Goal: Task Accomplishment & Management: Manage account settings

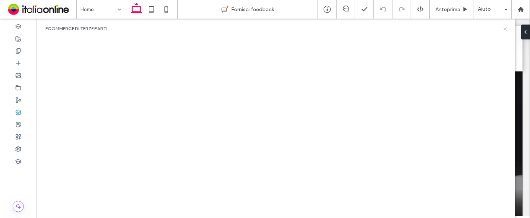
click at [506, 30] on icon at bounding box center [505, 29] width 6 height 6
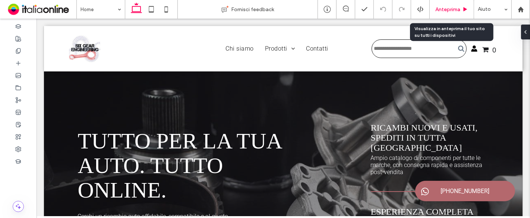
click at [459, 12] on span "Anteprima" at bounding box center [447, 9] width 25 height 6
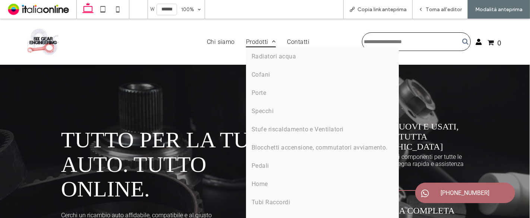
click at [253, 44] on span "Prodotti" at bounding box center [261, 42] width 30 height 11
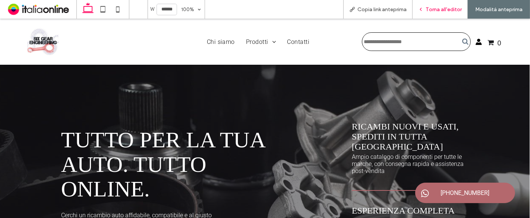
click at [452, 10] on span "Torna all'editor" at bounding box center [444, 9] width 36 height 6
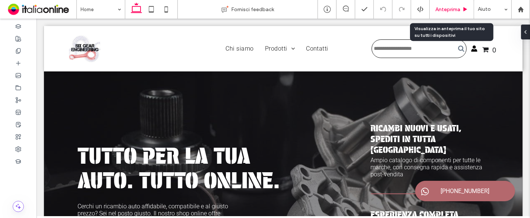
click at [455, 9] on span "Anteprima" at bounding box center [447, 9] width 25 height 6
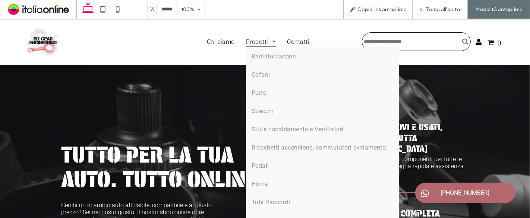
click at [257, 41] on span "Prodotti" at bounding box center [261, 42] width 30 height 11
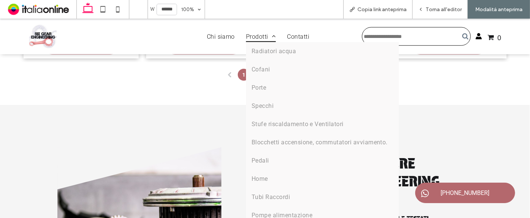
scroll to position [569, 0]
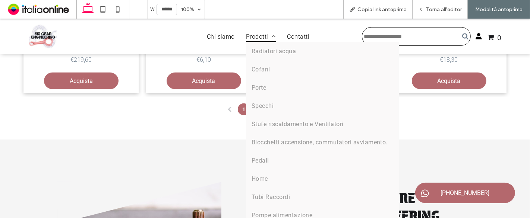
click at [250, 37] on span "Prodotti" at bounding box center [261, 36] width 30 height 11
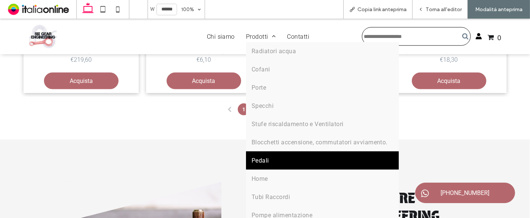
click at [264, 157] on link "Pedali" at bounding box center [322, 161] width 153 height 18
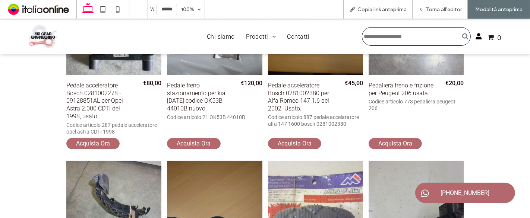
scroll to position [155, 0]
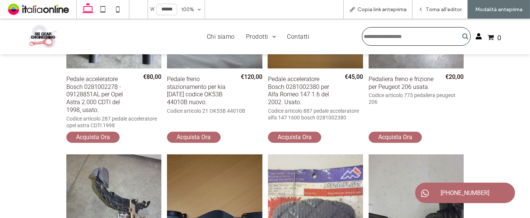
click at [290, 64] on div "Pedale acceleratore Bosch 0281002380 per Alfa Romeo 147 1.6 del 2002. Usato." at bounding box center [315, 5] width 95 height 127
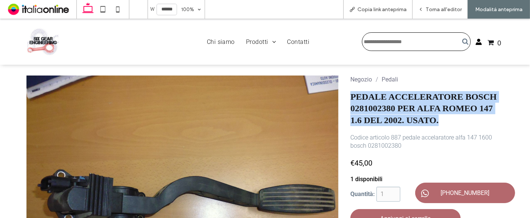
drag, startPoint x: 465, startPoint y: 122, endPoint x: 349, endPoint y: 100, distance: 117.5
click at [350, 100] on h1 "Pedale acceleratore Bosch 0281002380 per Alfa Romeo 147 1.6 del 2002. Usato." at bounding box center [426, 108] width 153 height 35
copy h1 "Pedale acceleratore Bosch 0281002380 per Alfa Romeo 147 1.6 del 2002. Usato."
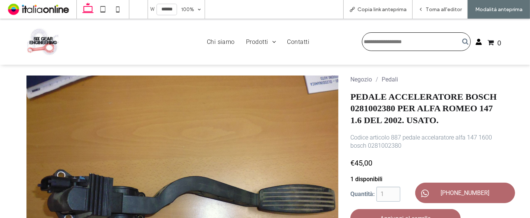
click at [418, 143] on div "Codice articolo 887 pedale accelaratore alfa 147 1600 bosch 0281002380" at bounding box center [426, 142] width 153 height 17
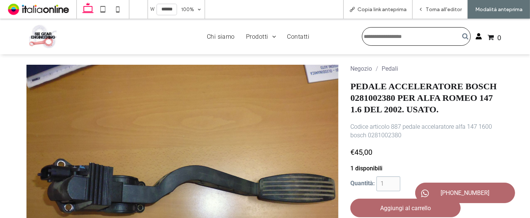
scroll to position [31, 0]
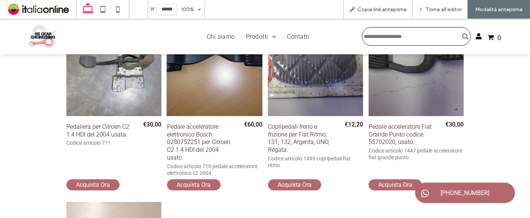
scroll to position [321, 0]
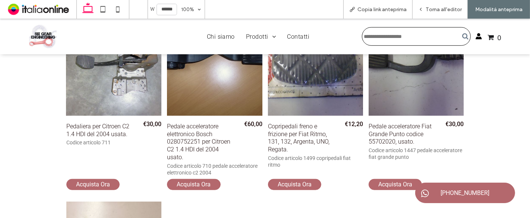
click at [105, 85] on div "Pedaliera per Citroen C2 1.4 HDI del 2004 usata." at bounding box center [113, 52] width 95 height 127
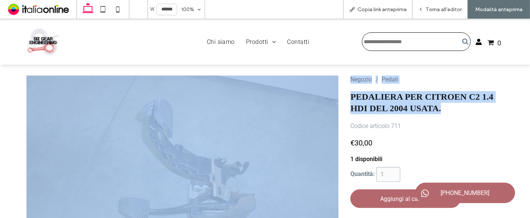
drag, startPoint x: 441, startPoint y: 106, endPoint x: 338, endPoint y: 94, distance: 103.9
click at [338, 94] on div "Negozio / Pedali Pedaliera per Citroen C2 1.4 HDI del 2004 usata. Codice artico…" at bounding box center [264, 206] width 477 height 260
click at [360, 93] on h1 "Pedaliera per Citroen C2 1.4 HDI del 2004 usata." at bounding box center [426, 102] width 153 height 23
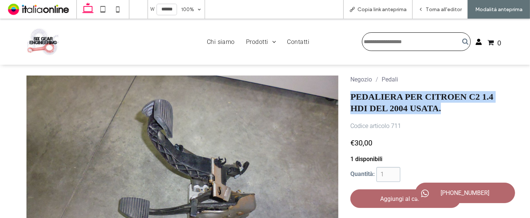
drag, startPoint x: 346, startPoint y: 94, endPoint x: 449, endPoint y: 110, distance: 103.7
click at [449, 110] on div "Negozio / Pedali Pedaliera per Citroen C2 1.4 HDI del 2004 usata. Codice artico…" at bounding box center [423, 165] width 159 height 179
copy h1 "Pedaliera per Citroen C2 1.4 HDI del 2004 usata."
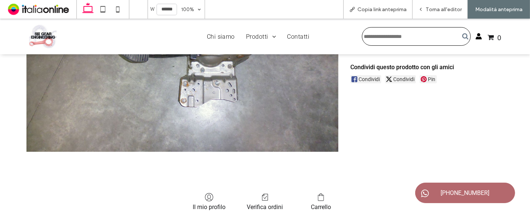
scroll to position [72, 0]
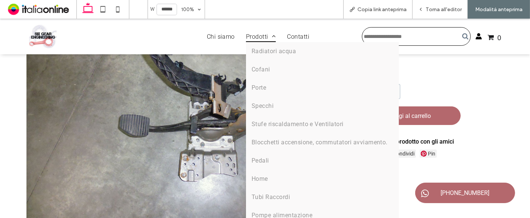
click at [254, 38] on span "Prodotti" at bounding box center [261, 36] width 30 height 11
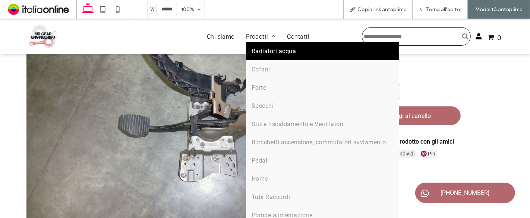
click at [258, 52] on span "Radiatori acqua" at bounding box center [274, 51] width 44 height 7
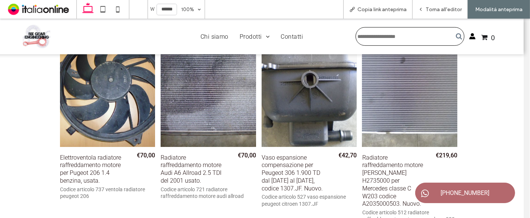
scroll to position [285, 12]
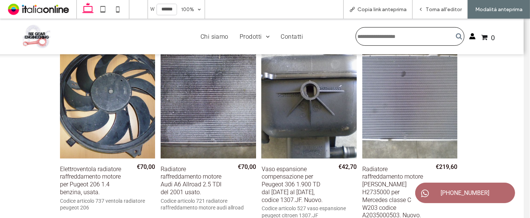
click at [312, 109] on div "Vaso espansione compensazione per Peugeot 306 1.900 TD dal 1997 al 1999, codice…" at bounding box center [309, 95] width 95 height 127
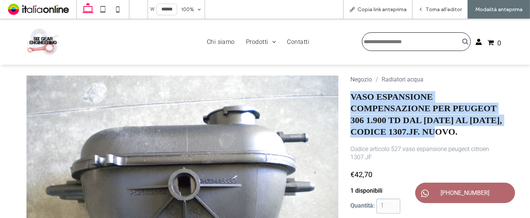
drag, startPoint x: 348, startPoint y: 95, endPoint x: 460, endPoint y: 131, distance: 118.1
click at [460, 131] on h1 "Vaso espansione compensazione per Peugeot 306 1.900 TD dal 1997 al 1999, codice…" at bounding box center [426, 114] width 153 height 47
copy h1 "Vaso espansione compensazione per Peugeot 306 1.900 TD dal 1997 al 1999, codice…"
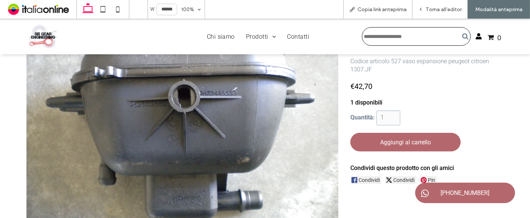
scroll to position [114, 0]
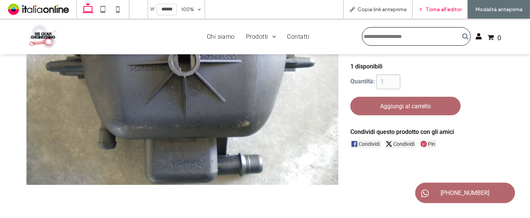
click at [426, 15] on div "Torna all'editor" at bounding box center [440, 9] width 55 height 19
click at [439, 12] on span "Torna all'editor" at bounding box center [444, 9] width 36 height 6
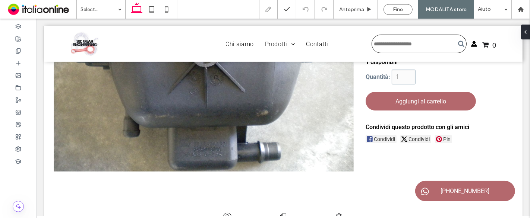
scroll to position [120, 0]
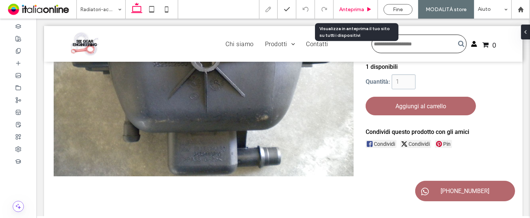
click at [363, 10] on span "Anteprima" at bounding box center [351, 9] width 25 height 6
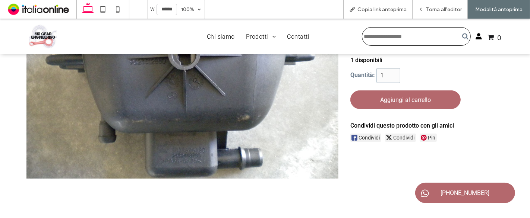
scroll to position [114, 0]
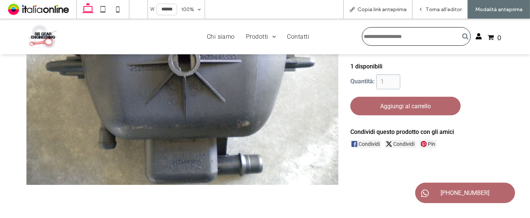
click at [392, 42] on input "Cerca" at bounding box center [416, 36] width 109 height 19
click at [376, 35] on input "**********" at bounding box center [416, 36] width 109 height 19
type input "**********"
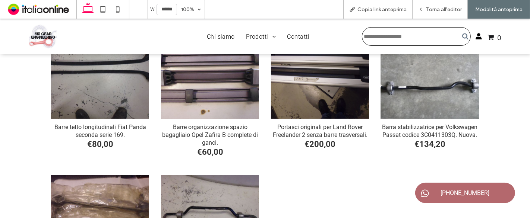
scroll to position [279, 0]
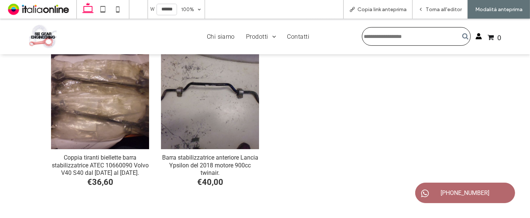
click at [381, 38] on input "Cerca" at bounding box center [416, 36] width 109 height 19
paste input "**********"
type input "**********"
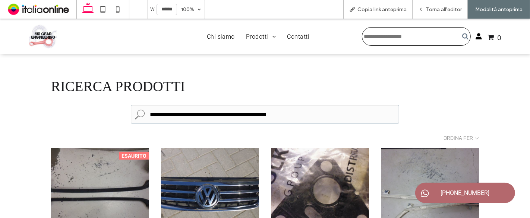
scroll to position [114, 0]
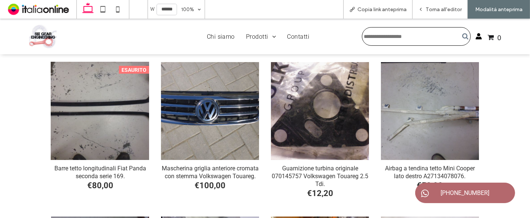
click at [105, 106] on div "Barre tetto longitudinali Fiat Panda seconda serie 169." at bounding box center [100, 111] width 98 height 98
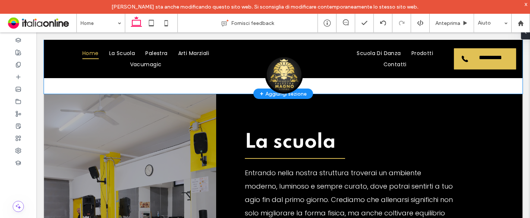
scroll to position [538, 0]
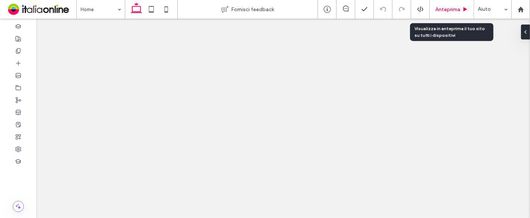
drag, startPoint x: 0, startPoint y: 0, endPoint x: 436, endPoint y: 14, distance: 436.7
click at [436, 14] on div "Anteprima" at bounding box center [452, 9] width 44 height 19
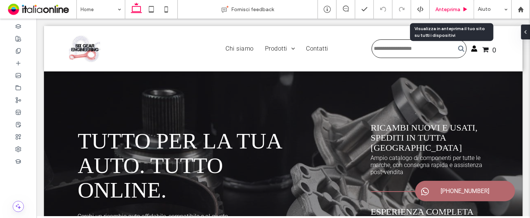
click at [440, 12] on div "Anteprima" at bounding box center [452, 9] width 44 height 19
click at [439, 8] on span "Anteprima" at bounding box center [447, 9] width 25 height 6
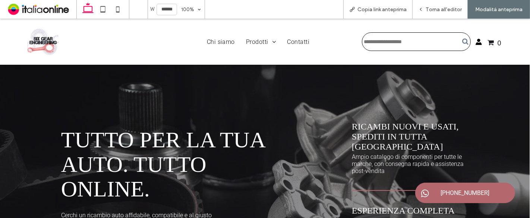
click at [389, 42] on input "Cerca" at bounding box center [416, 41] width 109 height 19
click at [414, 44] on input "Cerca" at bounding box center [416, 41] width 109 height 19
paste input "**********"
type input "**********"
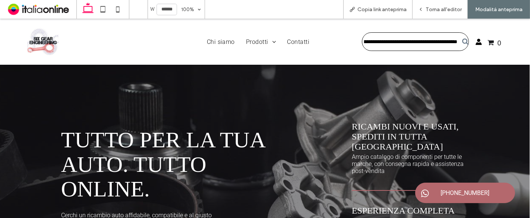
scroll to position [0, 0]
click at [461, 42] on div at bounding box center [464, 41] width 12 height 19
click at [458, 39] on div at bounding box center [464, 41] width 12 height 19
click at [428, 44] on input "**********" at bounding box center [415, 41] width 107 height 19
click at [459, 40] on div at bounding box center [464, 41] width 12 height 19
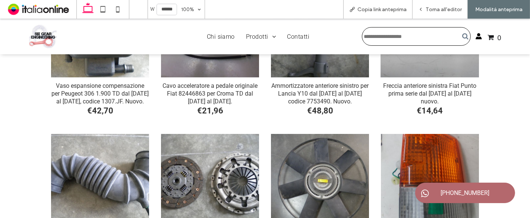
scroll to position [279, 0]
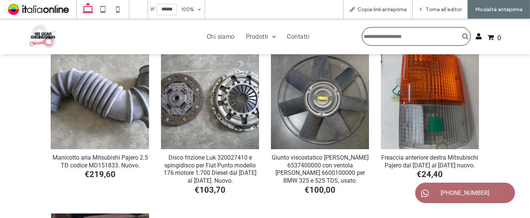
click at [123, 104] on div "Manicotto aria Mitsubishi Pajero 2.5 TD codice MD151833. Nuovo." at bounding box center [100, 100] width 98 height 98
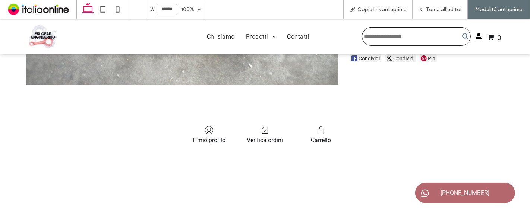
scroll to position [238, 0]
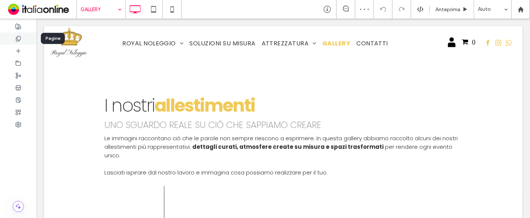
click at [14, 39] on div at bounding box center [18, 38] width 37 height 12
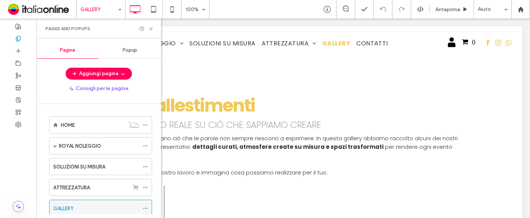
click at [145, 206] on icon at bounding box center [145, 208] width 5 height 5
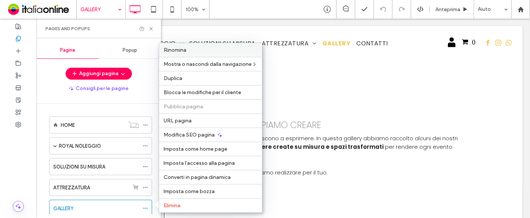
click at [199, 53] on label "Rinomina" at bounding box center [211, 50] width 94 height 6
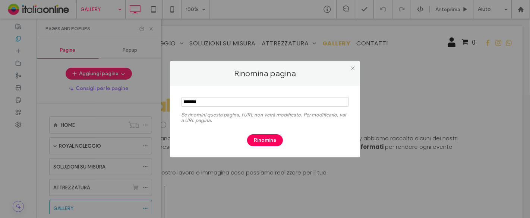
drag, startPoint x: 296, startPoint y: 97, endPoint x: 162, endPoint y: 97, distance: 133.1
click at [162, 97] on div "Rinomina pagina Se rinomini questa pagina, l'URL non verrà modificato. Per modi…" at bounding box center [265, 109] width 530 height 218
type input "*********"
click at [274, 139] on button "Rinomina" at bounding box center [265, 141] width 36 height 12
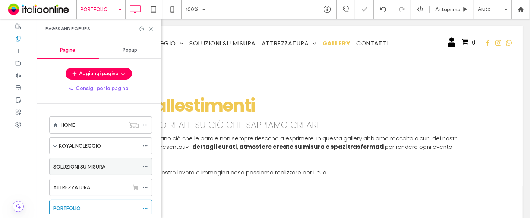
scroll to position [40, 0]
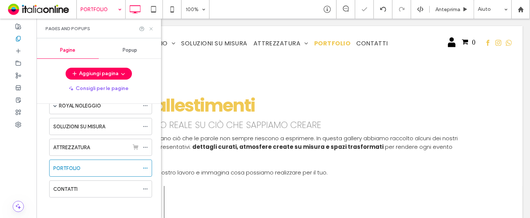
click at [151, 28] on icon at bounding box center [151, 29] width 6 height 6
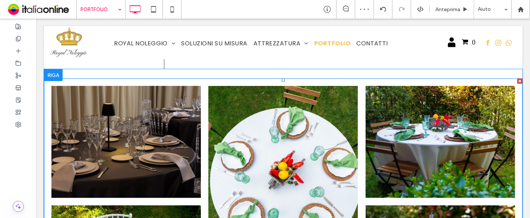
scroll to position [165, 0]
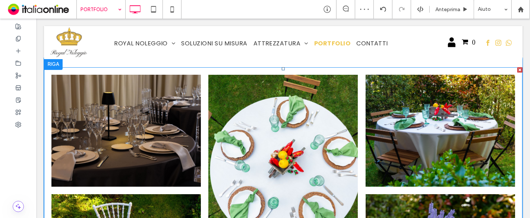
click at [259, 111] on link at bounding box center [282, 168] width 158 height 198
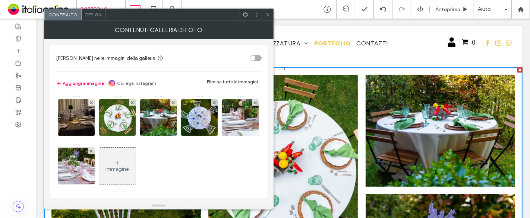
drag, startPoint x: 242, startPoint y: 79, endPoint x: 196, endPoint y: 94, distance: 48.1
click at [242, 79] on div "Elimina tutte le immagini" at bounding box center [232, 82] width 51 height 6
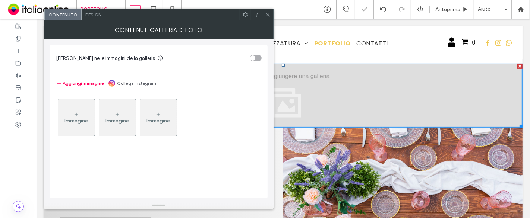
click at [78, 116] on icon at bounding box center [76, 115] width 6 height 6
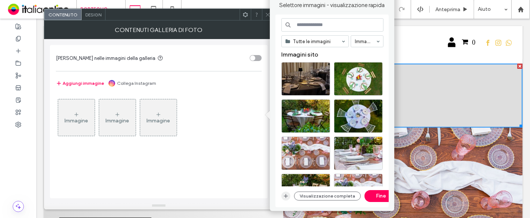
click at [283, 198] on icon "button" at bounding box center [286, 196] width 6 height 6
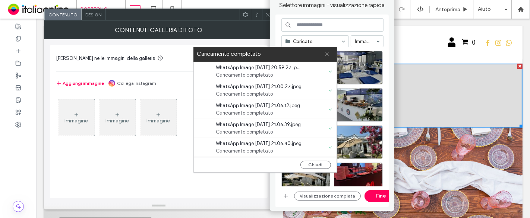
click at [327, 56] on icon at bounding box center [327, 54] width 5 height 5
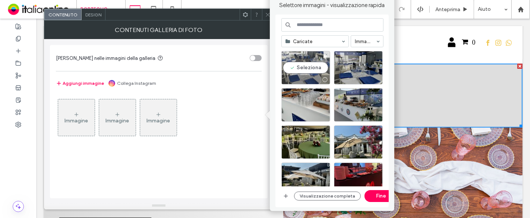
click at [303, 60] on div "Seleziona" at bounding box center [305, 68] width 49 height 34
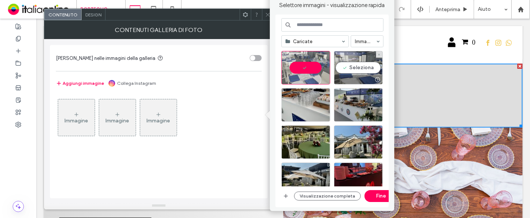
drag, startPoint x: 362, startPoint y: 72, endPoint x: 367, endPoint y: 78, distance: 8.4
click at [379, 77] on div at bounding box center [377, 80] width 9 height 6
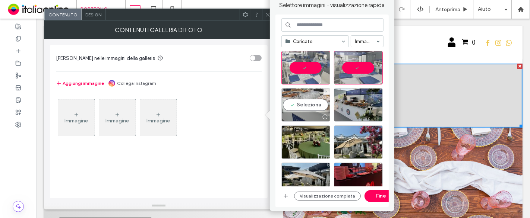
drag, startPoint x: 313, startPoint y: 104, endPoint x: 319, endPoint y: 104, distance: 5.6
click at [314, 104] on div "Seleziona" at bounding box center [305, 105] width 49 height 34
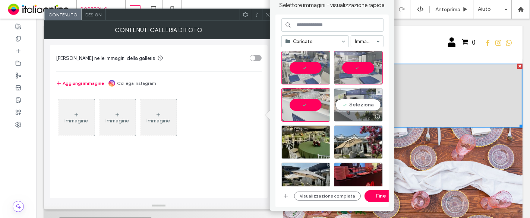
click at [349, 104] on div "Seleziona" at bounding box center [358, 105] width 49 height 34
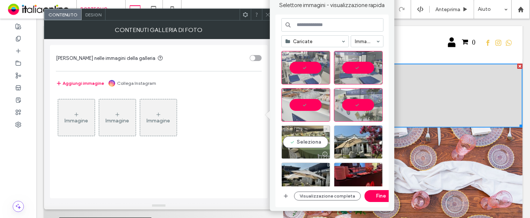
click at [318, 138] on div "Seleziona" at bounding box center [305, 143] width 49 height 34
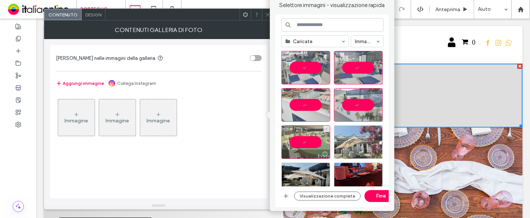
click at [366, 139] on div at bounding box center [358, 143] width 49 height 34
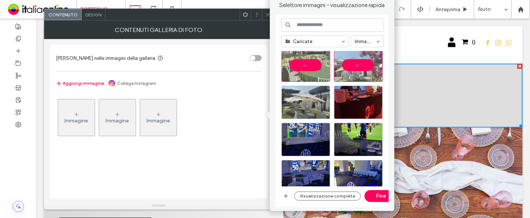
scroll to position [83, 0]
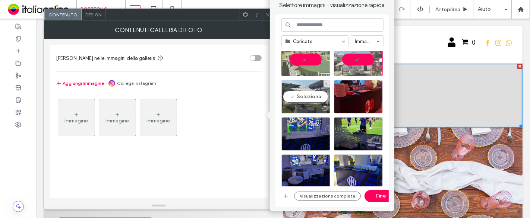
click at [302, 93] on div "Seleziona" at bounding box center [305, 97] width 49 height 34
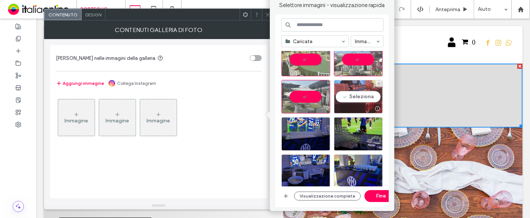
drag, startPoint x: 363, startPoint y: 95, endPoint x: 354, endPoint y: 97, distance: 9.0
click at [361, 95] on div "Seleziona" at bounding box center [358, 97] width 49 height 34
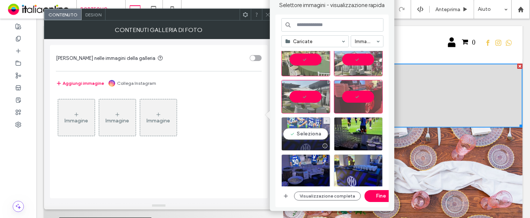
drag, startPoint x: 319, startPoint y: 134, endPoint x: 336, endPoint y: 134, distance: 16.8
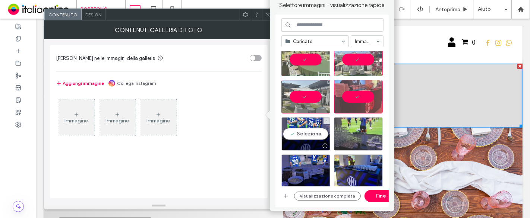
click at [320, 134] on div "Seleziona" at bounding box center [305, 134] width 49 height 34
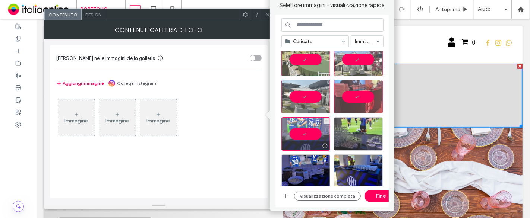
click at [360, 134] on div at bounding box center [358, 134] width 49 height 34
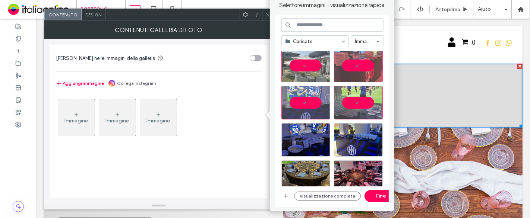
scroll to position [165, 0]
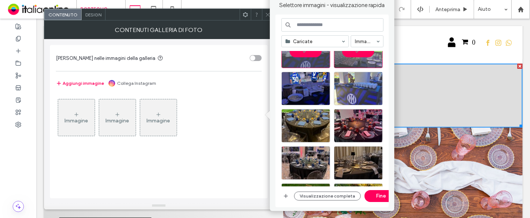
drag, startPoint x: 297, startPoint y: 84, endPoint x: 340, endPoint y: 85, distance: 42.9
click at [299, 84] on div at bounding box center [305, 89] width 49 height 34
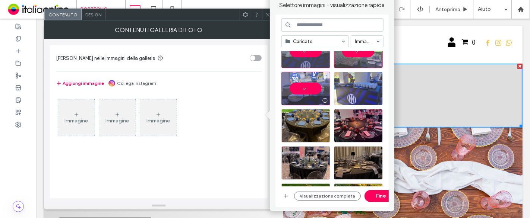
drag, startPoint x: 354, startPoint y: 84, endPoint x: 340, endPoint y: 90, distance: 15.9
click at [352, 85] on div at bounding box center [358, 89] width 49 height 34
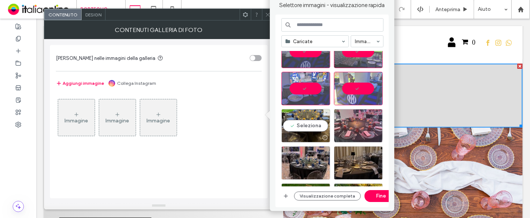
drag, startPoint x: 315, startPoint y: 124, endPoint x: 359, endPoint y: 124, distance: 44.0
click at [315, 124] on div "Seleziona" at bounding box center [305, 126] width 49 height 34
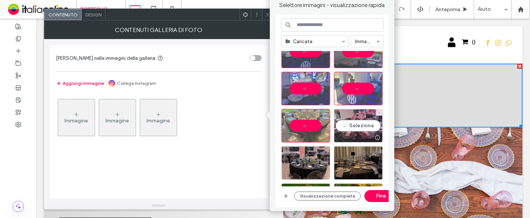
click at [360, 124] on div "Seleziona" at bounding box center [358, 126] width 49 height 34
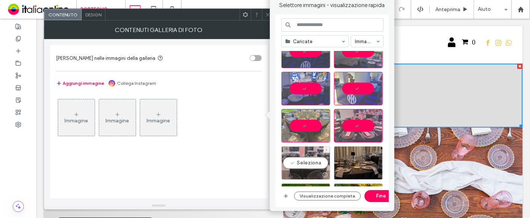
drag, startPoint x: 323, startPoint y: 161, endPoint x: 327, endPoint y: 164, distance: 4.8
click at [323, 161] on div "Seleziona" at bounding box center [305, 163] width 49 height 34
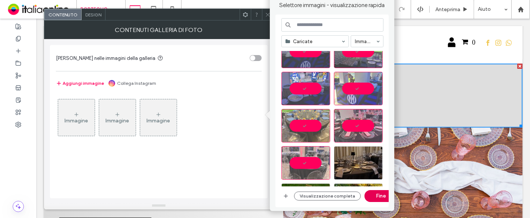
click at [377, 194] on button "Fine" at bounding box center [382, 196] width 34 height 12
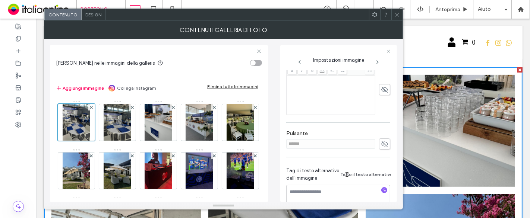
scroll to position [202, 0]
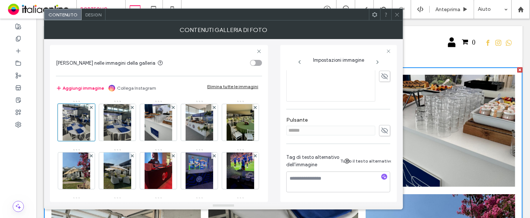
click at [382, 175] on icon "button" at bounding box center [384, 176] width 5 height 5
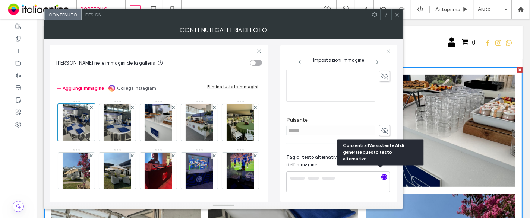
type textarea "**********"
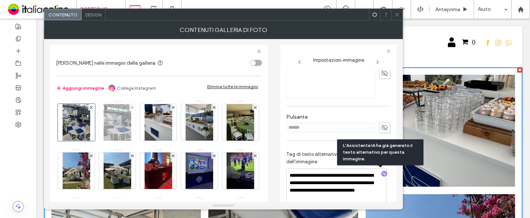
click at [113, 122] on img at bounding box center [118, 122] width 28 height 37
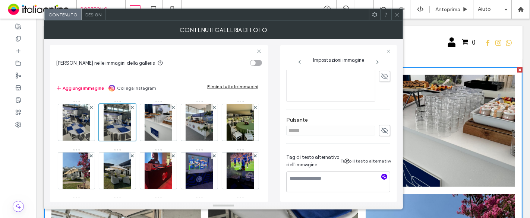
click at [382, 175] on use "button" at bounding box center [384, 177] width 4 height 4
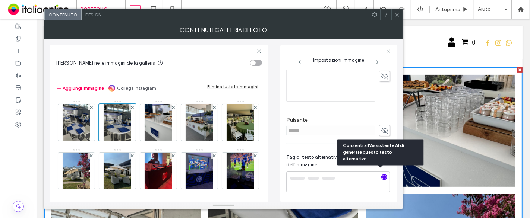
type textarea "**********"
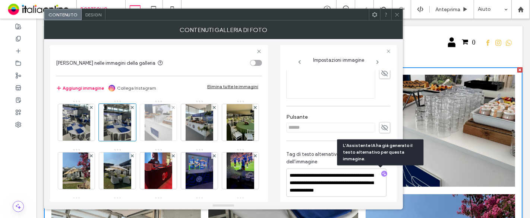
click at [157, 129] on img at bounding box center [159, 122] width 28 height 37
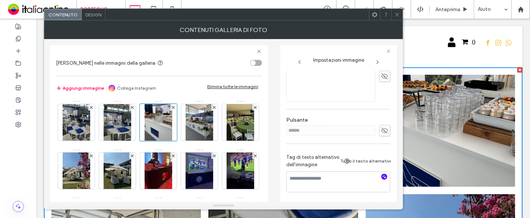
click at [382, 174] on icon "button" at bounding box center [384, 176] width 5 height 5
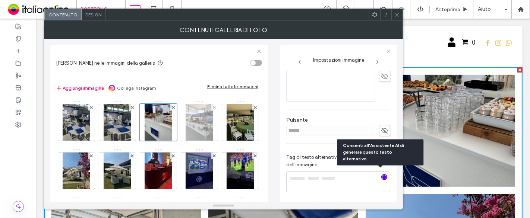
type textarea "**********"
click at [206, 126] on img at bounding box center [200, 122] width 28 height 37
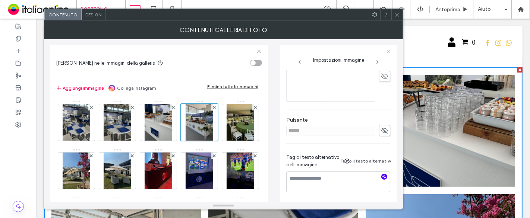
click at [382, 174] on icon "button" at bounding box center [384, 176] width 5 height 5
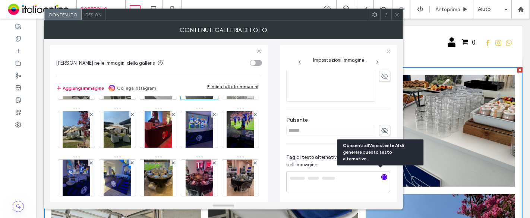
type textarea "**********"
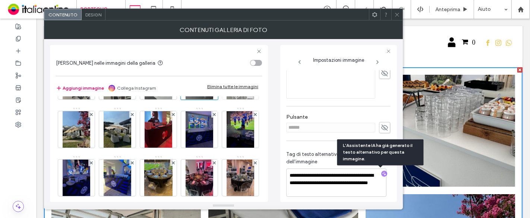
click at [227, 100] on img at bounding box center [241, 81] width 28 height 37
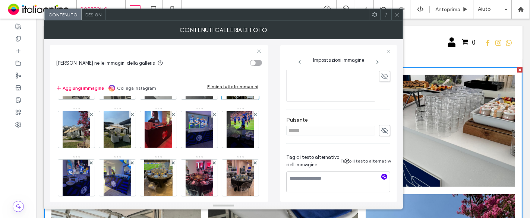
click at [382, 174] on icon "button" at bounding box center [384, 176] width 5 height 5
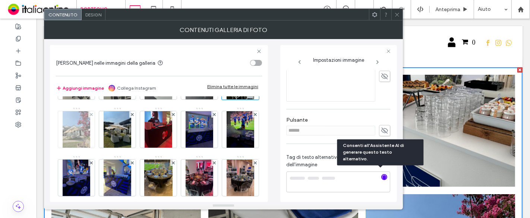
type textarea "**********"
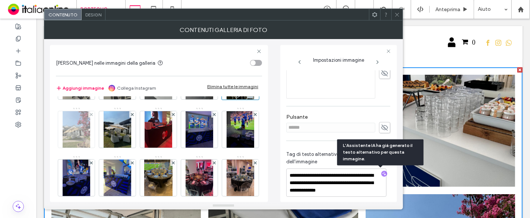
click at [90, 127] on img at bounding box center [77, 129] width 28 height 37
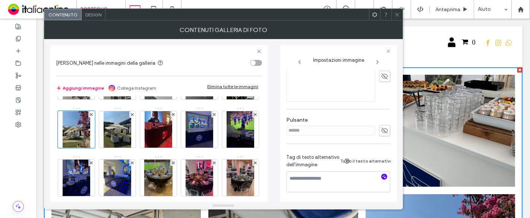
click at [383, 174] on icon "button" at bounding box center [384, 176] width 5 height 5
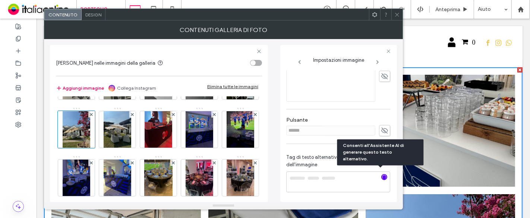
type textarea "**********"
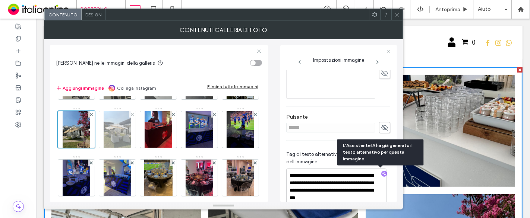
click at [131, 127] on img at bounding box center [118, 129] width 28 height 37
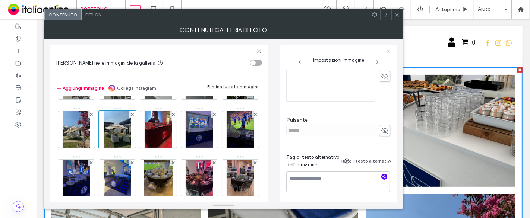
click at [382, 175] on use "button" at bounding box center [384, 177] width 4 height 4
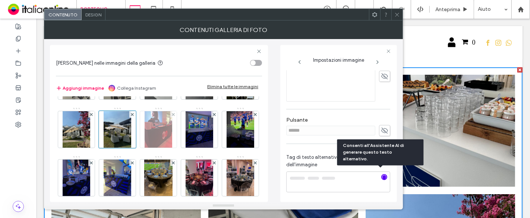
type textarea "**********"
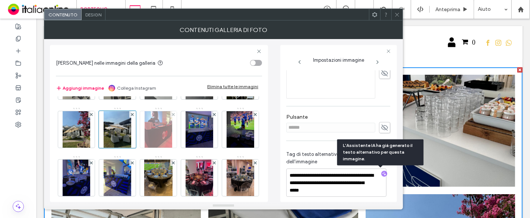
click at [172, 127] on img at bounding box center [159, 129] width 28 height 37
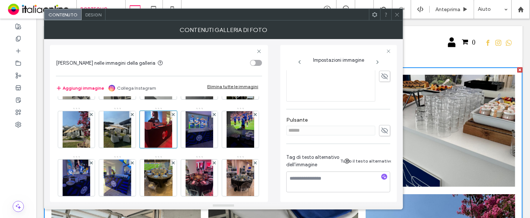
click at [381, 177] on div at bounding box center [384, 177] width 6 height 7
click at [382, 174] on icon "button" at bounding box center [384, 176] width 5 height 5
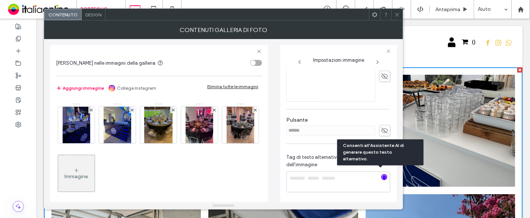
scroll to position [99, 0]
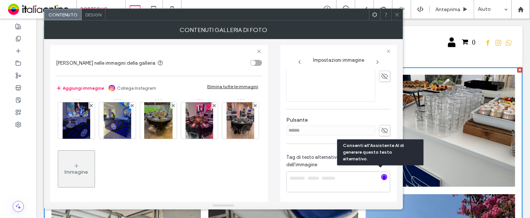
type textarea "**********"
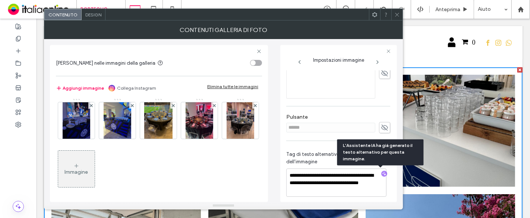
click at [186, 91] on img at bounding box center [200, 72] width 28 height 37
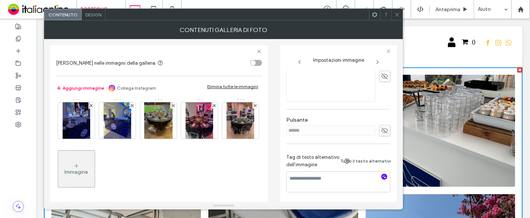
click at [382, 174] on icon "button" at bounding box center [384, 176] width 5 height 5
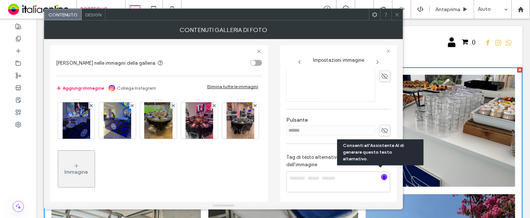
type textarea "**********"
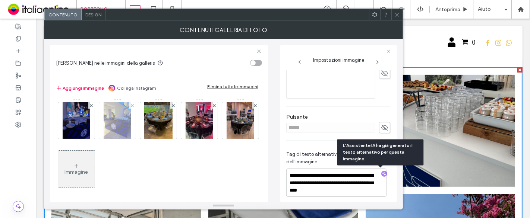
drag, startPoint x: 118, startPoint y: 121, endPoint x: 205, endPoint y: 138, distance: 88.5
click at [227, 91] on img at bounding box center [241, 72] width 28 height 37
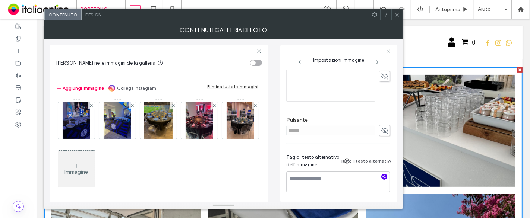
click at [382, 174] on icon "button" at bounding box center [384, 176] width 5 height 5
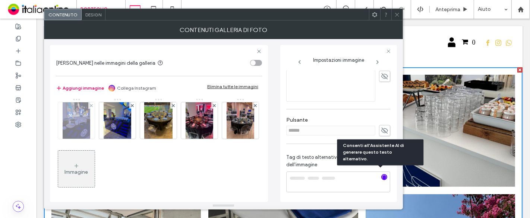
type textarea "**********"
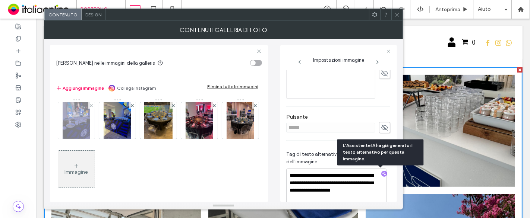
click at [90, 123] on img at bounding box center [77, 120] width 28 height 37
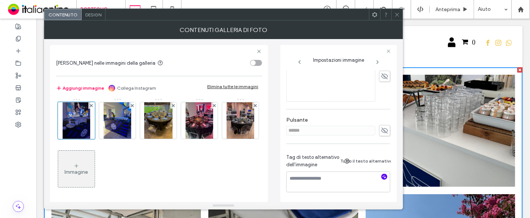
click at [382, 174] on icon "button" at bounding box center [384, 176] width 5 height 5
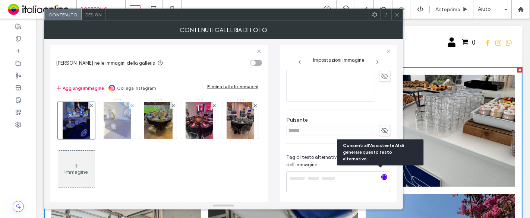
type textarea "**********"
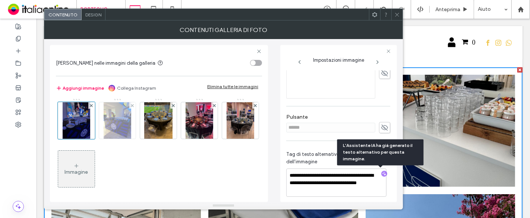
click at [131, 122] on img at bounding box center [118, 120] width 28 height 37
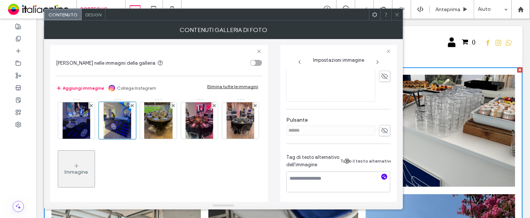
click at [383, 174] on span "button" at bounding box center [384, 177] width 6 height 6
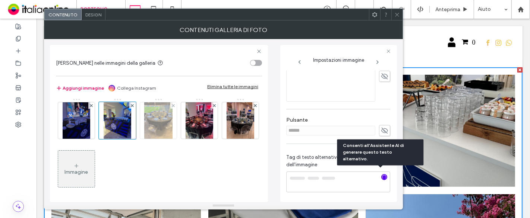
type textarea "**********"
click at [144, 139] on img at bounding box center [158, 120] width 28 height 37
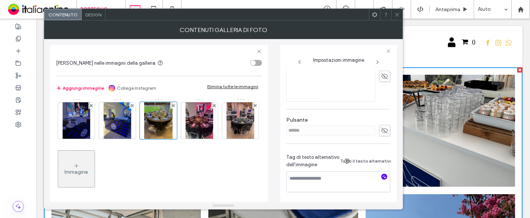
click at [383, 177] on div at bounding box center [384, 177] width 6 height 7
click at [382, 174] on icon "button" at bounding box center [384, 176] width 5 height 5
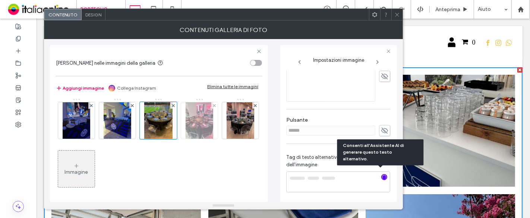
type textarea "**********"
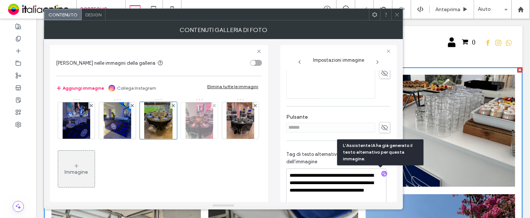
click at [186, 139] on img at bounding box center [200, 120] width 28 height 37
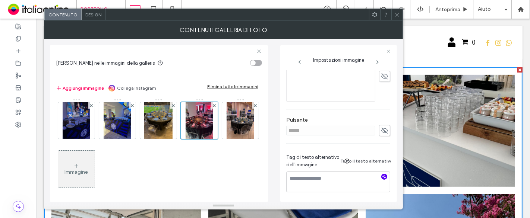
click at [382, 174] on icon "button" at bounding box center [384, 176] width 5 height 5
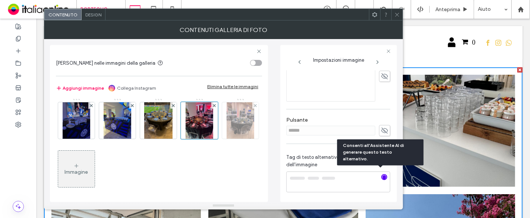
type textarea "**********"
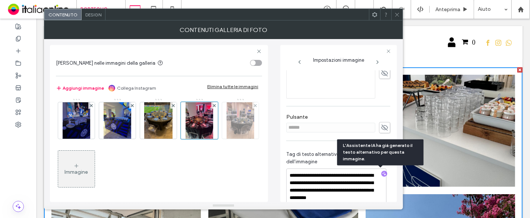
click at [227, 139] on img at bounding box center [241, 120] width 28 height 37
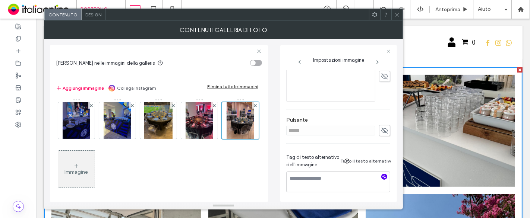
click at [382, 174] on icon "button" at bounding box center [384, 176] width 5 height 5
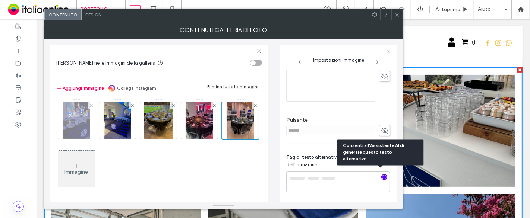
type textarea "**********"
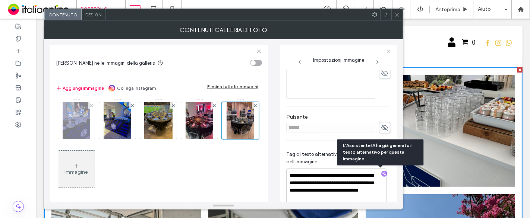
scroll to position [0, 0]
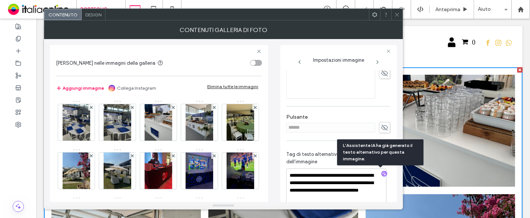
click at [398, 13] on icon at bounding box center [397, 15] width 6 height 6
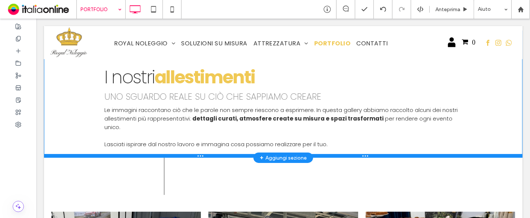
scroll to position [41, 0]
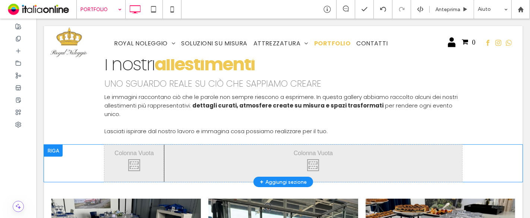
click at [57, 145] on div at bounding box center [53, 151] width 19 height 12
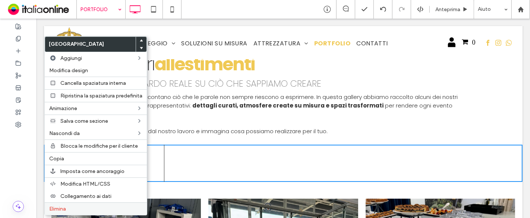
click at [83, 206] on label "Elimina" at bounding box center [95, 209] width 93 height 6
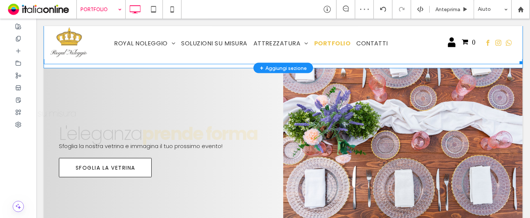
scroll to position [1035, 0]
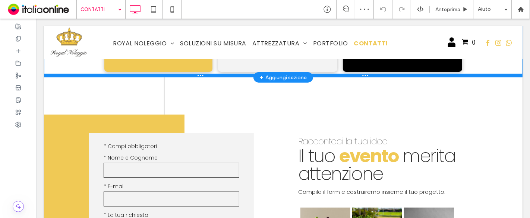
scroll to position [124, 0]
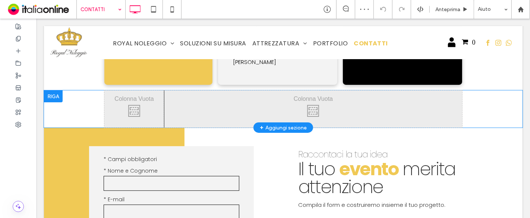
click at [57, 102] on div at bounding box center [53, 97] width 19 height 12
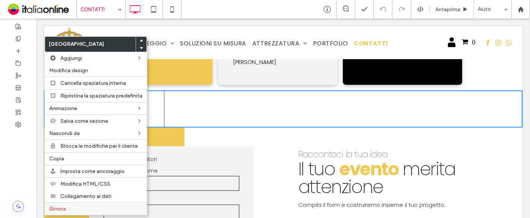
click at [75, 207] on label "Elimina" at bounding box center [95, 209] width 93 height 6
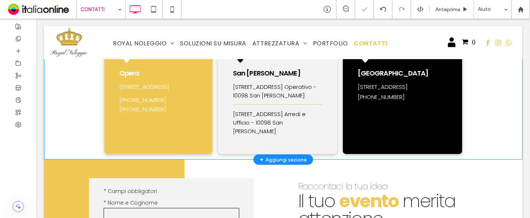
scroll to position [41, 0]
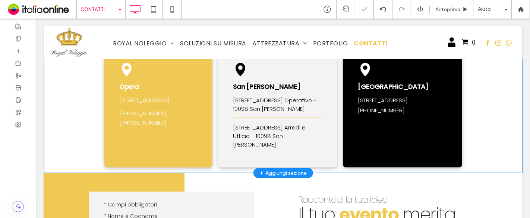
click at [59, 132] on div "icona puntatore Opera Via Trebbia, 11/8 - 20090 OPERA (MI) +39 338 2342853 +39 …" at bounding box center [283, 96] width 479 height 156
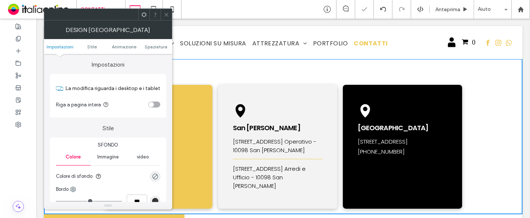
click at [155, 49] on ul "Impostazioni Stile Animazione Spaziatura" at bounding box center [108, 46] width 128 height 15
click at [155, 48] on span "Spaziatura" at bounding box center [156, 47] width 23 height 6
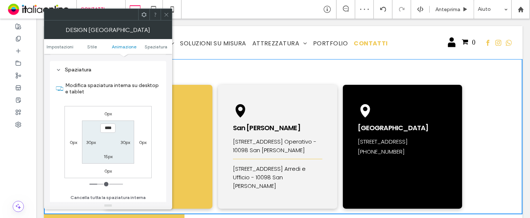
scroll to position [209, 0]
click at [101, 158] on div "15px" at bounding box center [108, 156] width 17 height 7
click at [108, 155] on label "15px" at bounding box center [108, 157] width 9 height 6
type input "**"
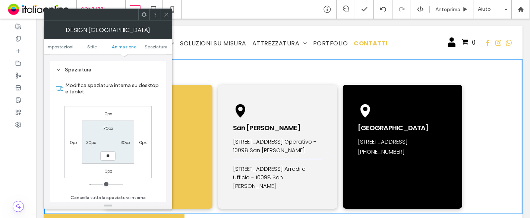
type input "**"
type input "****"
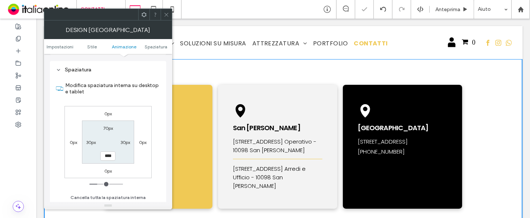
click at [164, 16] on icon at bounding box center [167, 15] width 6 height 6
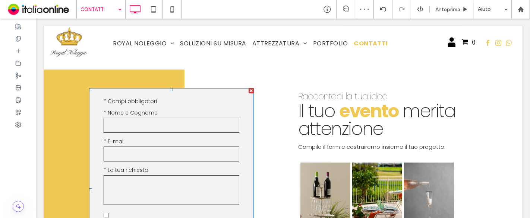
scroll to position [0, 0]
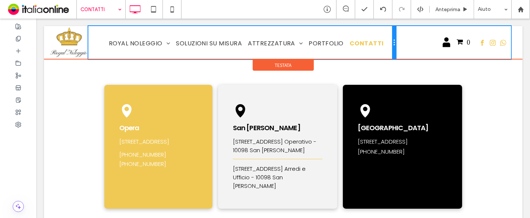
drag, startPoint x: 394, startPoint y: 41, endPoint x: 411, endPoint y: 40, distance: 17.2
click at [411, 40] on div "Click To Paste ROYAL NOLEGGIO La nostra storia Porfolio SOLUZIONI SU MISURA ATT…" at bounding box center [282, 42] width 467 height 33
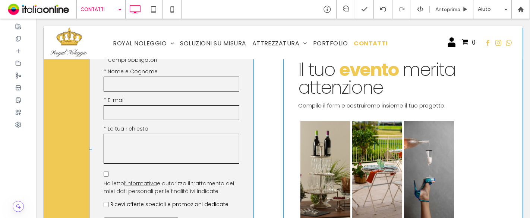
scroll to position [455, 0]
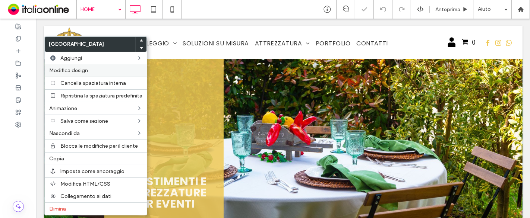
click at [70, 70] on span "Modifica design" at bounding box center [68, 70] width 39 height 6
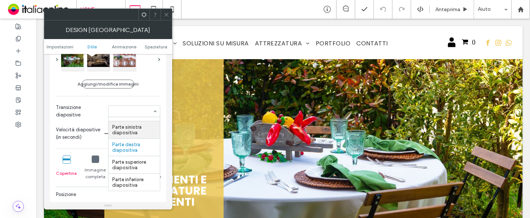
scroll to position [9, 0]
click at [81, 111] on span "Transizione diapositive" at bounding box center [80, 111] width 49 height 15
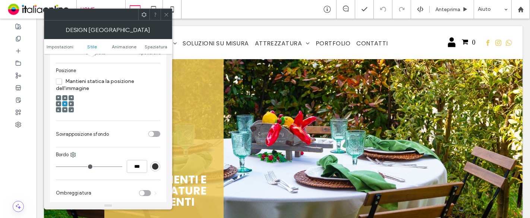
scroll to position [41, 0]
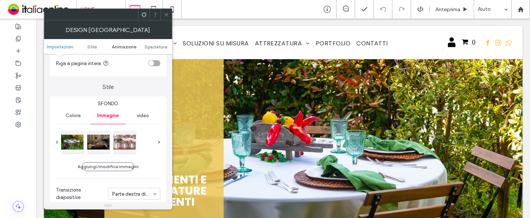
click at [123, 48] on span "Animazione" at bounding box center [124, 47] width 25 height 6
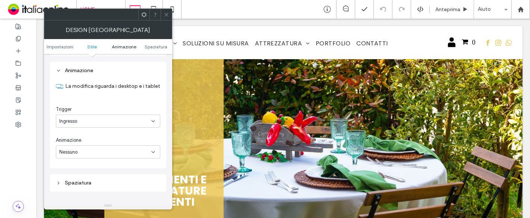
scroll to position [399, 0]
click at [107, 148] on div "Nessuno" at bounding box center [105, 151] width 92 height 7
click at [121, 85] on div "Dissolvenza in entrata" at bounding box center [108, 85] width 104 height 13
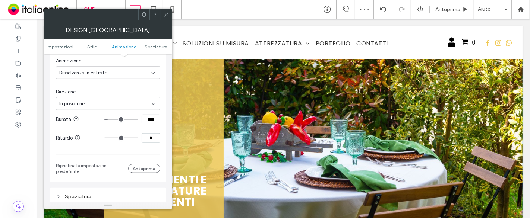
scroll to position [482, 0]
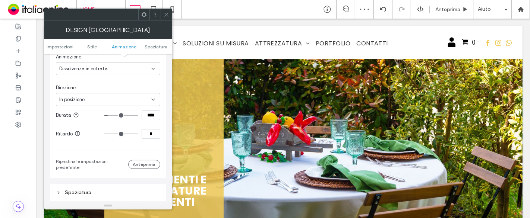
click at [170, 17] on div at bounding box center [166, 14] width 11 height 11
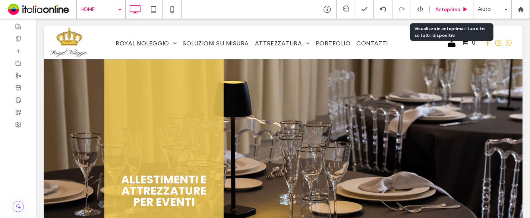
click at [452, 13] on div "Anteprima" at bounding box center [452, 9] width 44 height 19
click at [457, 7] on span "Anteprima" at bounding box center [447, 9] width 25 height 6
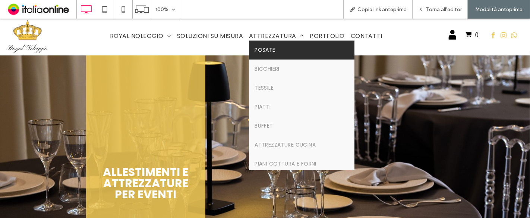
click at [269, 46] on span "Posate" at bounding box center [265, 50] width 21 height 8
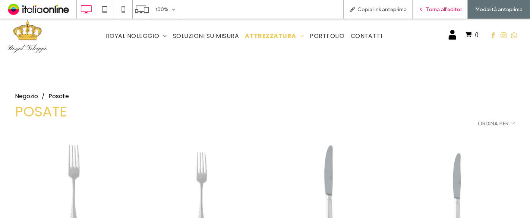
click at [434, 10] on span "Torna all'editor" at bounding box center [444, 9] width 36 height 6
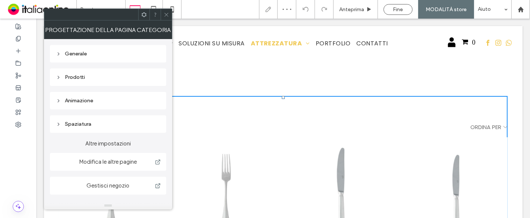
click at [165, 15] on icon at bounding box center [167, 15] width 6 height 6
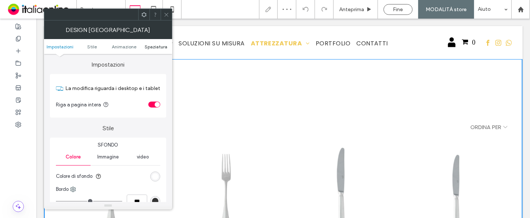
click at [160, 46] on span "Spaziatura" at bounding box center [156, 47] width 23 height 6
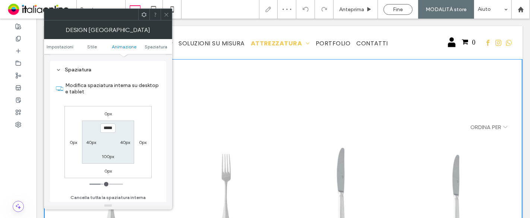
scroll to position [209, 0]
type input "****"
type input "**"
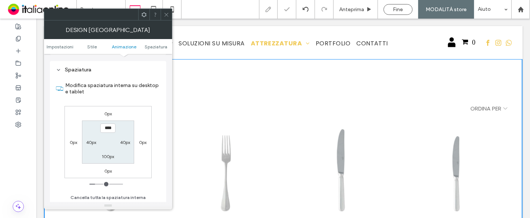
click at [166, 12] on icon at bounding box center [167, 15] width 6 height 6
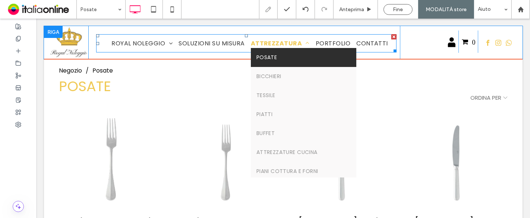
scroll to position [0, 0]
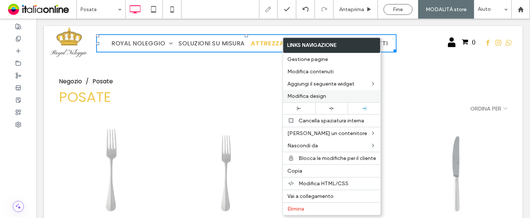
click at [313, 93] on span "Modifica design" at bounding box center [306, 96] width 39 height 6
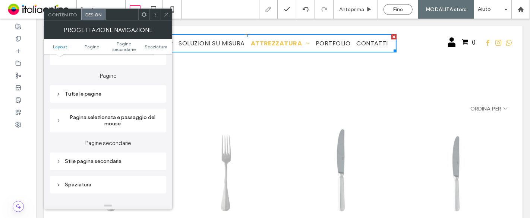
scroll to position [165, 0]
click at [95, 92] on div "Tutte le pagine" at bounding box center [108, 93] width 104 height 6
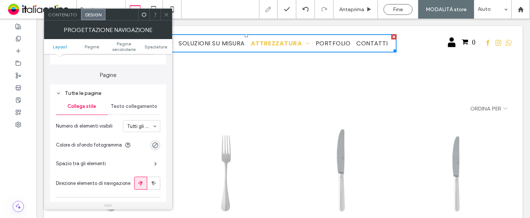
click at [135, 112] on div "Testo collegamento" at bounding box center [134, 106] width 53 height 16
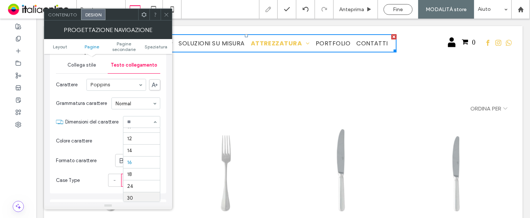
scroll to position [31, 0]
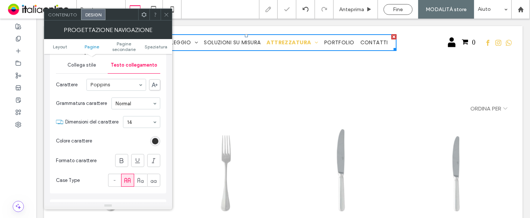
click at [165, 18] on span at bounding box center [167, 14] width 6 height 11
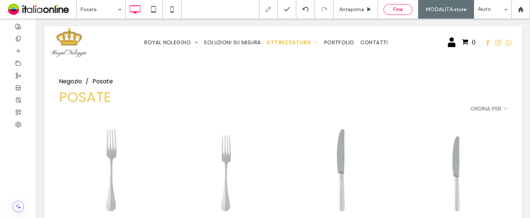
click at [388, 11] on div "Fine" at bounding box center [398, 9] width 28 height 6
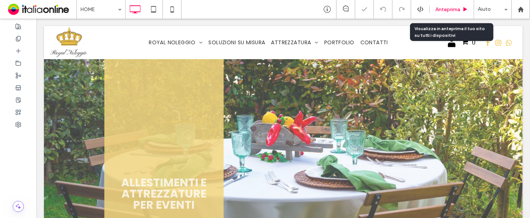
click at [442, 10] on span "Anteprima" at bounding box center [447, 9] width 25 height 6
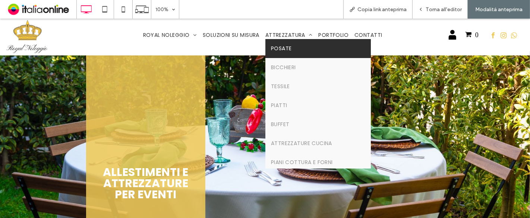
click at [277, 50] on span "Posate" at bounding box center [281, 49] width 21 height 8
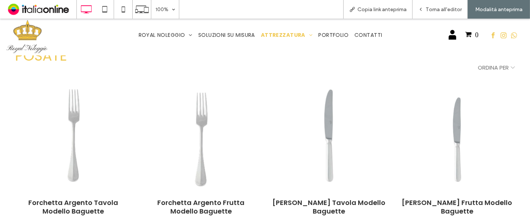
scroll to position [83, 0]
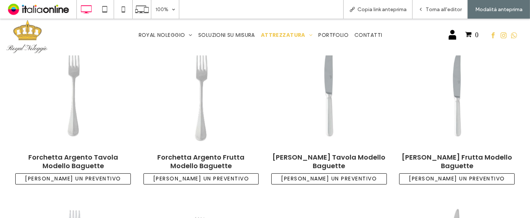
click at [194, 98] on img at bounding box center [201, 90] width 104 height 128
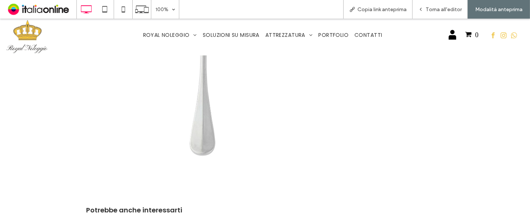
scroll to position [165, 0]
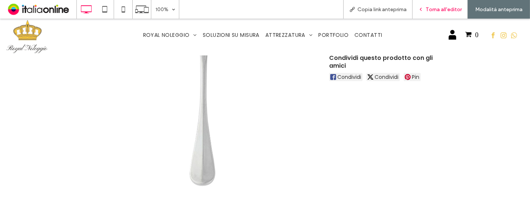
click at [428, 12] on span "Torna all'editor" at bounding box center [444, 9] width 36 height 6
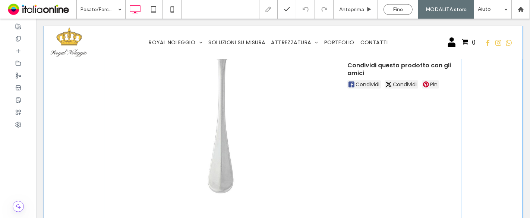
click at [235, 104] on span at bounding box center [283, 163] width 358 height 456
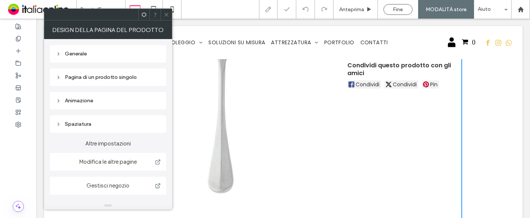
click at [88, 55] on div "Generale" at bounding box center [108, 54] width 104 height 6
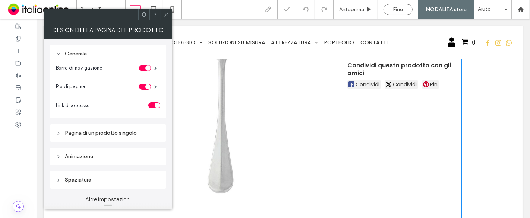
click at [100, 135] on div "Pagina di un prodotto singolo" at bounding box center [108, 133] width 104 height 6
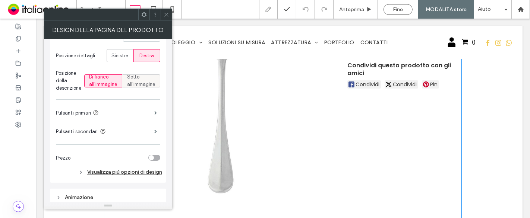
scroll to position [207, 0]
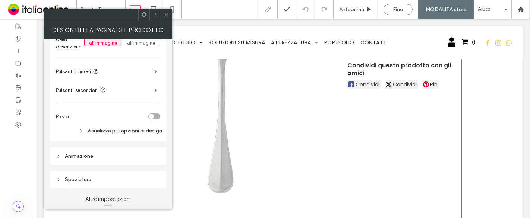
click at [129, 132] on div "Visualizza più opzioni di design" at bounding box center [109, 131] width 106 height 10
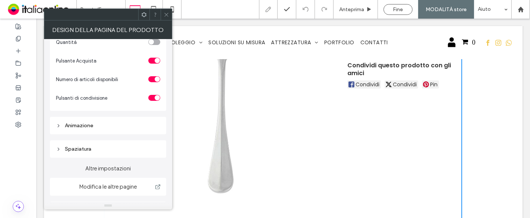
scroll to position [455, 0]
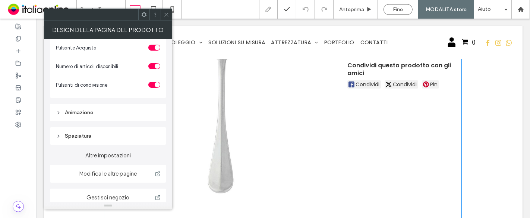
click at [170, 14] on div at bounding box center [166, 14] width 11 height 11
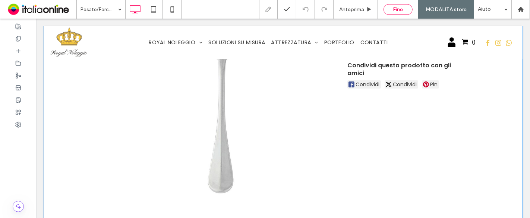
click at [397, 8] on span "Fine" at bounding box center [398, 9] width 10 height 6
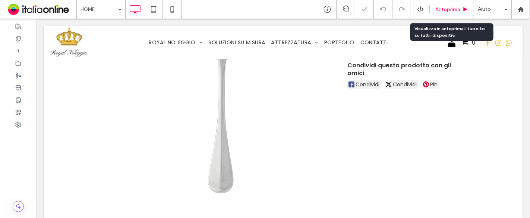
click at [438, 12] on span "Anteprima" at bounding box center [447, 9] width 25 height 6
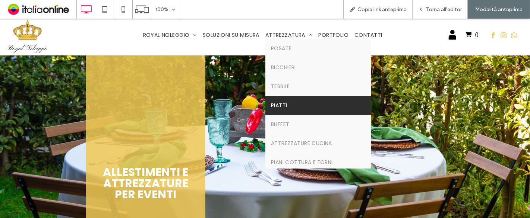
click at [296, 101] on link "Piatti" at bounding box center [317, 105] width 105 height 19
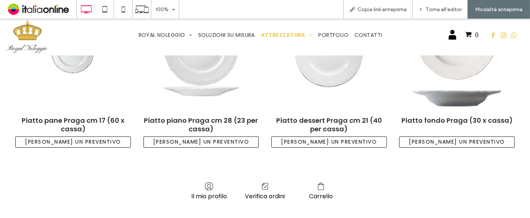
scroll to position [207, 0]
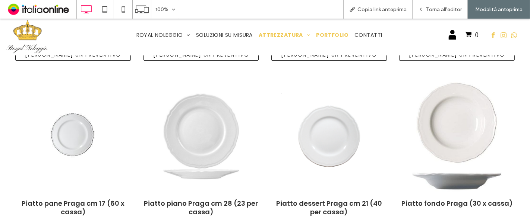
click at [328, 34] on span "PORTFOLIO" at bounding box center [332, 35] width 32 height 8
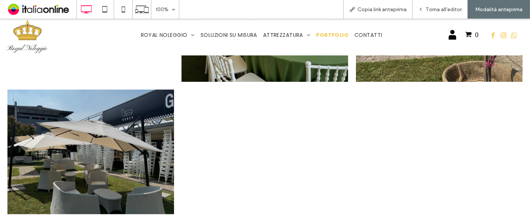
scroll to position [497, 0]
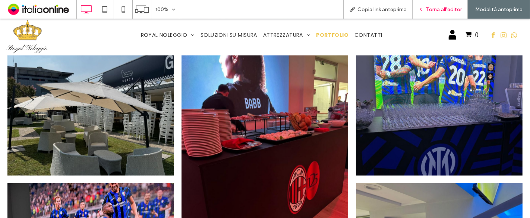
click at [437, 6] on div "Torna all'editor" at bounding box center [440, 9] width 55 height 19
click at [431, 12] on span "Torna all'editor" at bounding box center [444, 9] width 36 height 6
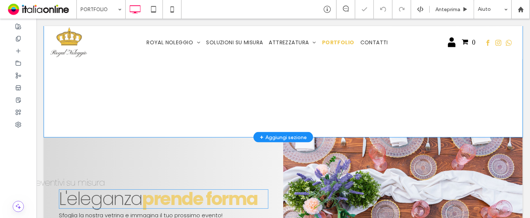
scroll to position [857, 0]
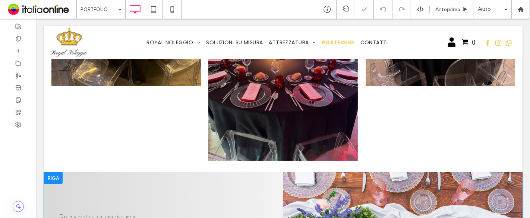
click at [51, 173] on div at bounding box center [53, 179] width 19 height 12
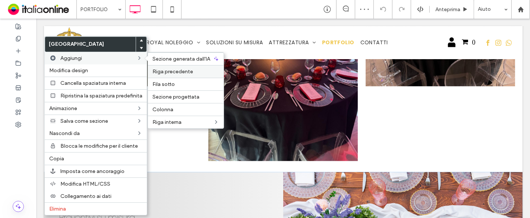
click at [176, 72] on span "Riga precedente" at bounding box center [172, 72] width 41 height 6
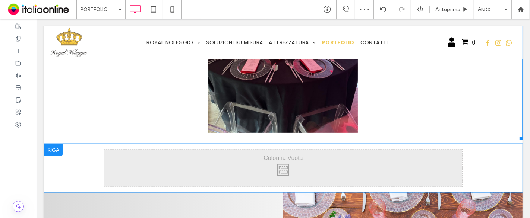
scroll to position [898, 0]
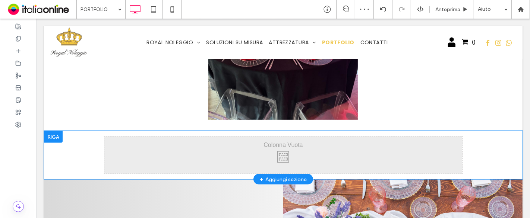
click at [59, 137] on div "Click To Paste Click To Paste Riga + Aggiungi sezione" at bounding box center [283, 155] width 479 height 48
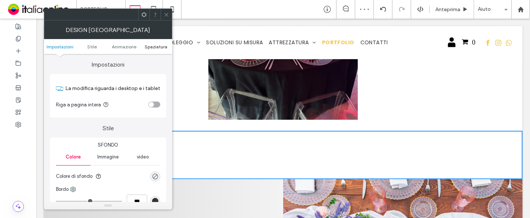
click at [153, 48] on span "Spaziatura" at bounding box center [156, 47] width 23 height 6
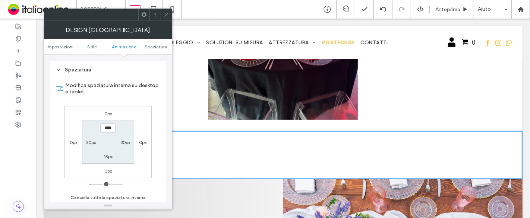
scroll to position [209, 0]
click at [107, 154] on label "15px" at bounding box center [108, 157] width 9 height 6
type input "**"
type input "****"
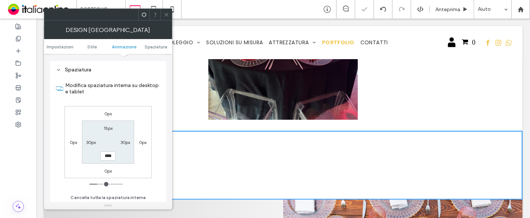
click at [167, 12] on icon at bounding box center [167, 15] width 6 height 6
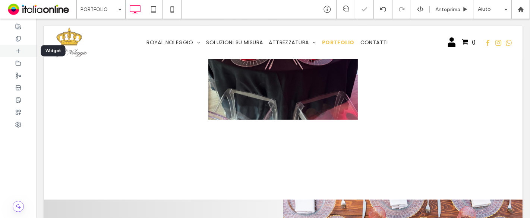
click at [22, 51] on div at bounding box center [18, 51] width 37 height 12
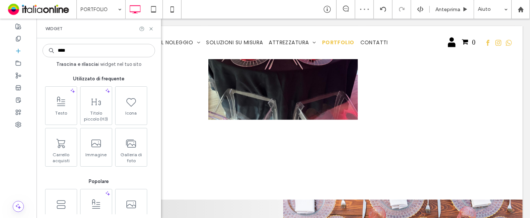
type input "*****"
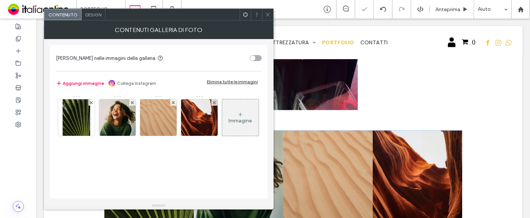
click at [227, 82] on div "Elimina tutte le immagini" at bounding box center [232, 82] width 51 height 6
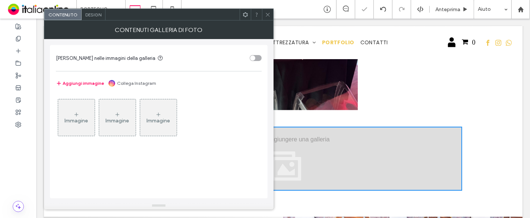
click at [254, 57] on div "toggle" at bounding box center [252, 58] width 5 height 5
click at [131, 81] on link "Collega Instagram" at bounding box center [136, 83] width 39 height 7
click at [268, 14] on icon at bounding box center [268, 15] width 6 height 6
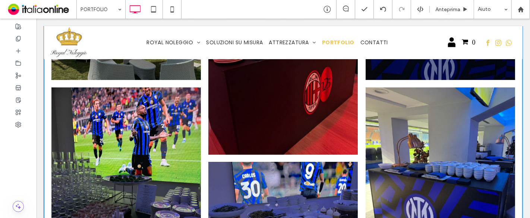
scroll to position [494, 0]
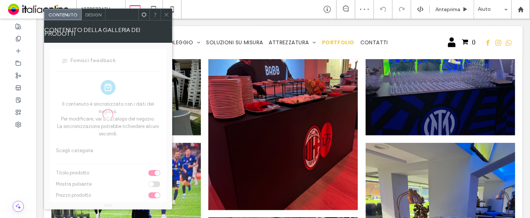
click at [100, 14] on span "Design" at bounding box center [93, 15] width 16 height 6
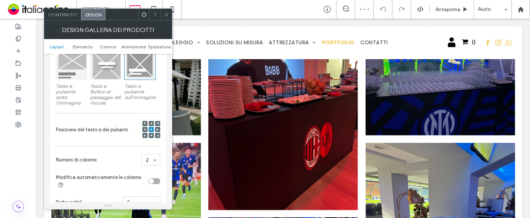
scroll to position [165, 0]
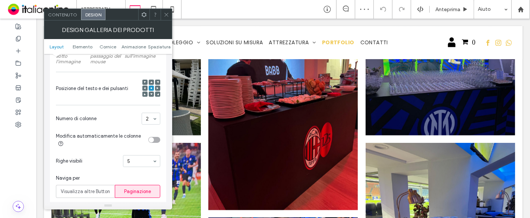
drag, startPoint x: 149, startPoint y: 117, endPoint x: 149, endPoint y: 124, distance: 6.7
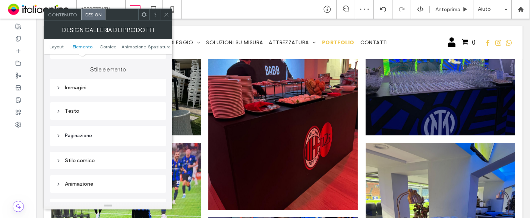
scroll to position [331, 0]
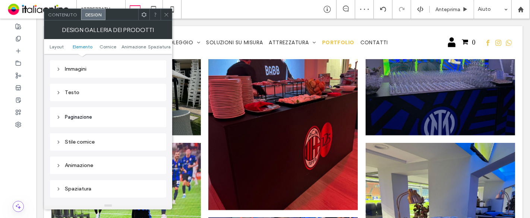
click at [113, 69] on div "Immagini" at bounding box center [108, 69] width 104 height 6
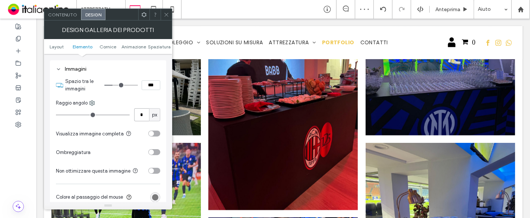
click at [140, 114] on input "*" at bounding box center [141, 114] width 15 height 13
click at [145, 82] on input "***" at bounding box center [151, 86] width 19 height 10
type input "****"
type input "**"
drag, startPoint x: 165, startPoint y: 12, endPoint x: 151, endPoint y: 79, distance: 68.1
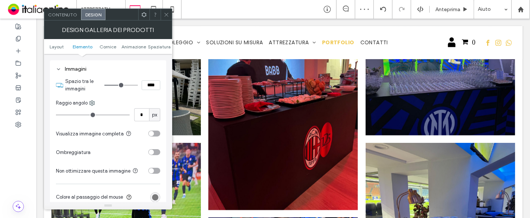
click at [165, 12] on icon at bounding box center [167, 15] width 6 height 6
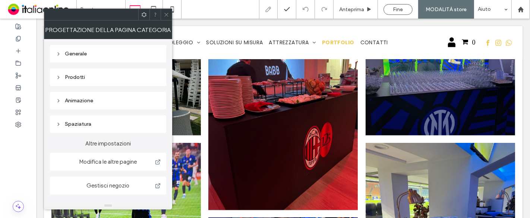
click at [167, 12] on icon at bounding box center [167, 15] width 6 height 6
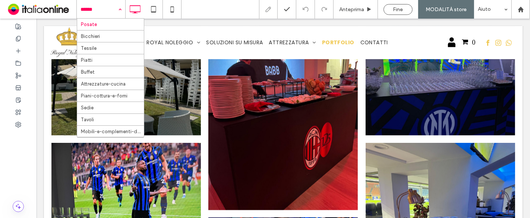
drag, startPoint x: 114, startPoint y: 7, endPoint x: 122, endPoint y: 8, distance: 8.3
click at [114, 7] on input at bounding box center [99, 9] width 37 height 19
click at [176, 7] on icon at bounding box center [172, 9] width 15 height 15
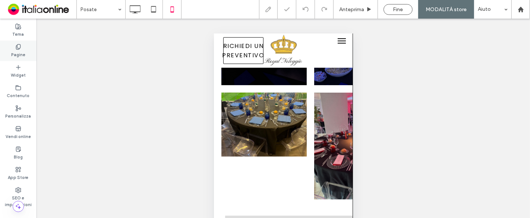
click at [22, 52] on label "Pagine" at bounding box center [18, 54] width 14 height 8
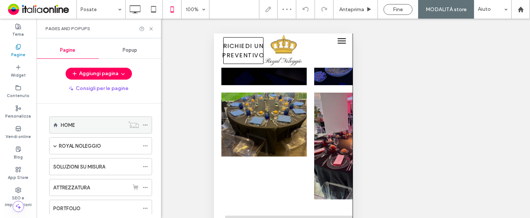
click at [80, 131] on div "HOME" at bounding box center [93, 125] width 64 height 16
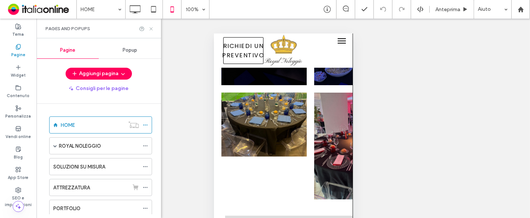
click at [154, 30] on icon at bounding box center [151, 29] width 6 height 6
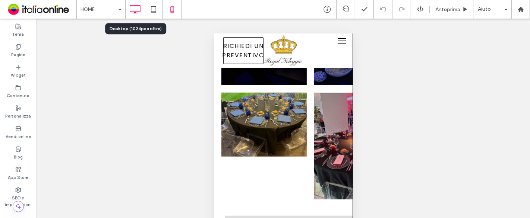
click at [134, 12] on use at bounding box center [135, 9] width 11 height 8
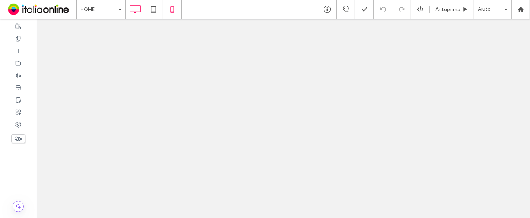
click at [176, 11] on icon at bounding box center [172, 9] width 15 height 15
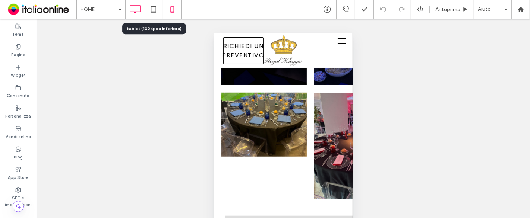
click at [138, 8] on icon at bounding box center [134, 9] width 15 height 15
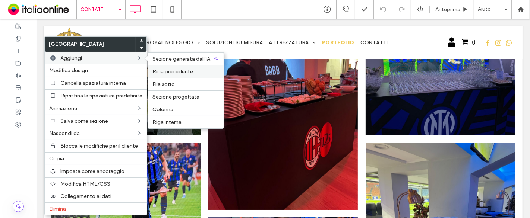
click at [176, 69] on span "Riga precedente" at bounding box center [172, 72] width 41 height 6
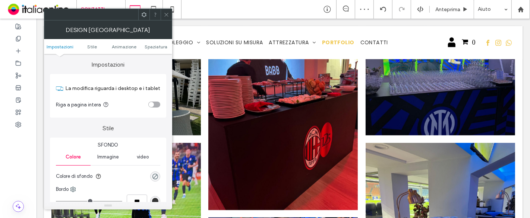
click at [153, 105] on div "toggle" at bounding box center [151, 104] width 5 height 5
click at [166, 15] on icon at bounding box center [167, 15] width 6 height 6
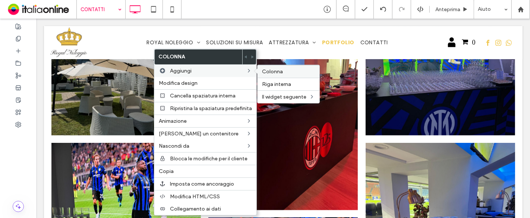
click at [270, 69] on span "Colonna" at bounding box center [272, 72] width 21 height 6
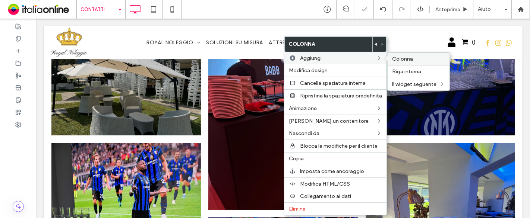
click at [403, 54] on div "Colonna" at bounding box center [419, 59] width 62 height 13
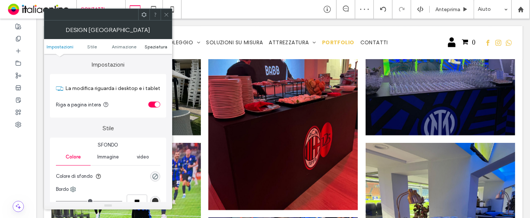
click at [153, 46] on span "Spaziatura" at bounding box center [156, 47] width 23 height 6
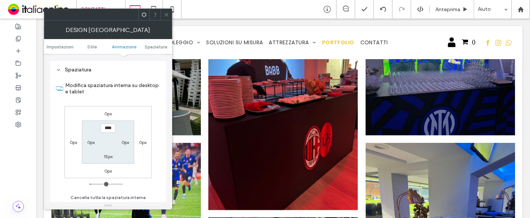
scroll to position [209, 0]
click at [90, 141] on label "0px" at bounding box center [90, 143] width 7 height 6
type input "*"
type input "**"
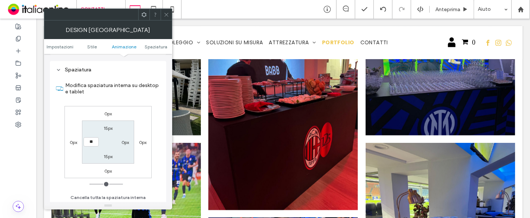
type input "****"
click at [127, 143] on label "0px" at bounding box center [125, 143] width 7 height 6
type input "*"
type input "**"
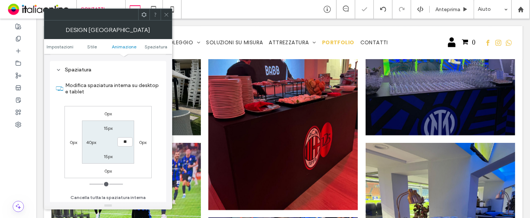
type input "****"
click at [132, 86] on label "Modifica spaziatura interna su desktop e tablet" at bounding box center [112, 89] width 95 height 20
click at [124, 143] on input "****" at bounding box center [124, 142] width 15 height 9
drag, startPoint x: 165, startPoint y: 13, endPoint x: 165, endPoint y: 41, distance: 28.7
click at [165, 13] on icon at bounding box center [167, 15] width 6 height 6
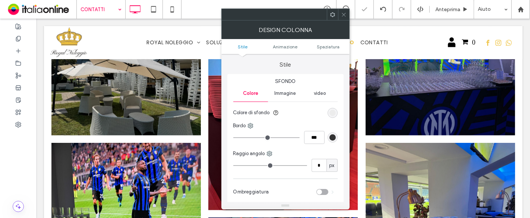
click at [336, 49] on ul "Stile Animazione Spaziatura" at bounding box center [285, 46] width 128 height 15
click at [335, 45] on span "Spaziatura" at bounding box center [328, 47] width 23 height 6
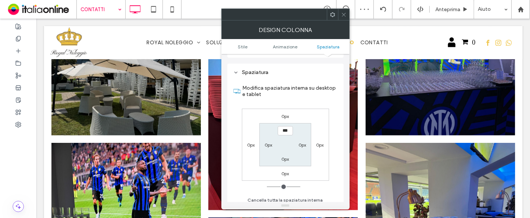
scroll to position [174, 0]
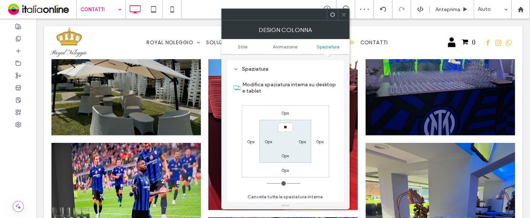
type input "****"
click at [269, 139] on label "0px" at bounding box center [268, 142] width 7 height 6
type input "*"
type input "**"
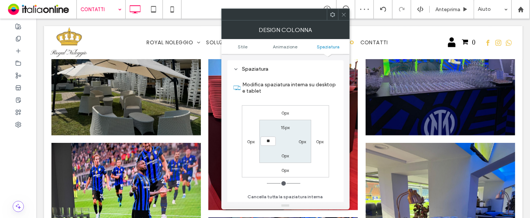
type input "****"
drag, startPoint x: 284, startPoint y: 153, endPoint x: 298, endPoint y: 147, distance: 15.6
click at [284, 153] on label "0px" at bounding box center [285, 156] width 7 height 6
type input "*"
type input "**"
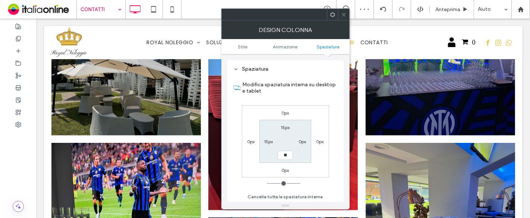
type input "**"
type input "****"
drag, startPoint x: 302, startPoint y: 140, endPoint x: 302, endPoint y: 129, distance: 11.2
click at [302, 140] on label "0px" at bounding box center [302, 142] width 7 height 6
type input "*"
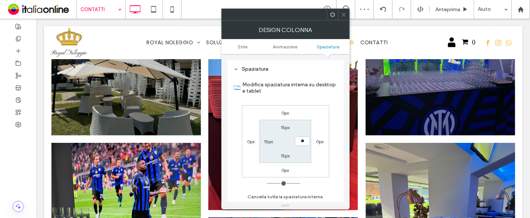
type input "**"
type input "****"
click at [307, 98] on section "Modifica spaziatura interna su desktop e tablet" at bounding box center [285, 88] width 104 height 28
click at [344, 17] on icon at bounding box center [344, 15] width 6 height 6
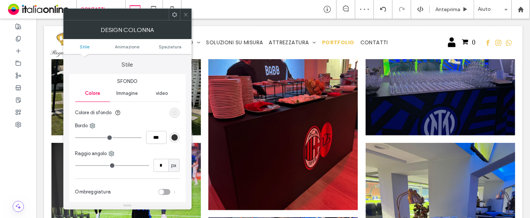
click at [179, 49] on ul "Stile Animazione Spaziatura" at bounding box center [127, 46] width 128 height 15
click at [178, 45] on span "Spaziatura" at bounding box center [170, 47] width 23 height 6
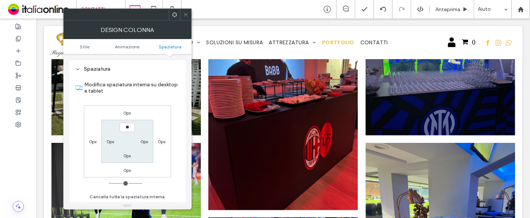
type input "****"
drag, startPoint x: 127, startPoint y: 154, endPoint x: 117, endPoint y: 152, distance: 9.8
click at [126, 154] on label "0px" at bounding box center [127, 156] width 7 height 6
type input "*"
type input "**"
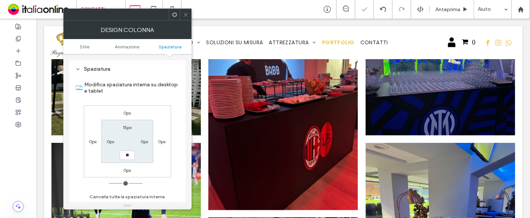
type input "**"
type input "****"
click at [112, 141] on label "0px" at bounding box center [110, 142] width 7 height 6
type input "*"
type input "**"
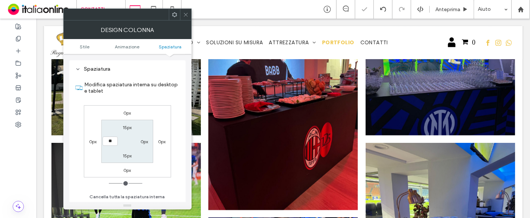
type input "**"
type input "****"
drag, startPoint x: 143, startPoint y: 141, endPoint x: 143, endPoint y: 119, distance: 22.4
click at [143, 141] on label "0px" at bounding box center [144, 142] width 7 height 6
type input "*"
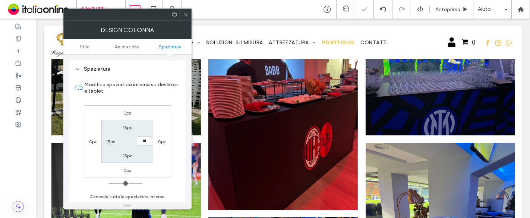
type input "**"
type input "****"
drag, startPoint x: 151, startPoint y: 97, endPoint x: 124, endPoint y: 126, distance: 38.5
click at [151, 97] on section "Modifica spaziatura interna su desktop e tablet" at bounding box center [127, 88] width 104 height 28
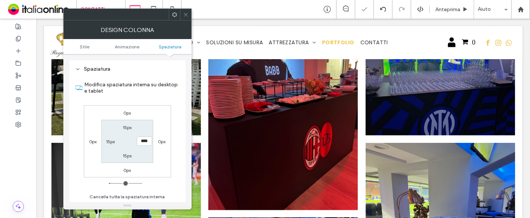
click at [89, 142] on label "0px" at bounding box center [92, 142] width 7 height 6
type input "*"
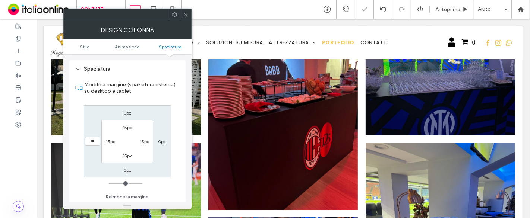
type input "**"
type input "****"
click at [166, 139] on div "0px" at bounding box center [161, 141] width 17 height 7
click at [164, 142] on label "0px" at bounding box center [161, 142] width 7 height 6
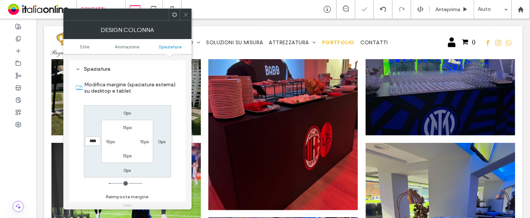
type input "*"
type input "**"
type input "****"
click at [157, 94] on label "Modifica margine (spaziatura esterna) su desktop e tablet" at bounding box center [132, 88] width 95 height 20
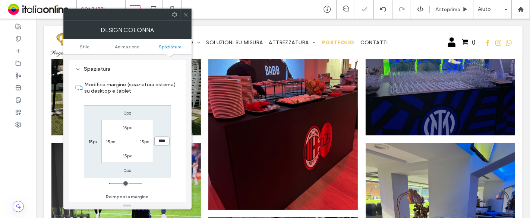
click at [165, 139] on input "****" at bounding box center [161, 141] width 15 height 9
click at [185, 16] on icon at bounding box center [186, 15] width 6 height 6
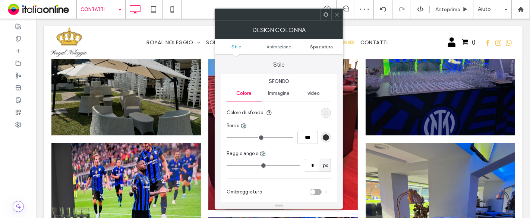
click at [332, 45] on span "Spaziatura" at bounding box center [321, 47] width 23 height 6
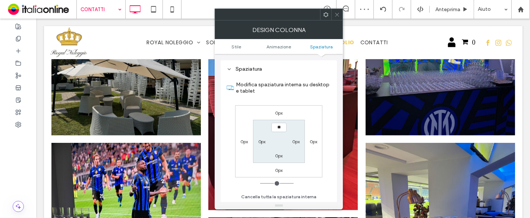
type input "****"
drag, startPoint x: 280, startPoint y: 155, endPoint x: 257, endPoint y: 146, distance: 24.3
click at [280, 154] on label "0px" at bounding box center [278, 156] width 7 height 6
type input "*"
type input "**"
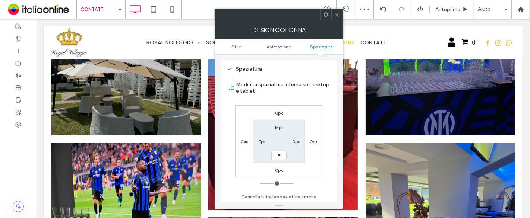
type input "**"
type input "****"
click at [262, 139] on label "0px" at bounding box center [261, 142] width 7 height 6
type input "*"
type input "**"
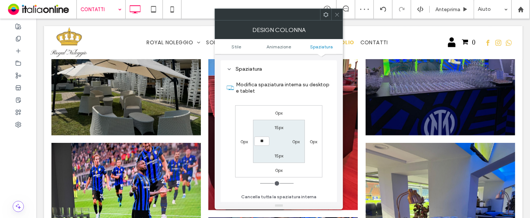
type input "**"
type input "****"
drag, startPoint x: 296, startPoint y: 141, endPoint x: 300, endPoint y: 116, distance: 24.9
click at [296, 141] on label "0px" at bounding box center [295, 142] width 7 height 6
type input "*"
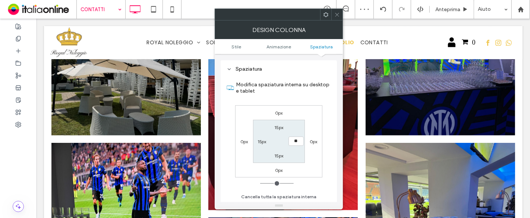
type input "**"
type input "****"
click at [301, 88] on label "Modifica spaziatura interna su desktop e tablet" at bounding box center [283, 88] width 95 height 20
click at [297, 138] on input "****" at bounding box center [295, 141] width 15 height 9
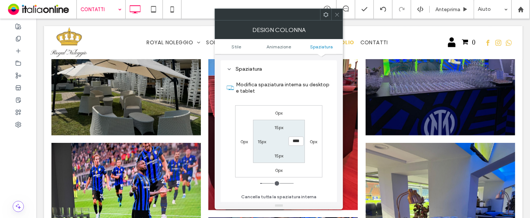
click at [338, 14] on icon at bounding box center [337, 15] width 6 height 6
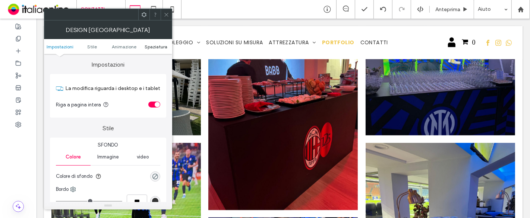
click at [149, 47] on span "Spaziatura" at bounding box center [156, 47] width 23 height 6
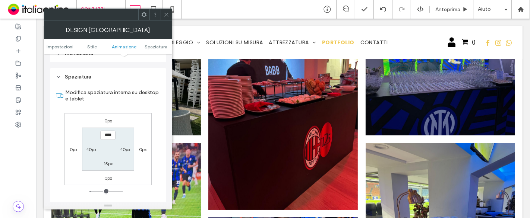
scroll to position [209, 0]
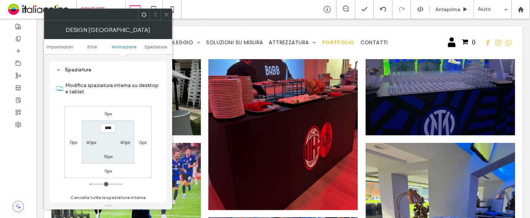
click at [108, 157] on label "15px" at bounding box center [108, 157] width 9 height 6
type input "**"
type input "****"
drag, startPoint x: 168, startPoint y: 11, endPoint x: 168, endPoint y: 57, distance: 45.5
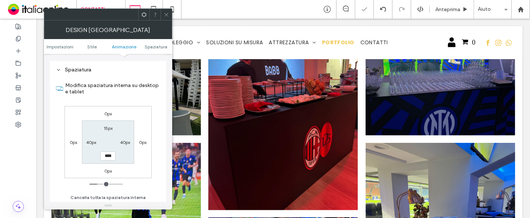
click at [168, 11] on span at bounding box center [167, 14] width 6 height 11
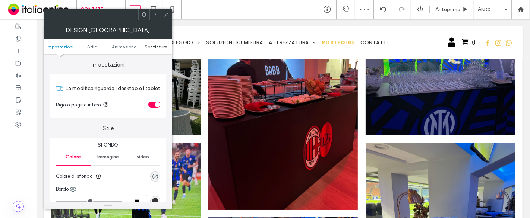
click at [158, 47] on span "Spaziatura" at bounding box center [156, 47] width 23 height 6
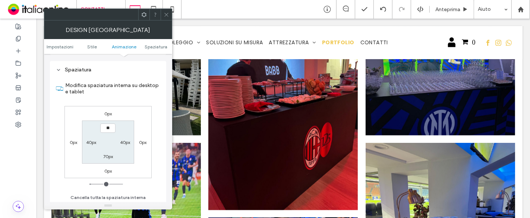
type input "****"
type input "**"
drag, startPoint x: 139, startPoint y: 103, endPoint x: 155, endPoint y: 56, distance: 49.3
click at [139, 103] on div "Modifica spaziatura interna su desktop e tablet 0px 0px 0px 0px **** 40px 70px …" at bounding box center [108, 139] width 104 height 129
click at [169, 17] on div at bounding box center [166, 14] width 11 height 11
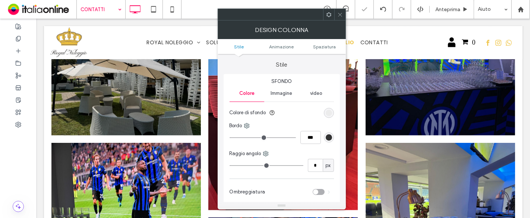
click at [339, 13] on icon at bounding box center [340, 15] width 6 height 6
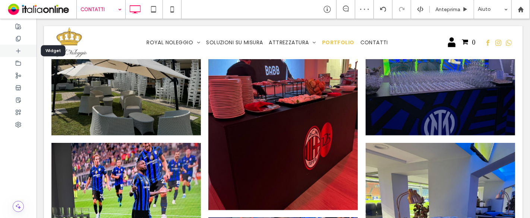
click at [25, 49] on div at bounding box center [18, 51] width 37 height 12
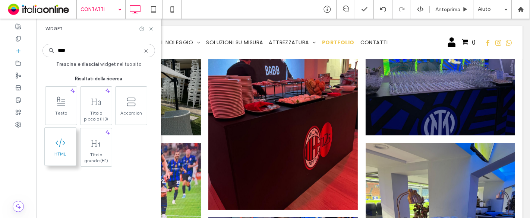
type input "****"
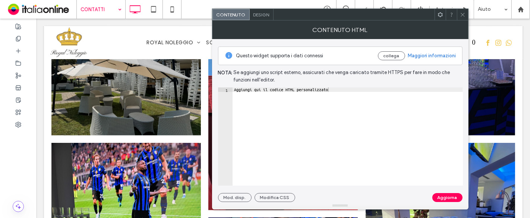
type textarea "**********"
paste textarea "Cursor at row 1"
click at [324, 90] on div "< iframe src = "https://www.google.com/maps/embed?pb=!1m18!1m12!1m3!1d2803.1352…" at bounding box center [99, 138] width 1000 height 101
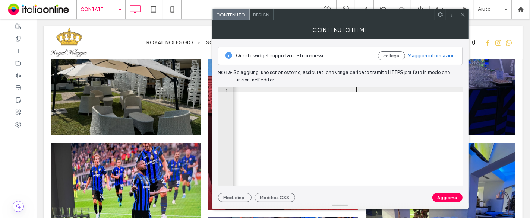
click at [357, 88] on div "< iframe src = "https://www.google.com/maps/embed?pb=!1m18!1m12!1m3!1d2803.1352…" at bounding box center [100, 138] width 1002 height 101
type textarea "**********"
click at [456, 197] on button "Aggiorna" at bounding box center [447, 197] width 30 height 9
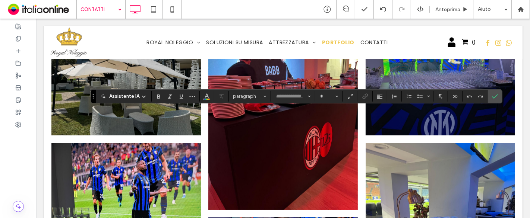
type input "*******"
type input "**"
click at [492, 95] on icon "Conferma" at bounding box center [495, 97] width 6 height 6
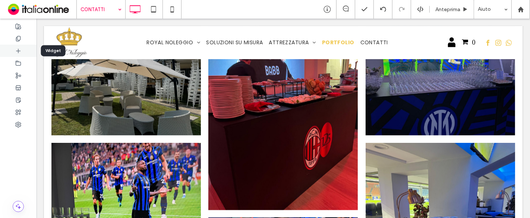
click at [21, 51] on div at bounding box center [18, 51] width 37 height 12
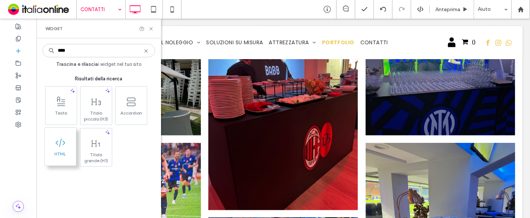
type input "****"
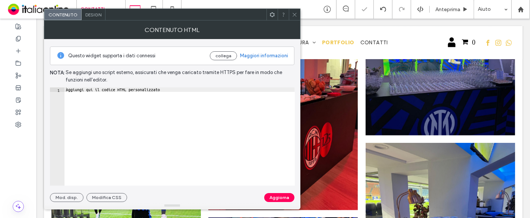
type textarea "**********"
click at [179, 92] on div "Aggiungi qui il codice HTML personalizzato" at bounding box center [179, 142] width 230 height 108
paste textarea "Cursor at row 1"
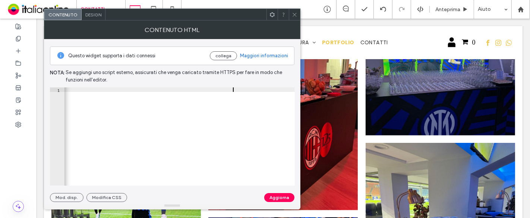
scroll to position [0, 64]
type textarea "**********"
click at [287, 198] on button "Aggiorna" at bounding box center [279, 197] width 30 height 9
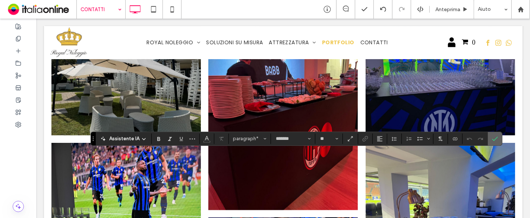
click at [496, 141] on label "Conferma" at bounding box center [494, 138] width 11 height 13
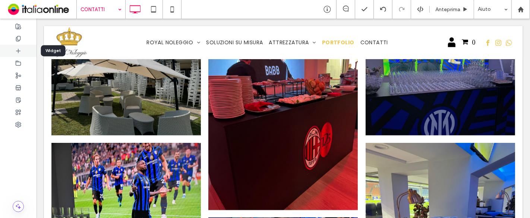
click at [22, 46] on div at bounding box center [18, 51] width 37 height 12
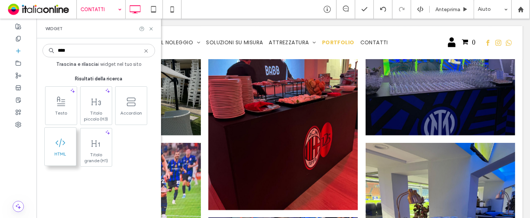
type input "****"
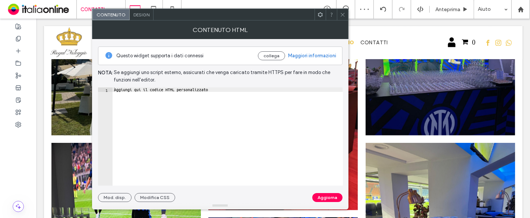
type textarea "**********"
click at [158, 109] on div "Aggiungi qui il codice HTML personalizzato" at bounding box center [228, 142] width 230 height 108
paste textarea "Cursor at row 1"
click at [289, 89] on div "< iframe src = "https://www.google.com/maps/embed?pb=!1m18!1m12!1m3!1d2801.4371…" at bounding box center [49, 138] width 1026 height 101
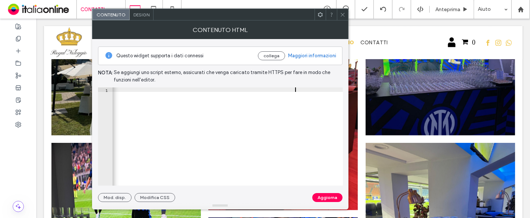
scroll to position [0, 63]
click at [319, 89] on div "< iframe src = "https://www.google.com/maps/embed?pb=!1m18!1m12!1m3!1d2801.4371…" at bounding box center [50, 138] width 1029 height 101
type textarea "**********"
click at [332, 199] on button "Aggiorna" at bounding box center [327, 197] width 30 height 9
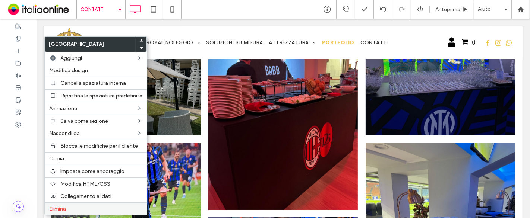
click at [70, 207] on label "Elimina" at bounding box center [95, 209] width 93 height 6
click at [68, 154] on div "Copia" at bounding box center [96, 158] width 102 height 13
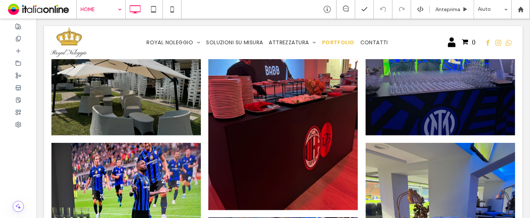
click at [95, 17] on input at bounding box center [99, 9] width 37 height 19
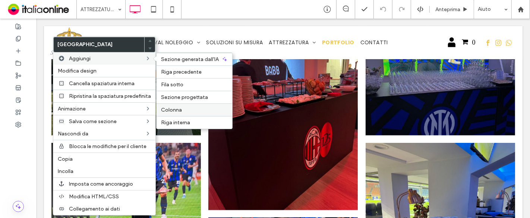
click at [180, 107] on span "Colonna" at bounding box center [171, 110] width 21 height 6
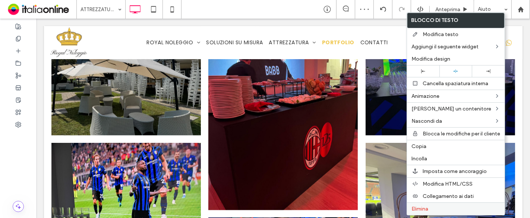
click at [430, 206] on label "Elimina" at bounding box center [455, 209] width 89 height 6
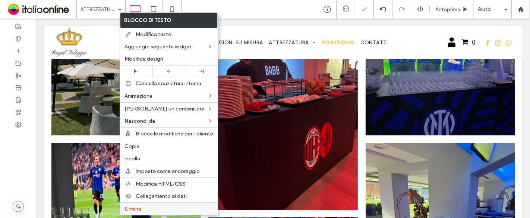
click at [153, 208] on label "Elimina" at bounding box center [168, 209] width 89 height 6
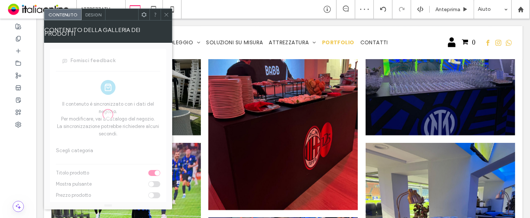
click at [97, 15] on span "Design" at bounding box center [93, 15] width 16 height 6
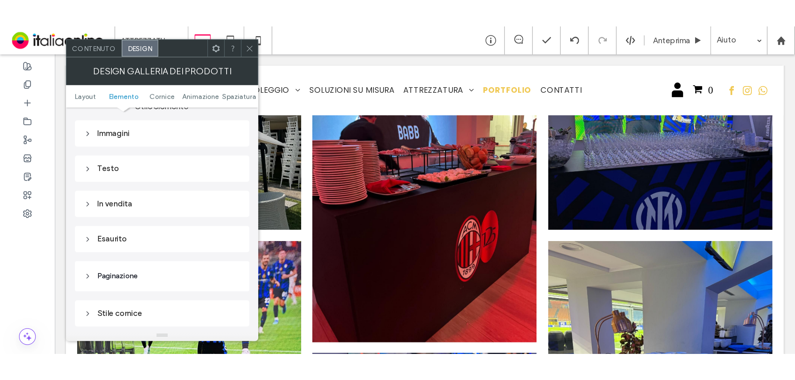
scroll to position [331, 0]
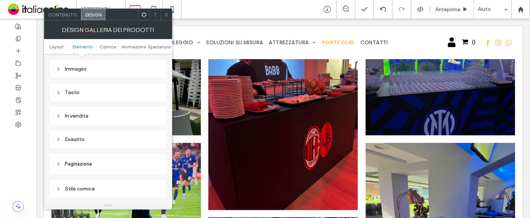
click at [105, 66] on div "Immagini" at bounding box center [108, 69] width 104 height 6
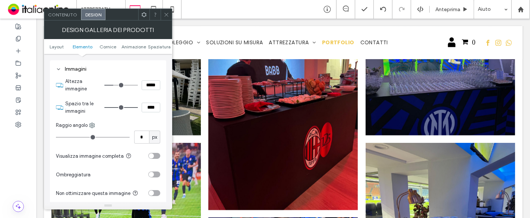
click at [157, 157] on div "toggle" at bounding box center [154, 156] width 12 height 6
click at [170, 14] on div at bounding box center [166, 14] width 11 height 11
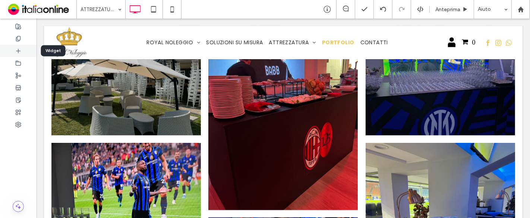
click at [19, 50] on icon at bounding box center [18, 51] width 6 height 6
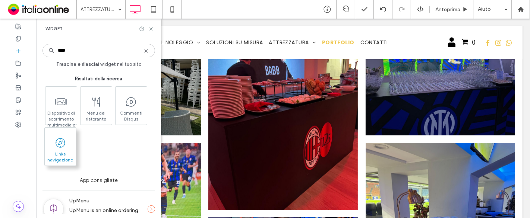
type input "****"
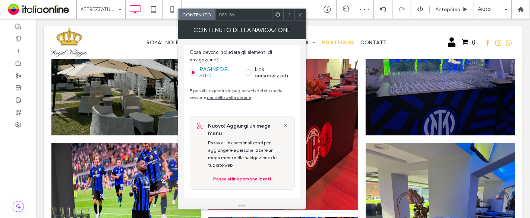
click at [249, 70] on span at bounding box center [248, 72] width 7 height 7
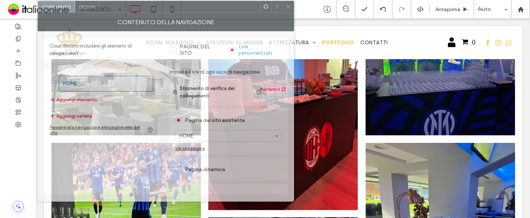
drag, startPoint x: 339, startPoint y: 19, endPoint x: 199, endPoint y: 10, distance: 140.4
click at [199, 10] on div at bounding box center [179, 6] width 161 height 11
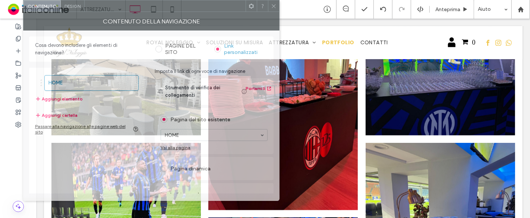
drag, startPoint x: 240, startPoint y: 10, endPoint x: 217, endPoint y: 0, distance: 24.7
click at [224, 5] on div at bounding box center [165, 5] width 161 height 11
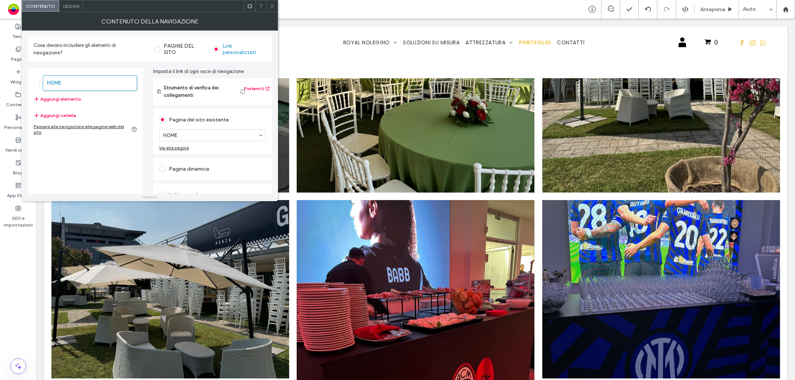
click at [177, 168] on div "Pagina dinamica" at bounding box center [212, 169] width 107 height 12
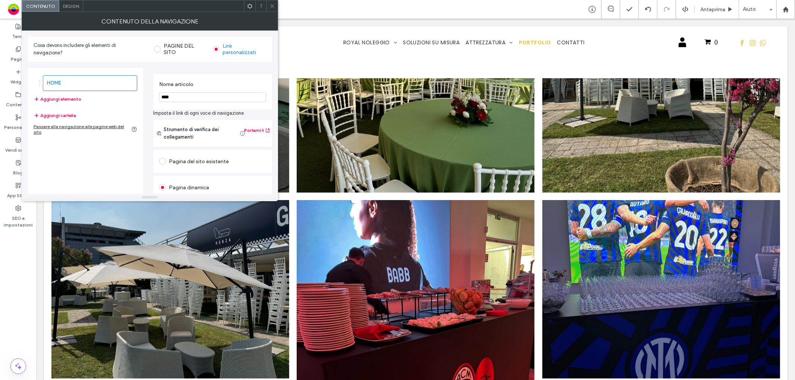
drag, startPoint x: 191, startPoint y: 97, endPoint x: 132, endPoint y: 95, distance: 58.9
click at [132, 95] on div "HOME Aggiungi elemento Aggiungi cartella Passare alla navigazione alle pagine w…" at bounding box center [150, 175] width 244 height 226
type input "******"
click at [218, 87] on label "Nome articolo" at bounding box center [211, 85] width 104 height 8
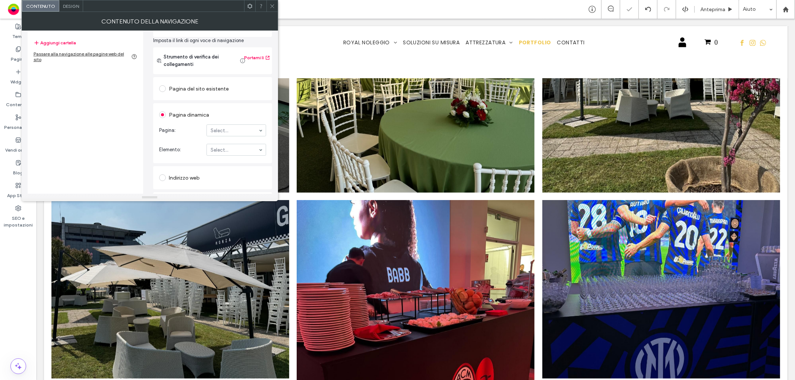
scroll to position [83, 0]
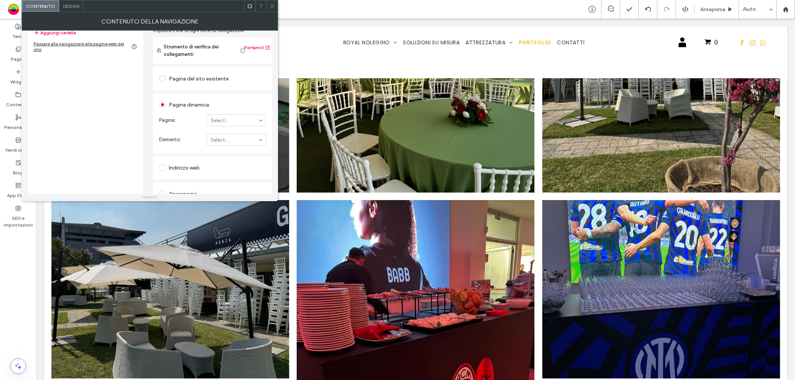
drag, startPoint x: 274, startPoint y: 6, endPoint x: 277, endPoint y: 34, distance: 27.5
click at [274, 6] on icon at bounding box center [272, 6] width 6 height 6
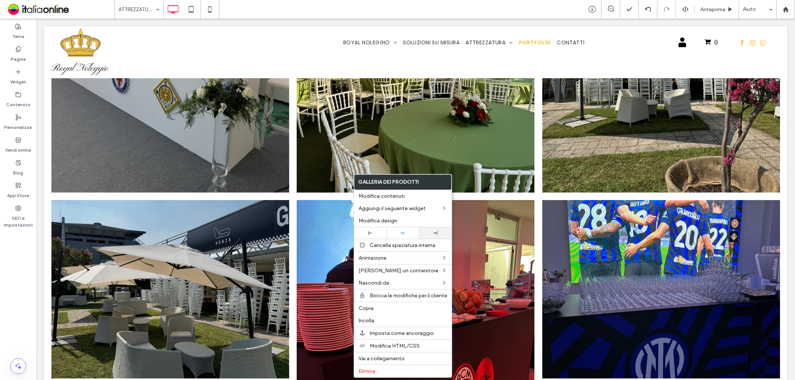
click at [434, 218] on div at bounding box center [435, 233] width 32 height 12
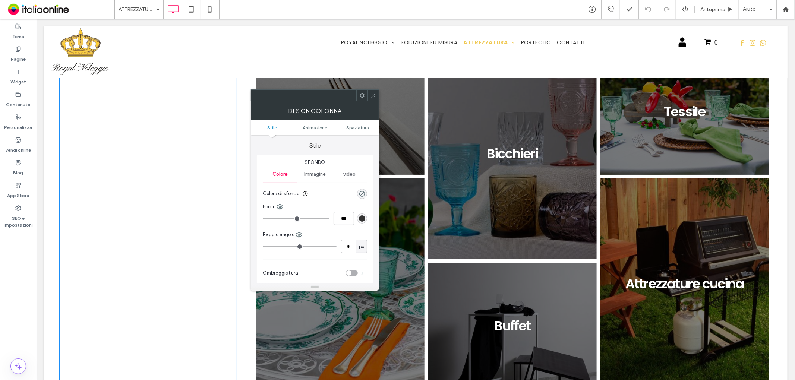
click at [370, 93] on icon at bounding box center [373, 96] width 6 height 6
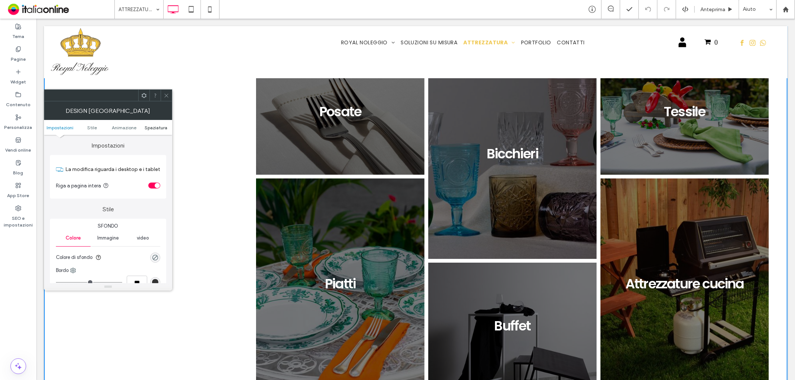
click at [153, 125] on span "Spaziatura" at bounding box center [156, 128] width 23 height 6
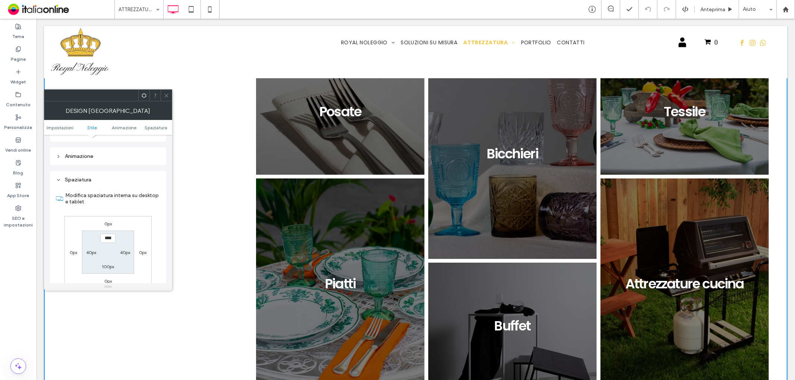
scroll to position [210, 0]
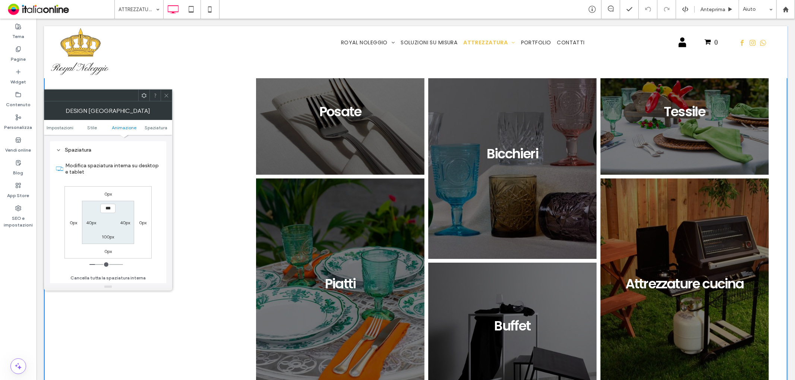
type input "*****"
type input "***"
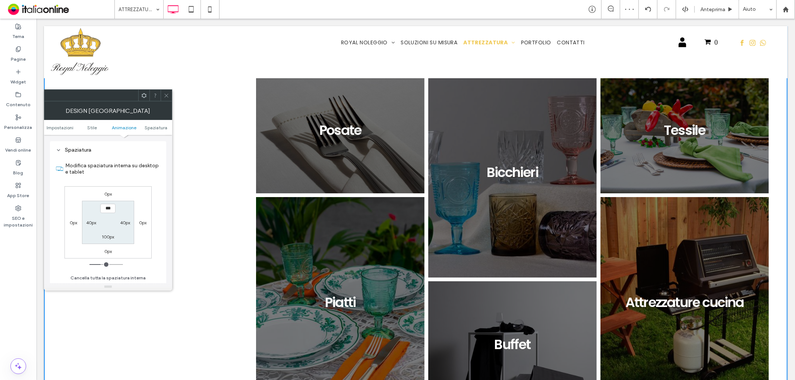
type input "*****"
type input "***"
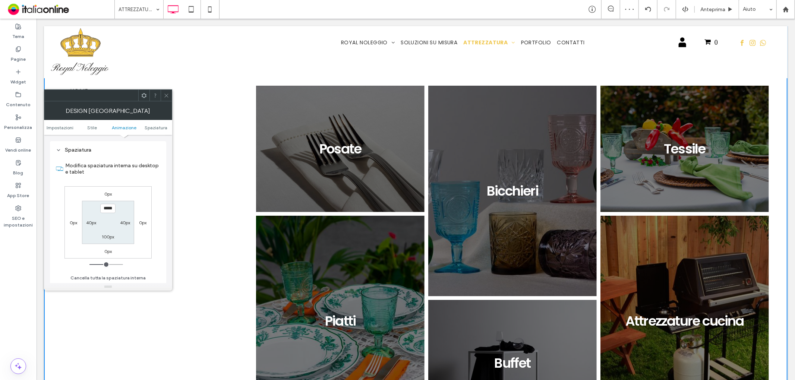
click at [168, 95] on icon at bounding box center [167, 96] width 6 height 6
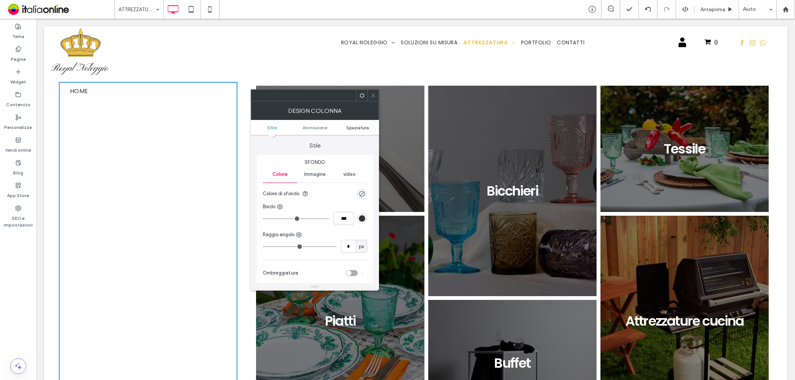
click at [356, 126] on span "Spaziatura" at bounding box center [357, 128] width 23 height 6
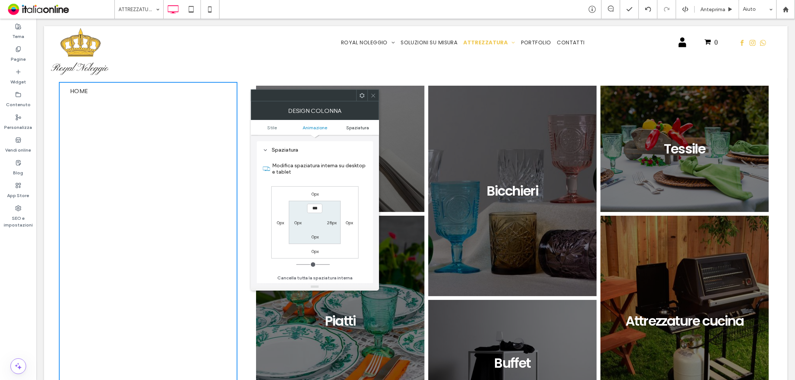
scroll to position [174, 0]
type input "****"
drag, startPoint x: 316, startPoint y: 236, endPoint x: 324, endPoint y: 204, distance: 32.7
click at [316, 236] on label "0px" at bounding box center [314, 237] width 7 height 6
type input "*"
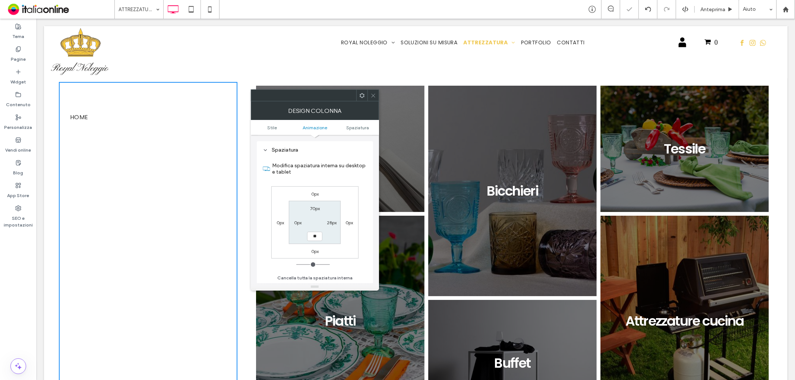
type input "**"
type input "****"
click at [330, 171] on label "Modifica spaziatura interna su desktop e tablet" at bounding box center [319, 169] width 95 height 20
click at [370, 92] on span at bounding box center [373, 95] width 6 height 11
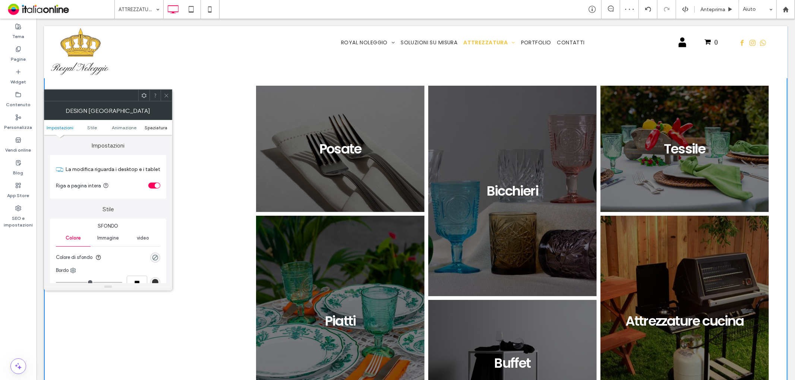
click at [160, 127] on span "Spaziatura" at bounding box center [156, 128] width 23 height 6
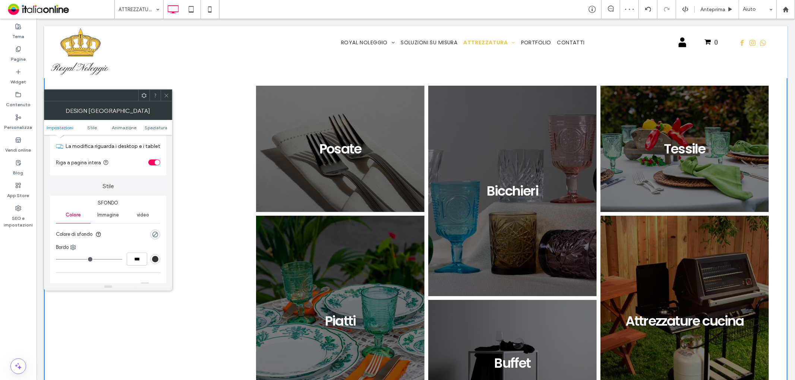
scroll to position [210, 0]
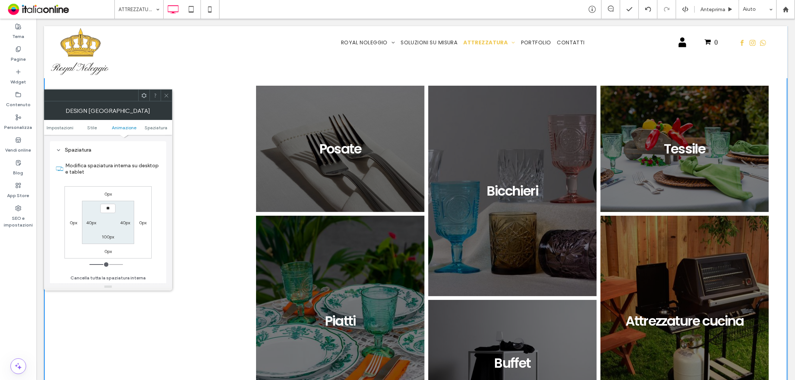
type input "****"
type input "**"
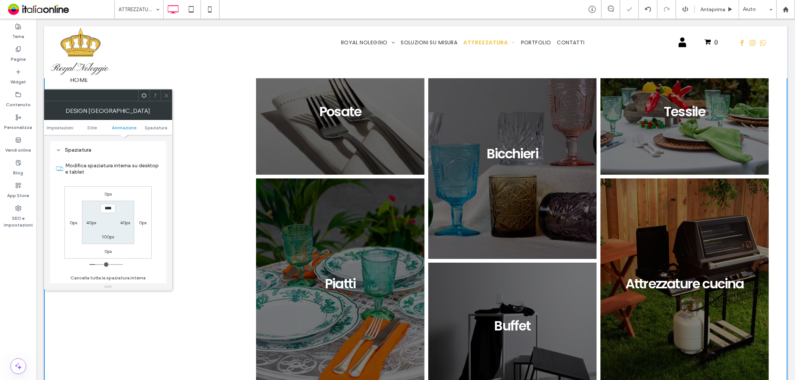
click at [168, 95] on icon at bounding box center [167, 96] width 6 height 6
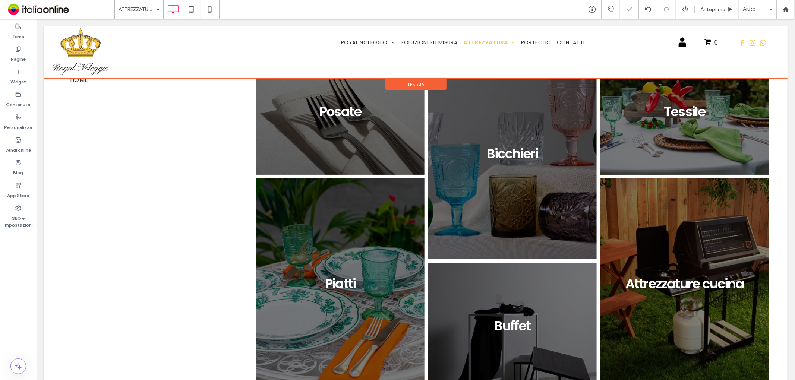
click at [416, 83] on span "Testata" at bounding box center [415, 84] width 17 height 6
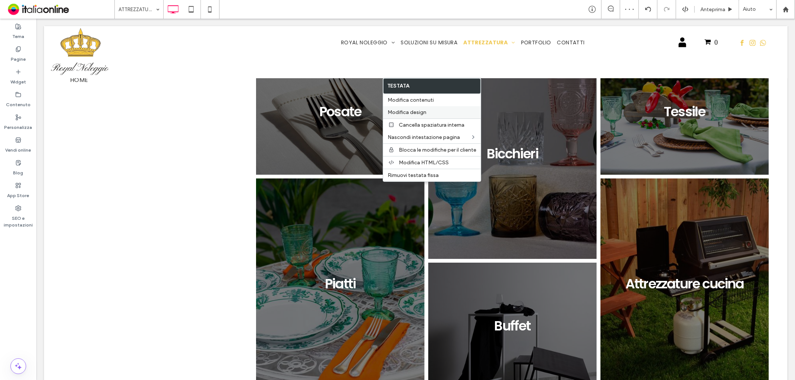
click at [419, 113] on span "Modifica design" at bounding box center [407, 112] width 39 height 6
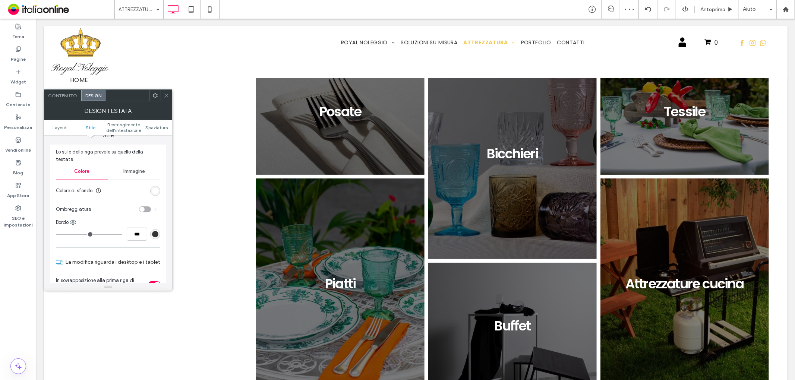
scroll to position [165, 0]
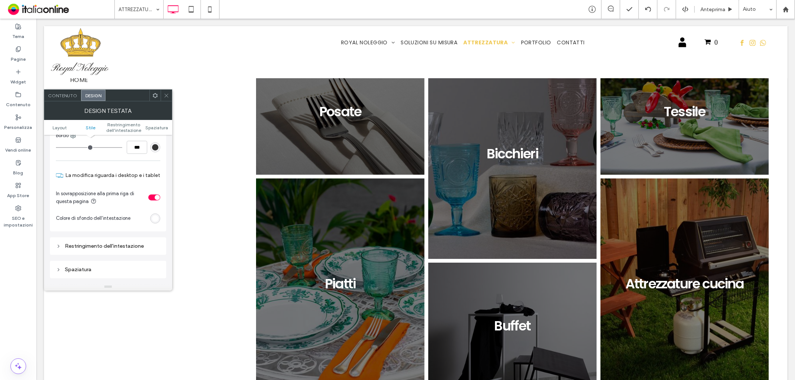
click at [155, 195] on div "toggle" at bounding box center [157, 197] width 5 height 5
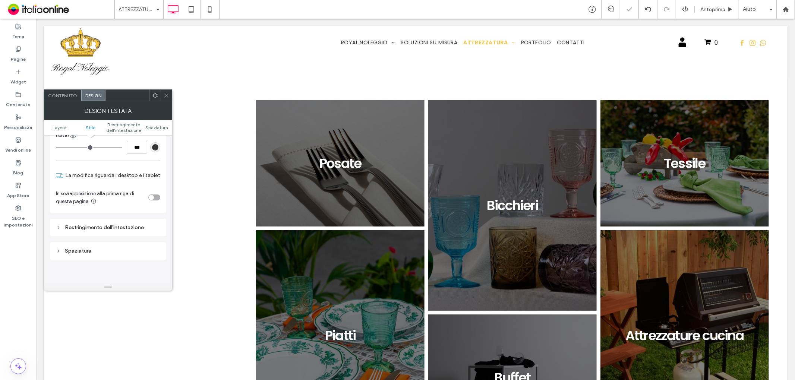
click at [164, 94] on icon at bounding box center [167, 96] width 6 height 6
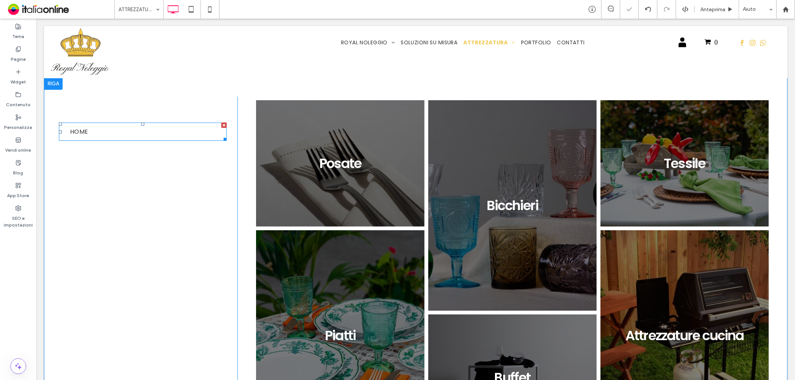
click at [95, 132] on nav "HOME" at bounding box center [143, 131] width 168 height 18
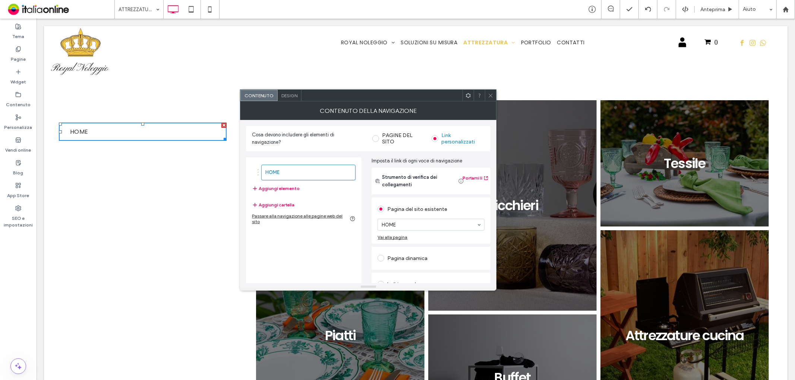
click at [420, 252] on div "Pagina dinamica" at bounding box center [431, 258] width 107 height 12
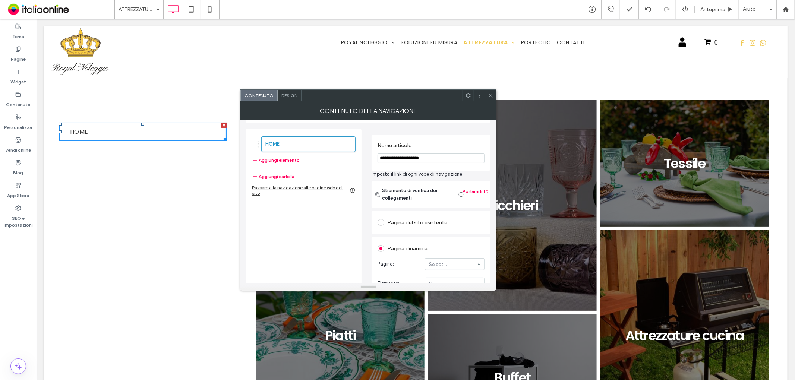
scroll to position [41, 0]
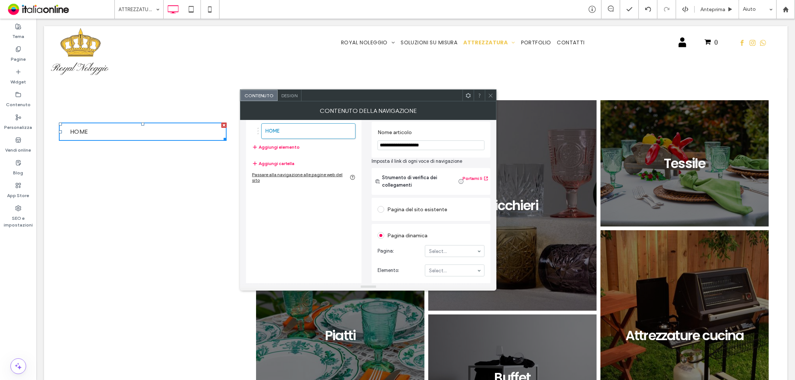
drag, startPoint x: 413, startPoint y: 142, endPoint x: 367, endPoint y: 143, distance: 45.5
click at [367, 143] on div "HOME Aggiungi elemento Aggiungi cartella Passare alla navigazione alle pagine w…" at bounding box center [368, 223] width 244 height 226
type input "******"
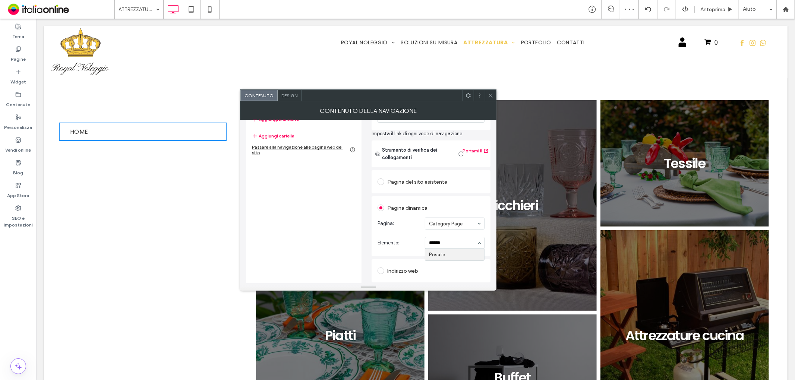
scroll to position [83, 0]
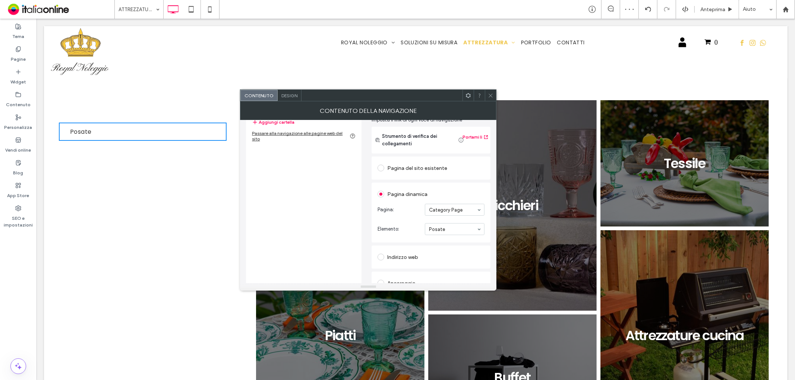
drag, startPoint x: 365, startPoint y: 208, endPoint x: 366, endPoint y: 214, distance: 6.1
click at [365, 208] on div "Posate Aggiungi elemento Aggiungi cartella Passare alla navigazione alle pagine…" at bounding box center [368, 182] width 244 height 226
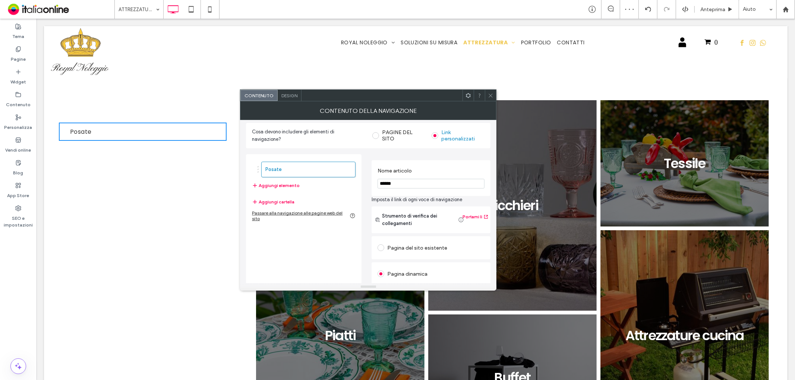
scroll to position [0, 0]
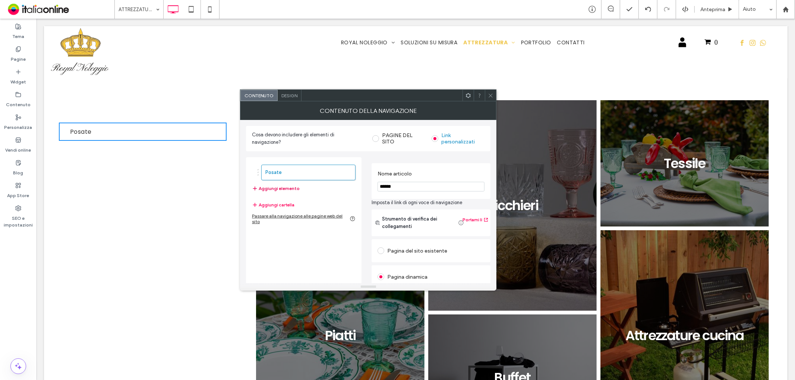
click at [293, 188] on button "Aggiungi elemento" at bounding box center [276, 188] width 48 height 9
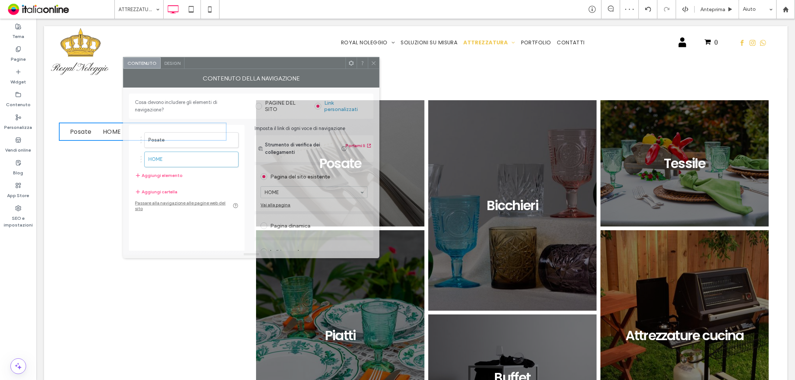
drag, startPoint x: 429, startPoint y: 94, endPoint x: 306, endPoint y: 60, distance: 126.8
click at [306, 60] on div at bounding box center [264, 62] width 161 height 11
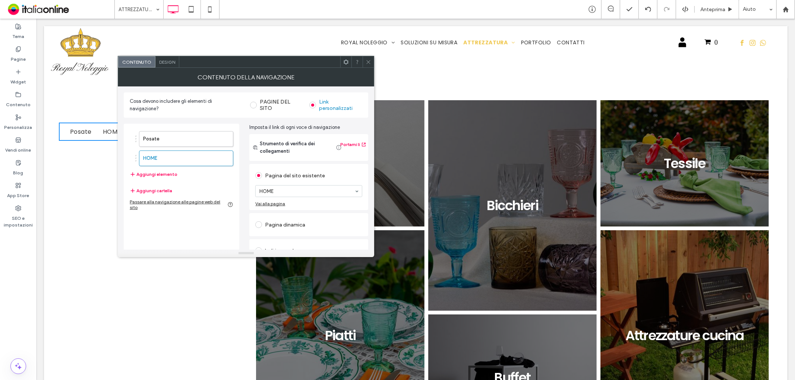
click at [172, 64] on span "Design" at bounding box center [167, 62] width 16 height 6
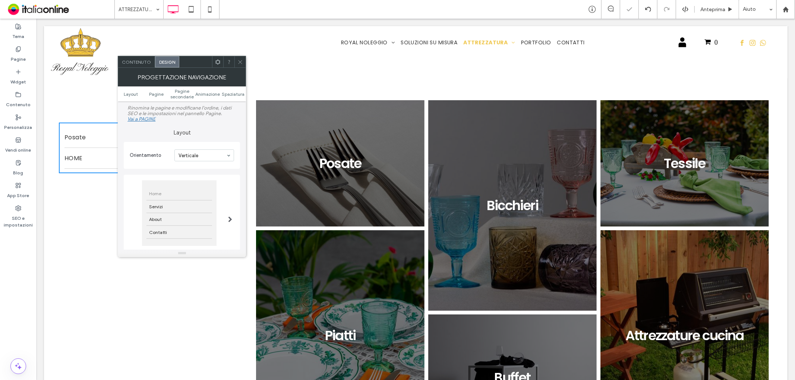
click at [142, 62] on span "Contenuto" at bounding box center [136, 62] width 29 height 6
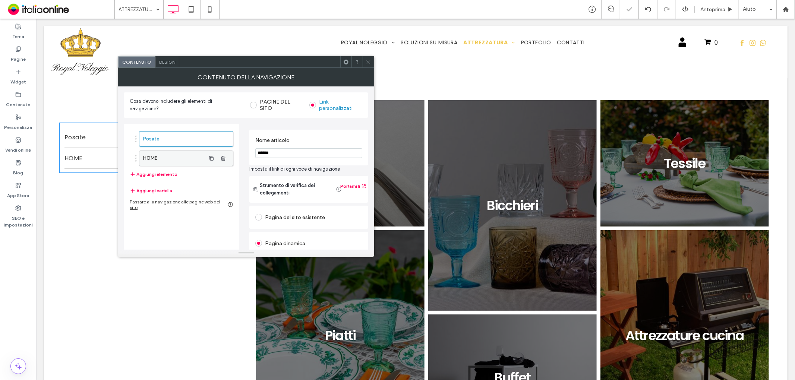
click at [183, 163] on label "HOME" at bounding box center [174, 158] width 62 height 15
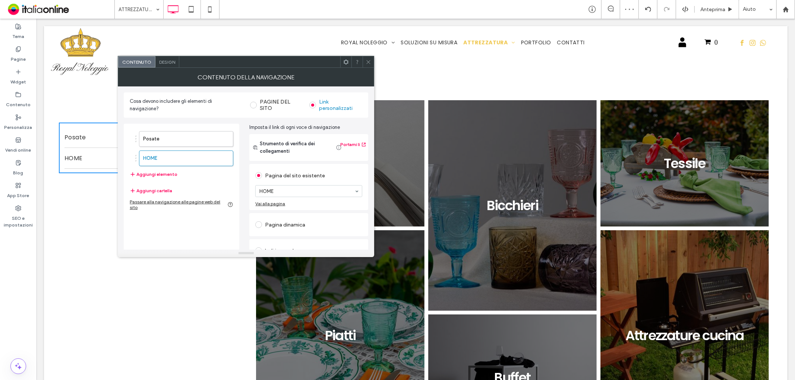
drag, startPoint x: 286, startPoint y: 226, endPoint x: 289, endPoint y: 213, distance: 13.0
click at [286, 226] on div "Pagina dinamica" at bounding box center [308, 225] width 107 height 12
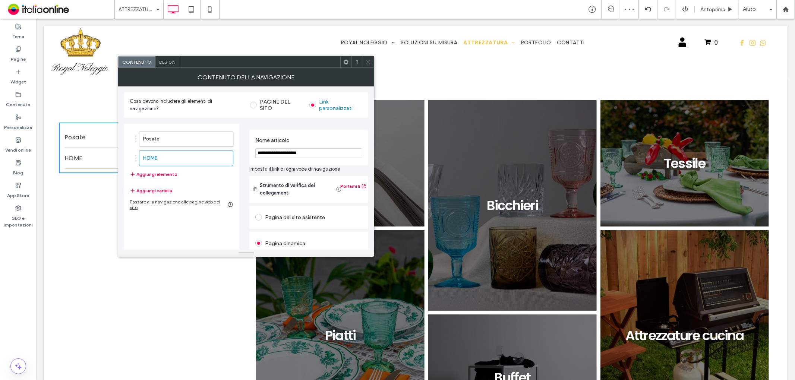
drag, startPoint x: 291, startPoint y: 156, endPoint x: 250, endPoint y: 150, distance: 41.7
click at [250, 154] on div "Nome articolo ****" at bounding box center [308, 148] width 119 height 36
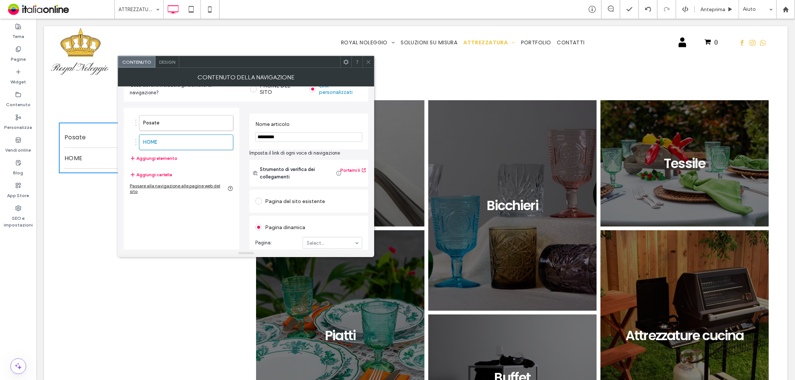
scroll to position [41, 0]
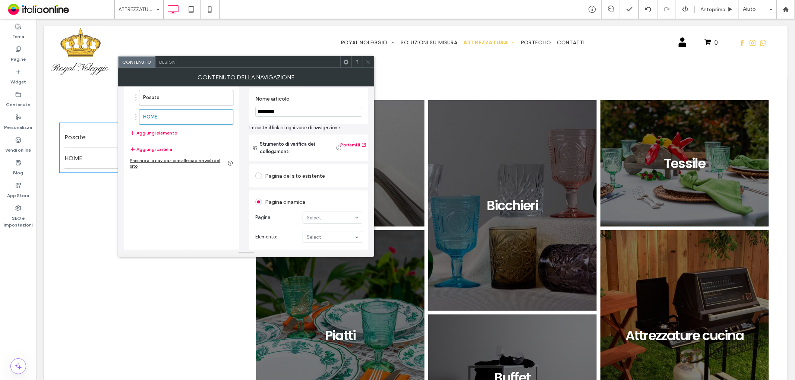
type input "*********"
type input "****"
click at [155, 132] on button "Aggiungi elemento" at bounding box center [154, 133] width 48 height 9
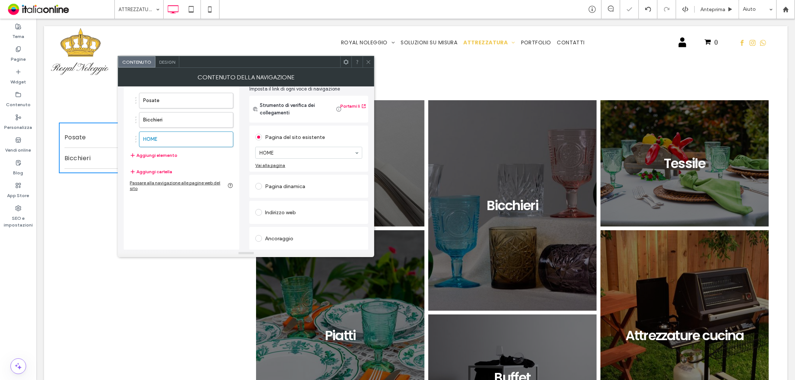
click at [299, 183] on div "Pagina dinamica" at bounding box center [308, 186] width 107 height 12
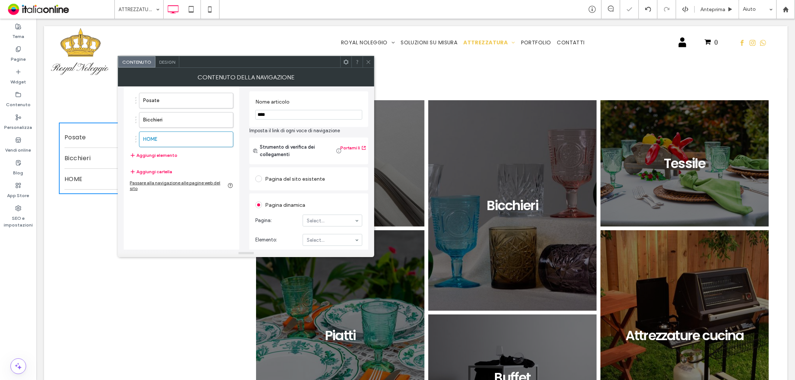
drag, startPoint x: 294, startPoint y: 114, endPoint x: 237, endPoint y: 99, distance: 59.8
click at [231, 112] on div "Posate Bicchieri HOME Aggiungi elemento Aggiungi cartella Passare alla navigazi…" at bounding box center [246, 192] width 244 height 226
type input "*******"
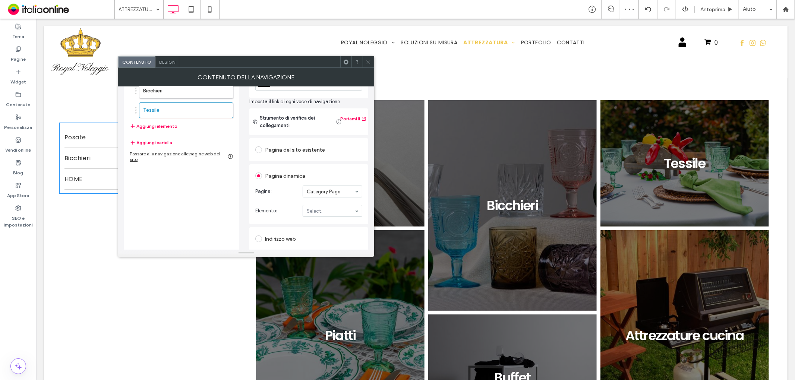
scroll to position [80, 0]
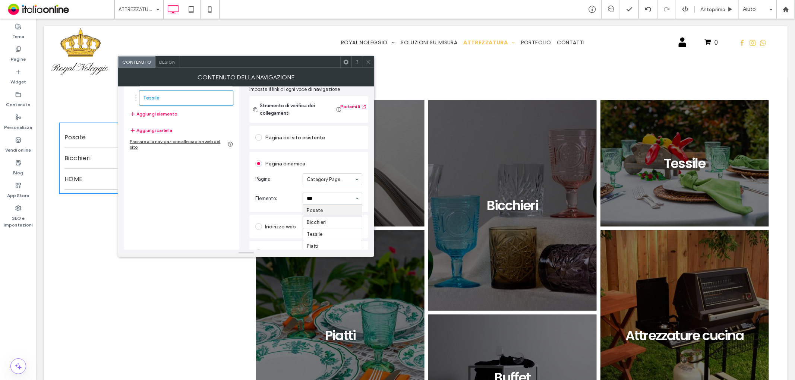
type input "****"
click at [337, 148] on div "Pagina del sito esistente HOME Vai alla pagina" at bounding box center [308, 137] width 119 height 23
click at [161, 111] on button "Aggiungi elemento" at bounding box center [154, 114] width 48 height 9
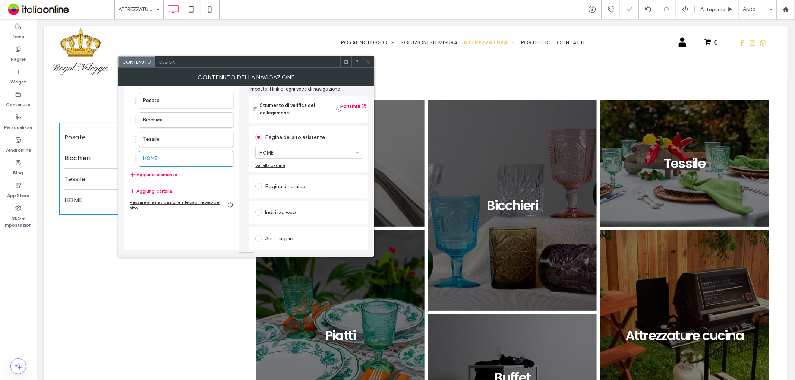
click at [303, 188] on div "Pagina dinamica" at bounding box center [308, 186] width 107 height 12
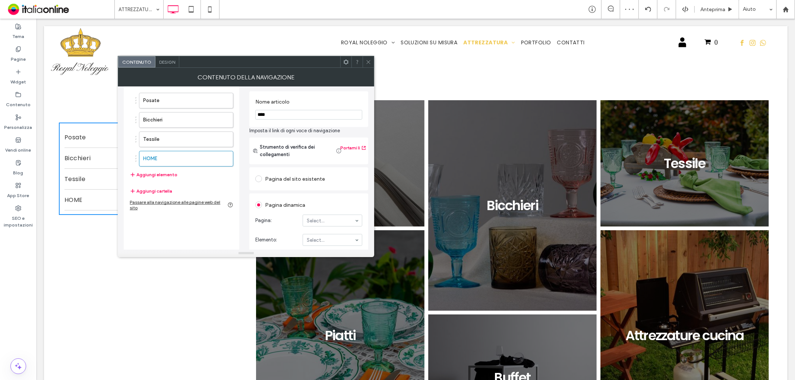
drag, startPoint x: 293, startPoint y: 114, endPoint x: 236, endPoint y: 108, distance: 58.0
click at [236, 108] on div "Posate Bicchieri Tessile HOME Aggiungi elemento Aggiungi cartella Passare alla …" at bounding box center [246, 192] width 244 height 226
drag, startPoint x: 277, startPoint y: 110, endPoint x: 280, endPoint y: 114, distance: 5.0
click at [277, 110] on input "****" at bounding box center [308, 115] width 107 height 10
drag, startPoint x: 281, startPoint y: 115, endPoint x: 249, endPoint y: 114, distance: 32.4
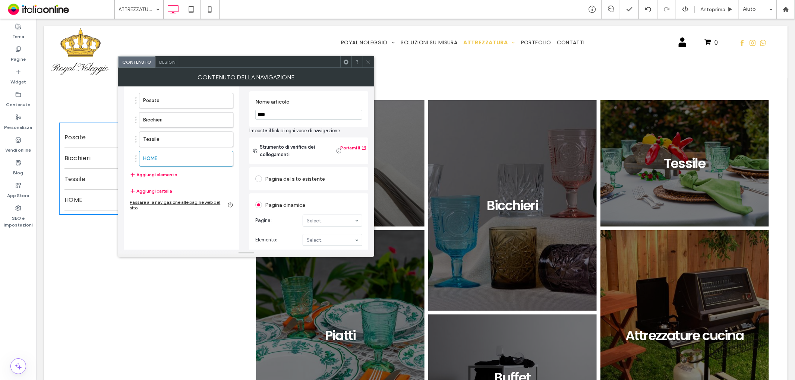
click at [248, 115] on div "Posate Bicchieri Tessile HOME Aggiungi elemento Aggiungi cartella Passare alla …" at bounding box center [246, 192] width 244 height 226
type input "******"
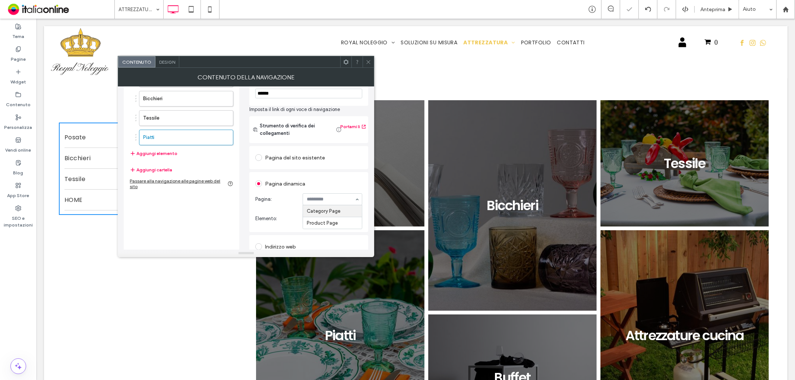
scroll to position [80, 0]
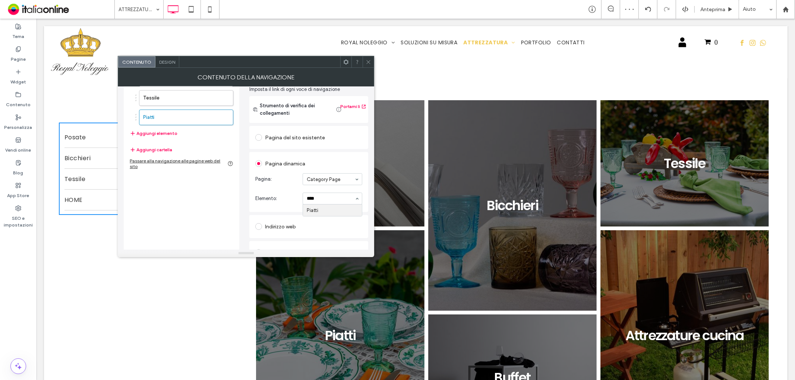
type input "*****"
click at [347, 189] on section "Elemento: Piatti" at bounding box center [308, 198] width 107 height 19
click at [164, 129] on button "Aggiungi elemento" at bounding box center [154, 133] width 48 height 9
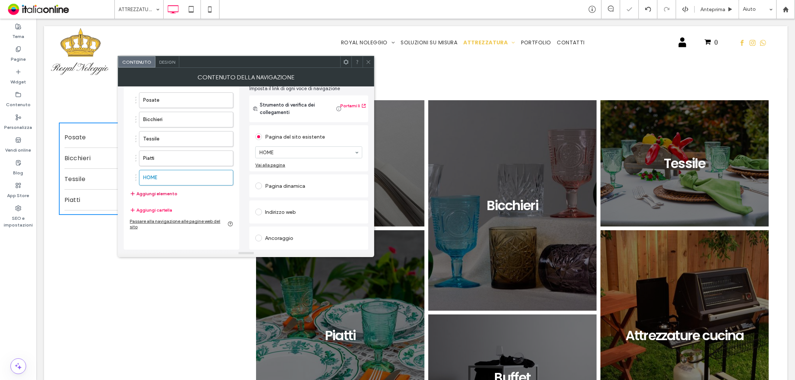
scroll to position [38, 0]
click at [296, 183] on div "Pagina dinamica" at bounding box center [308, 186] width 107 height 12
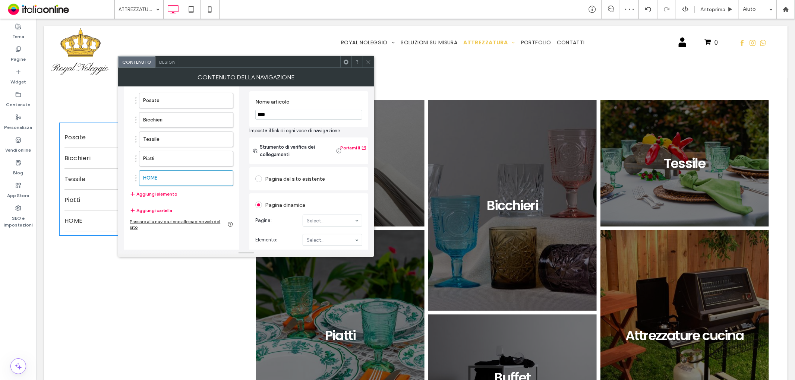
drag, startPoint x: 299, startPoint y: 113, endPoint x: 263, endPoint y: 110, distance: 35.9
click at [263, 110] on input "****" at bounding box center [308, 115] width 107 height 10
type input "*"
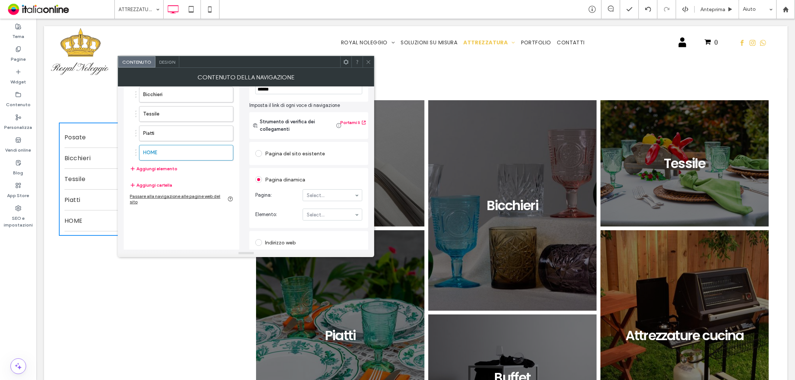
scroll to position [95, 0]
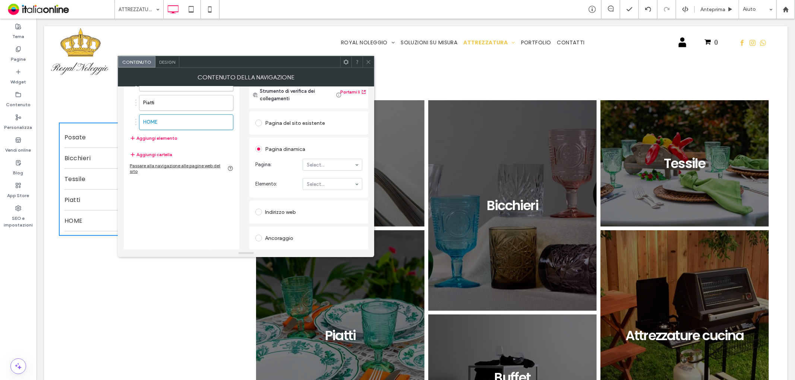
type input "******"
type input "****"
click at [341, 173] on section "Pagina: Category Page" at bounding box center [308, 164] width 107 height 19
click at [151, 136] on button "Aggiungi elemento" at bounding box center [154, 138] width 48 height 9
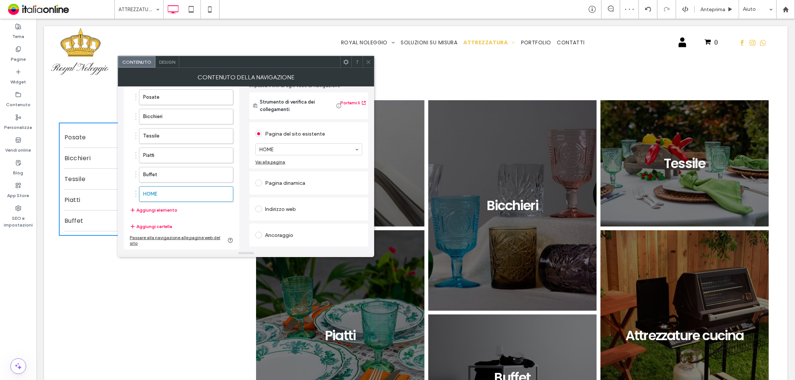
scroll to position [42, 0]
click at [307, 180] on div "Pagina dinamica" at bounding box center [308, 183] width 107 height 12
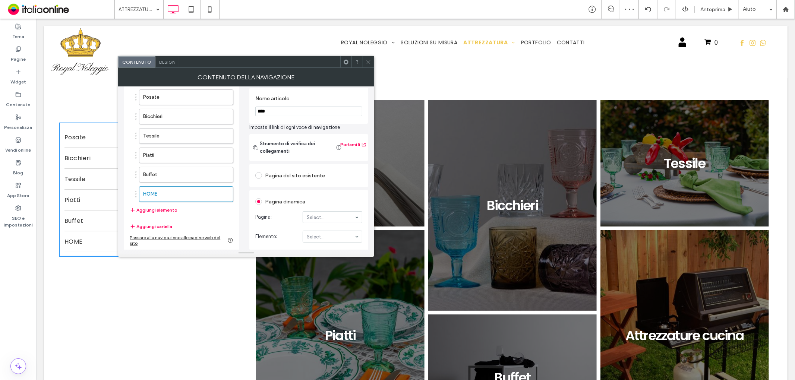
drag, startPoint x: 277, startPoint y: 111, endPoint x: 242, endPoint y: 109, distance: 35.1
click at [242, 109] on div "Posate Bicchieri Tessile Piatti Buffet HOME Aggiungi elemento Aggiungi cartella…" at bounding box center [246, 189] width 244 height 226
type input "**********"
drag, startPoint x: 346, startPoint y: 218, endPoint x: 345, endPoint y: 223, distance: 4.9
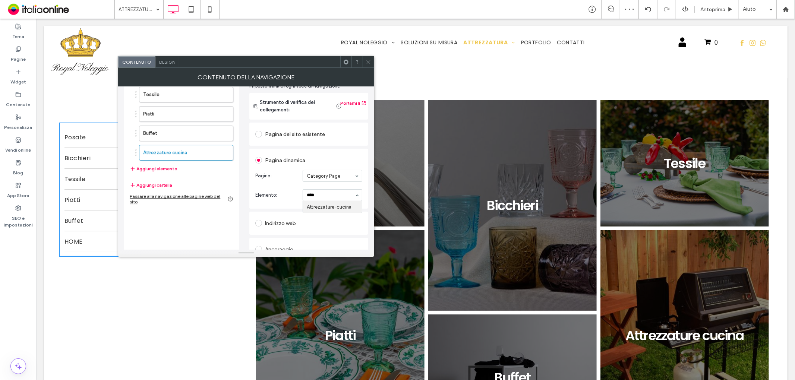
type input "*****"
click at [168, 169] on button "Aggiungi elemento" at bounding box center [154, 168] width 48 height 9
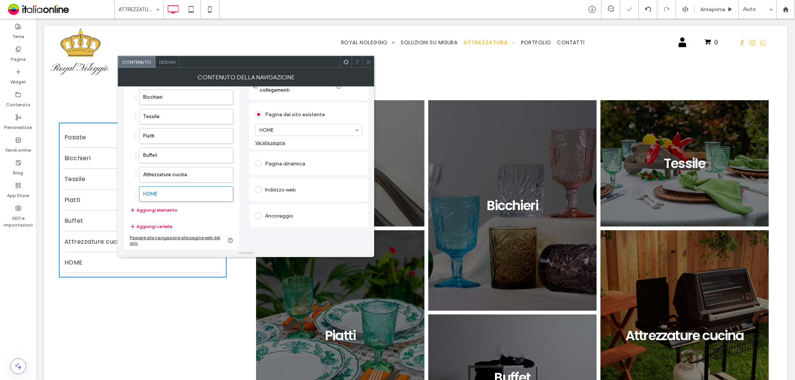
click at [297, 162] on div "Pagina dinamica" at bounding box center [308, 164] width 107 height 12
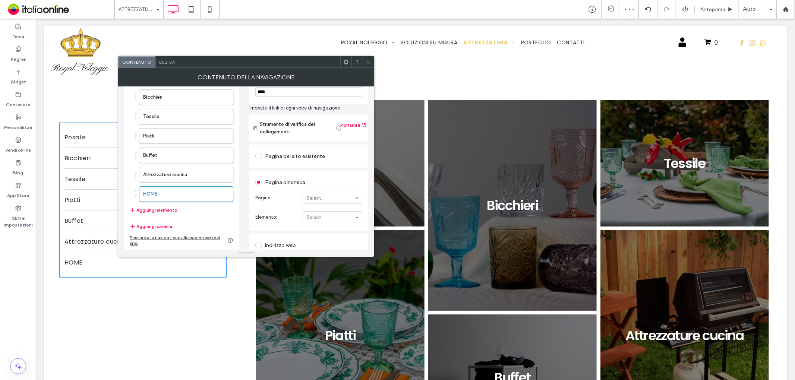
scroll to position [14, 0]
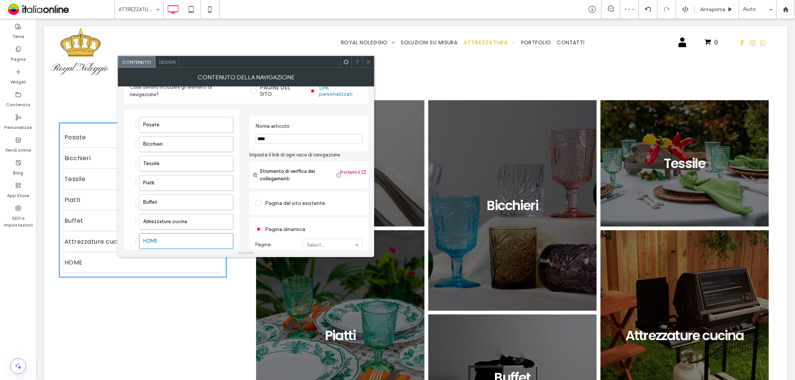
drag, startPoint x: 296, startPoint y: 95, endPoint x: 252, endPoint y: 88, distance: 44.9
click at [252, 88] on div "Cosa devono includere gli elementi di navigazione? PAGINE DEL SITO Link persona…" at bounding box center [246, 201] width 244 height 258
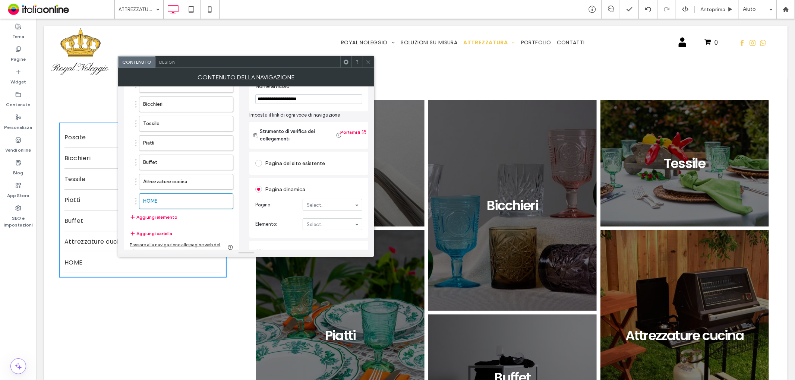
scroll to position [83, 0]
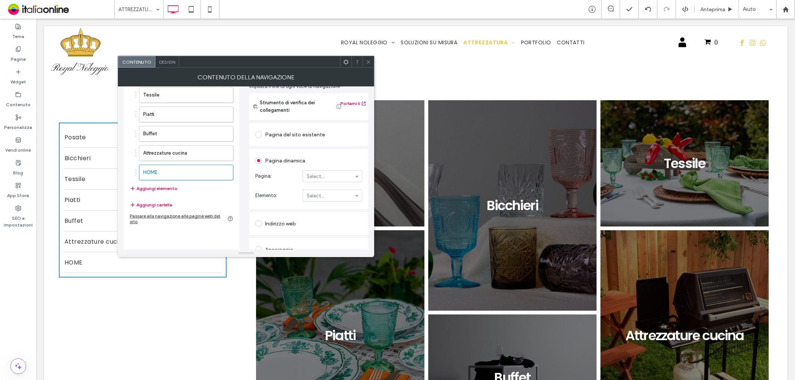
type input "**********"
drag, startPoint x: 318, startPoint y: 173, endPoint x: 326, endPoint y: 193, distance: 21.6
type input "*****"
drag, startPoint x: 334, startPoint y: 208, endPoint x: 334, endPoint y: 197, distance: 11.2
click at [337, 187] on section "Elemento: Piani-cottura-e-forni" at bounding box center [308, 195] width 107 height 19
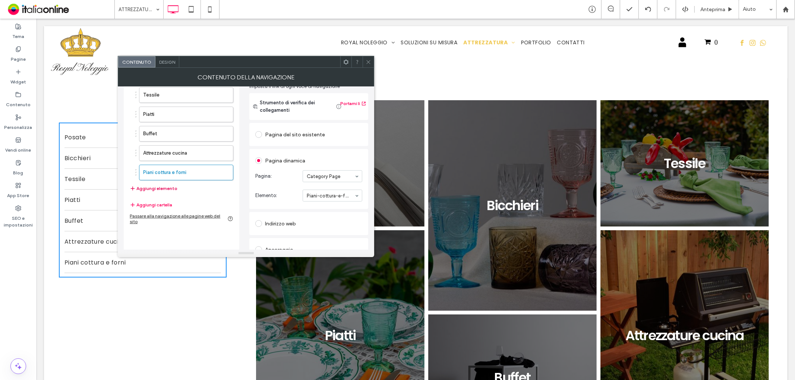
click at [157, 193] on button "Aggiungi elemento" at bounding box center [154, 188] width 48 height 9
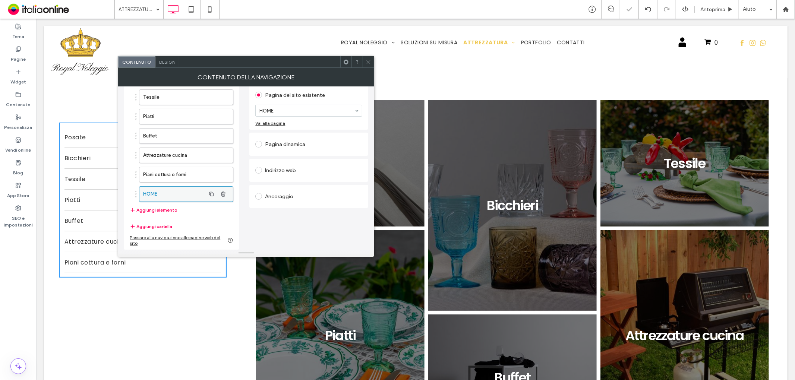
scroll to position [81, 0]
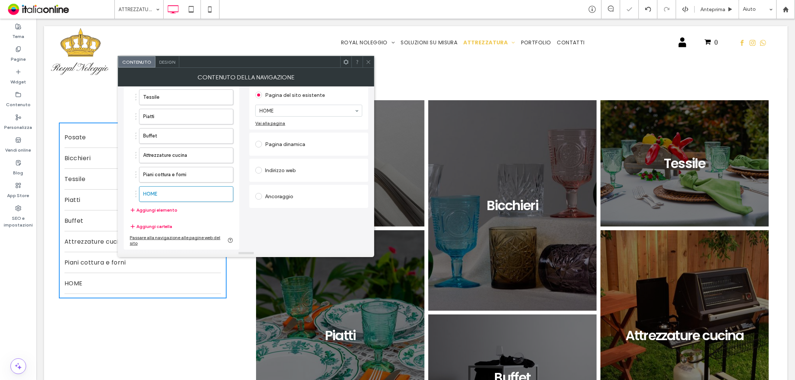
click at [300, 140] on div "Pagina dinamica" at bounding box center [308, 144] width 107 height 12
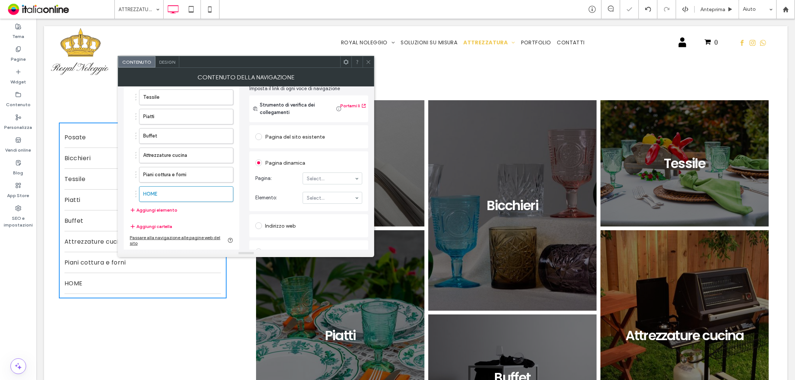
drag, startPoint x: 321, startPoint y: 174, endPoint x: 322, endPoint y: 183, distance: 8.8
type input "***"
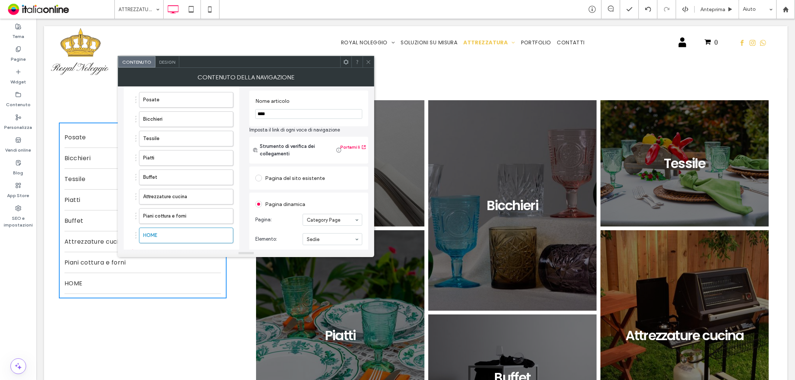
drag, startPoint x: 286, startPoint y: 117, endPoint x: 256, endPoint y: 113, distance: 30.8
click at [256, 113] on input "****" at bounding box center [308, 114] width 107 height 10
type input "*****"
click at [297, 125] on div "Nome articolo *****" at bounding box center [308, 109] width 119 height 36
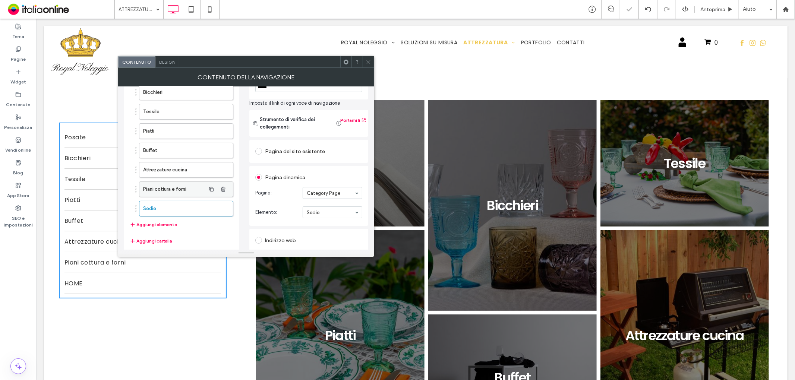
scroll to position [81, 0]
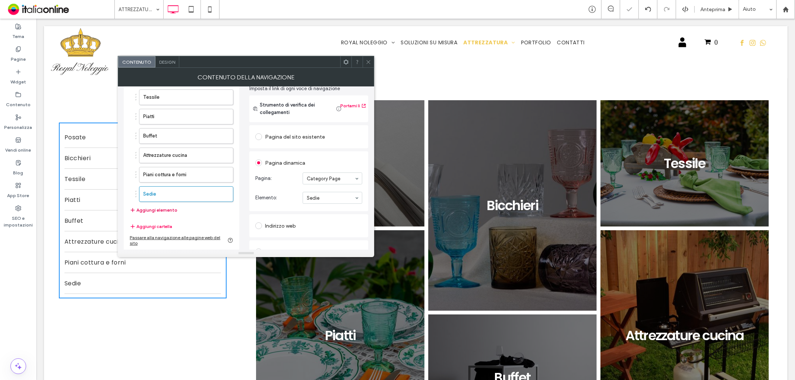
click at [163, 207] on button "Aggiungi elemento" at bounding box center [154, 210] width 48 height 9
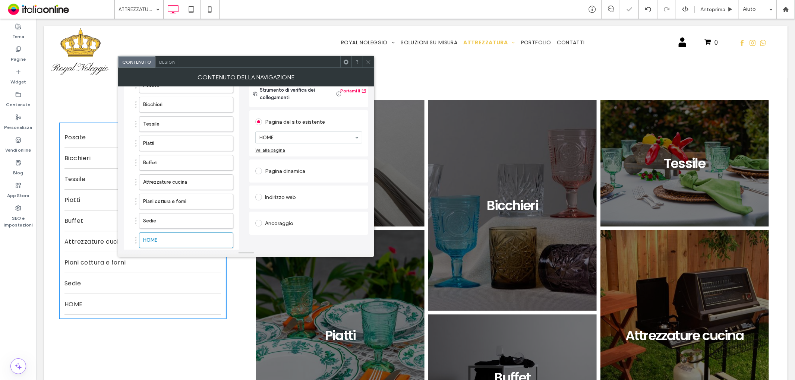
scroll to position [39, 0]
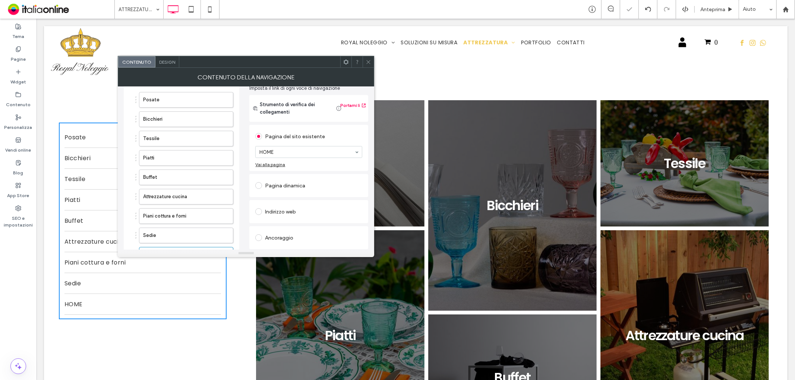
click at [302, 180] on div "Pagina dinamica" at bounding box center [308, 186] width 107 height 12
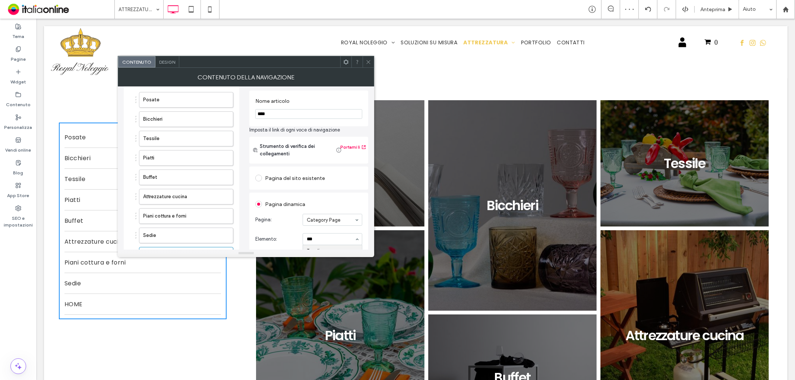
type input "****"
drag, startPoint x: 281, startPoint y: 114, endPoint x: 257, endPoint y: 114, distance: 24.2
click at [256, 114] on input "****" at bounding box center [308, 114] width 107 height 10
type input "******"
click at [277, 122] on section "Nome articolo ******" at bounding box center [308, 108] width 107 height 28
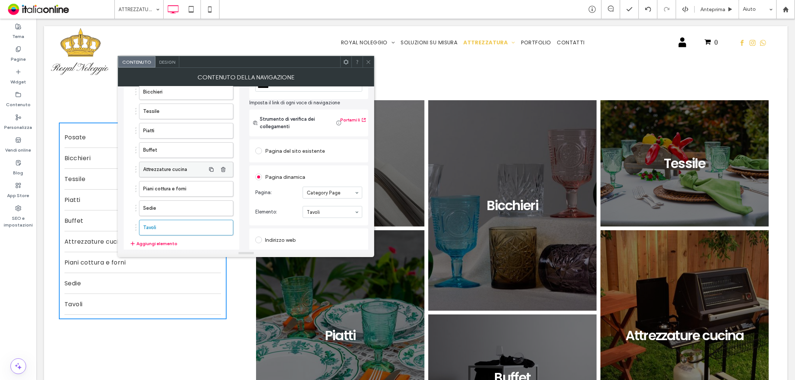
scroll to position [81, 0]
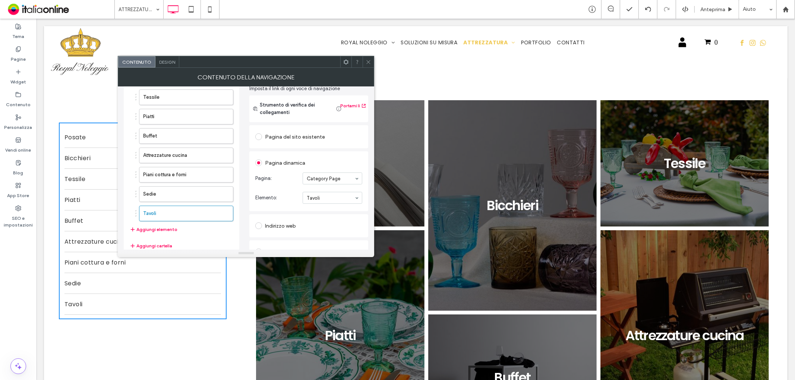
drag, startPoint x: 167, startPoint y: 227, endPoint x: 183, endPoint y: 224, distance: 16.2
click at [167, 227] on button "Aggiungi elemento" at bounding box center [154, 229] width 48 height 9
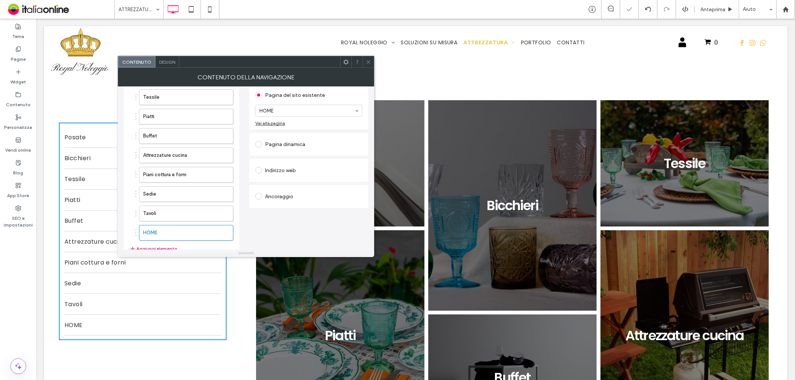
drag, startPoint x: 282, startPoint y: 144, endPoint x: 286, endPoint y: 146, distance: 4.7
click at [282, 144] on div "Pagina dinamica" at bounding box center [308, 144] width 107 height 12
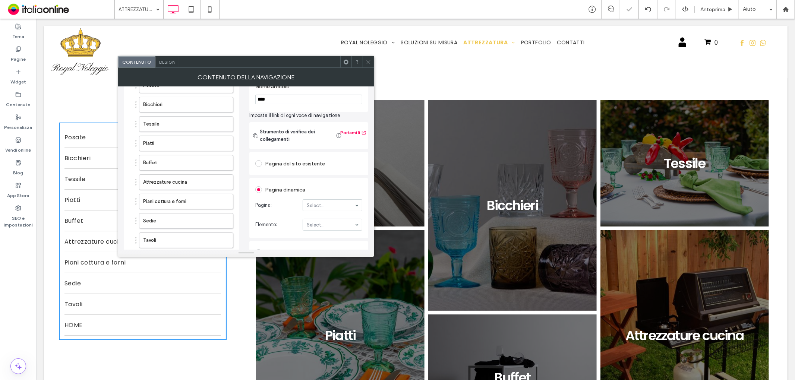
scroll to position [39, 0]
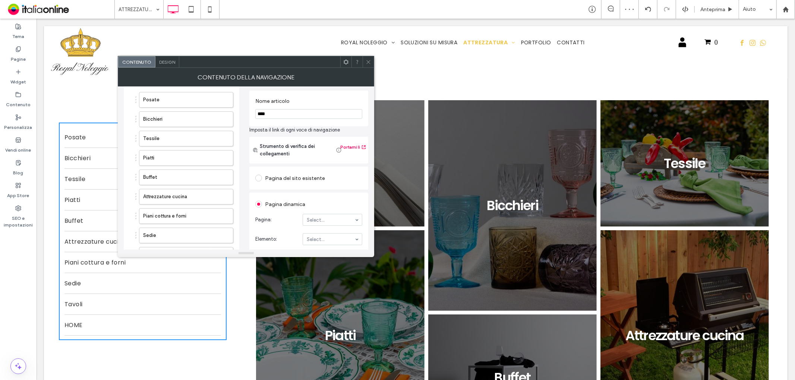
drag, startPoint x: 292, startPoint y: 111, endPoint x: 243, endPoint y: 110, distance: 48.8
click at [243, 110] on div "Posate Bicchieri Tessile Piatti Buffet Attrezzature cucina Piani cottura e forn…" at bounding box center [246, 204] width 244 height 251
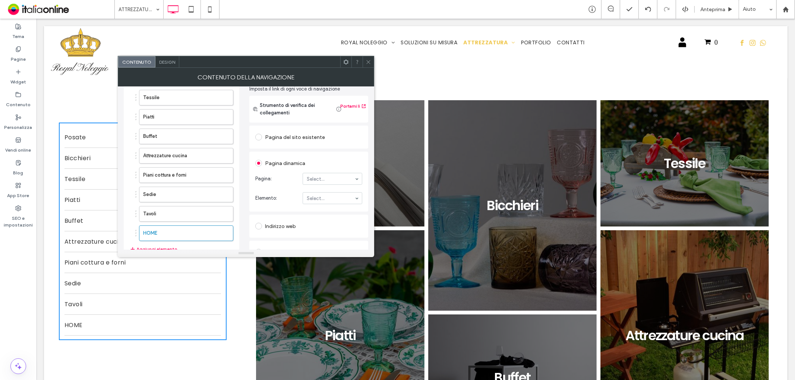
scroll to position [81, 0]
type input "**********"
type input "******"
drag, startPoint x: 324, startPoint y: 190, endPoint x: 297, endPoint y: 190, distance: 26.1
click at [324, 190] on section "Elemento: Mobili-e-complementi-darredo" at bounding box center [308, 197] width 107 height 19
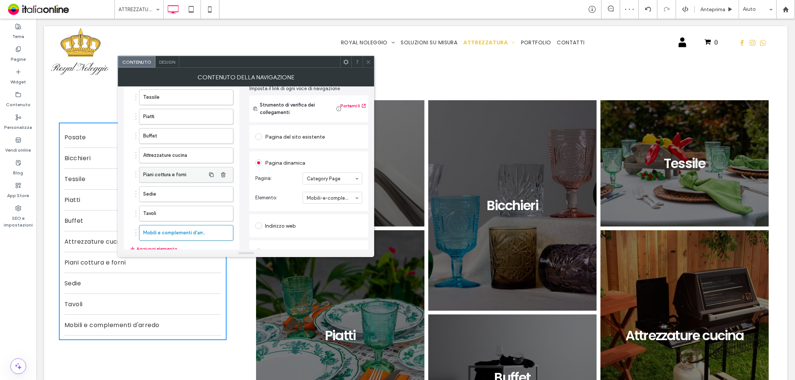
scroll to position [120, 0]
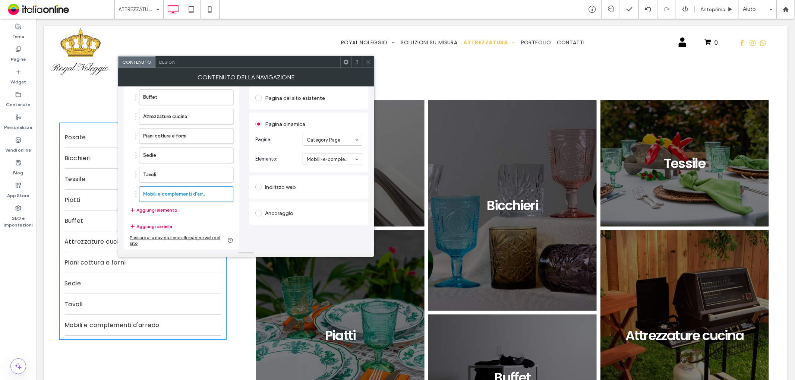
click at [165, 210] on button "Aggiungi elemento" at bounding box center [154, 210] width 48 height 9
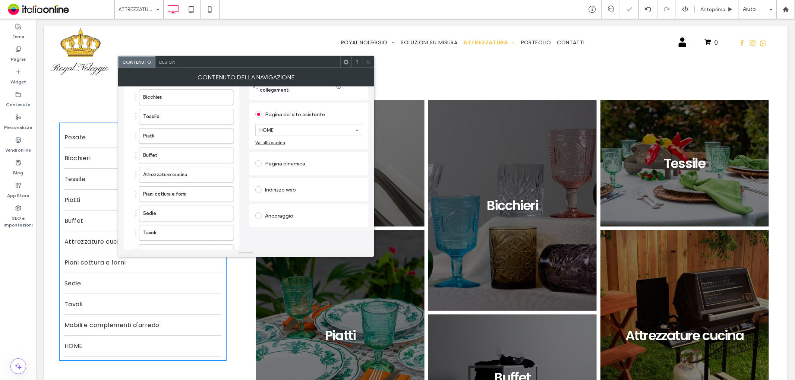
scroll to position [37, 0]
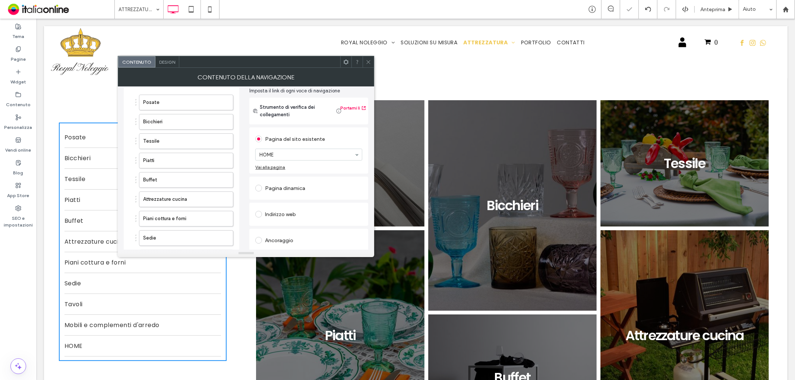
click at [292, 189] on div "Pagina dinamica" at bounding box center [308, 188] width 107 height 12
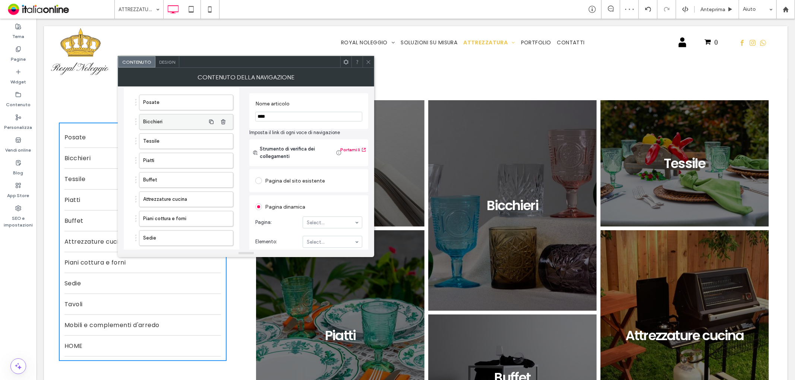
drag, startPoint x: 285, startPoint y: 117, endPoint x: 235, endPoint y: 111, distance: 49.9
click at [233, 117] on div "Posate Bicchieri Tessile Piatti Buffet Attrezzature cucina Piani cottura e forn…" at bounding box center [246, 216] width 244 height 271
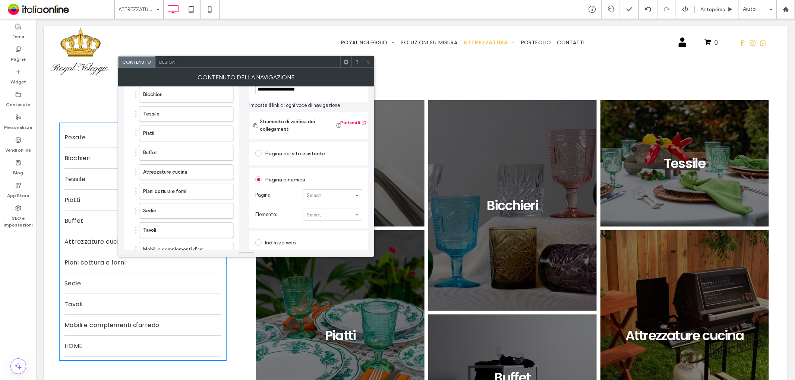
scroll to position [78, 0]
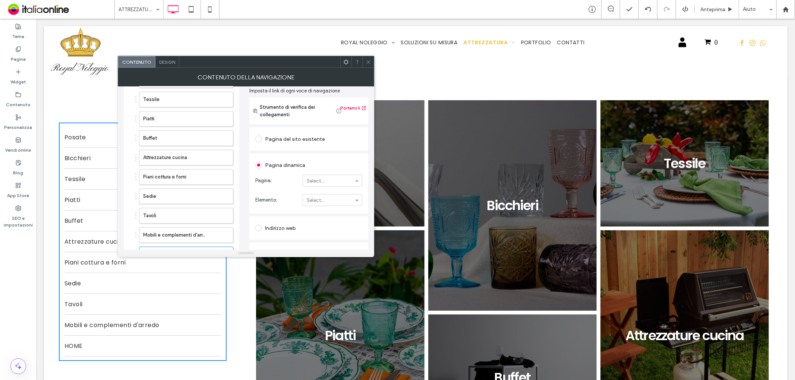
type input "**********"
drag, startPoint x: 336, startPoint y: 193, endPoint x: 334, endPoint y: 199, distance: 7.0
drag, startPoint x: 334, startPoint y: 200, endPoint x: 327, endPoint y: 200, distance: 7.5
type input "******"
click at [344, 192] on section "Elemento: Materiali-di-consumo" at bounding box center [308, 199] width 107 height 19
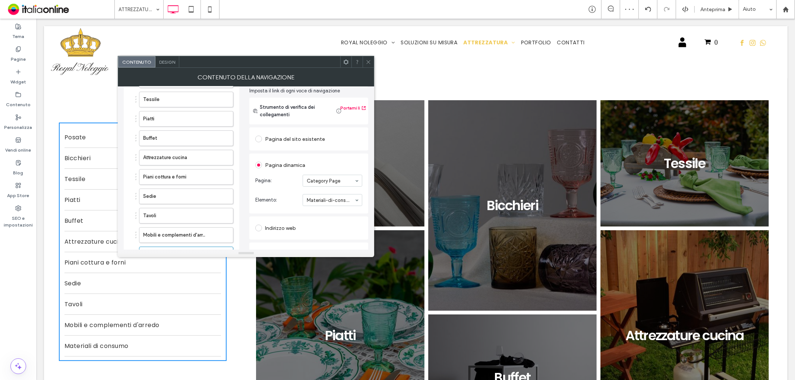
click at [174, 60] on span "Design" at bounding box center [167, 62] width 16 height 6
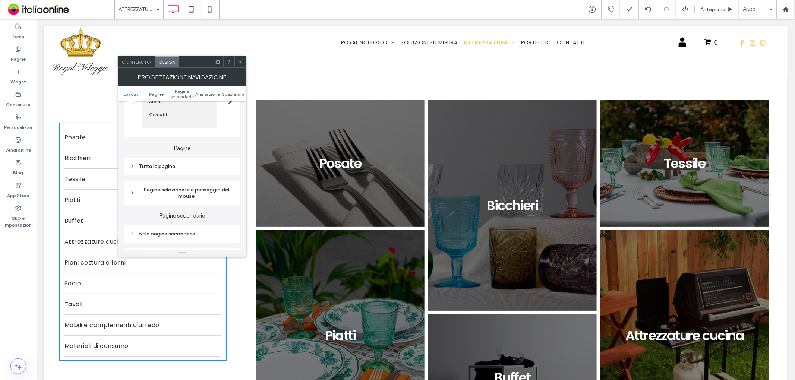
scroll to position [124, 0]
click at [206, 156] on div "Tutte le pagine" at bounding box center [182, 160] width 104 height 10
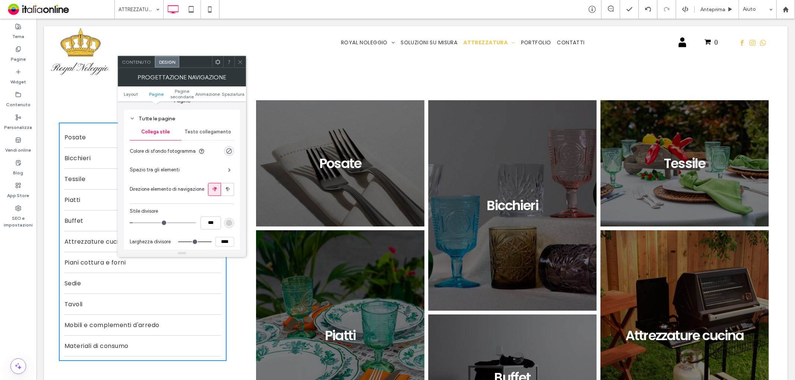
click at [209, 131] on span "Testo collegamento" at bounding box center [207, 132] width 47 height 6
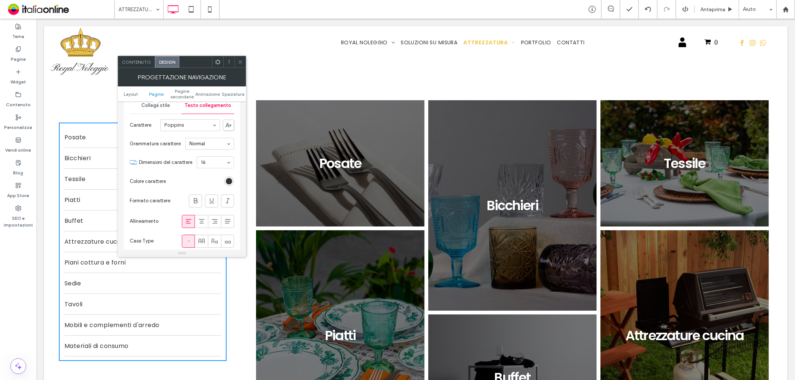
scroll to position [207, 0]
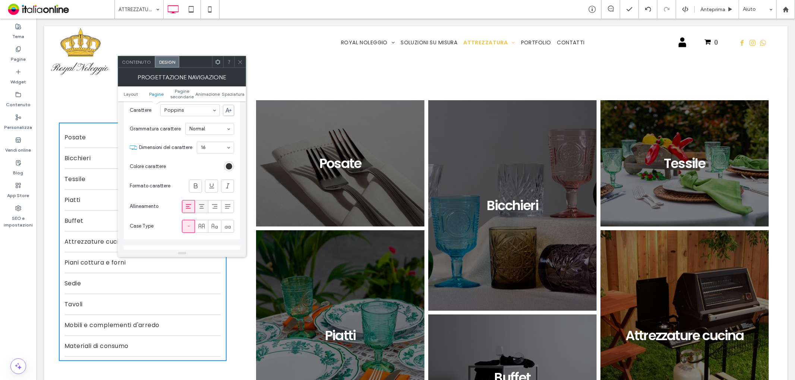
click at [199, 209] on icon at bounding box center [201, 206] width 7 height 7
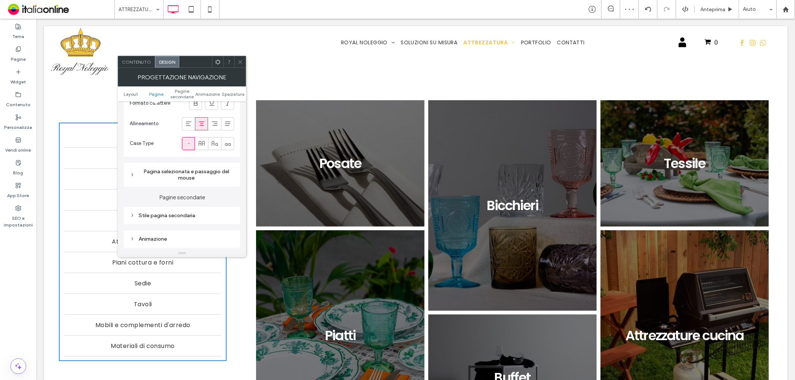
scroll to position [331, 0]
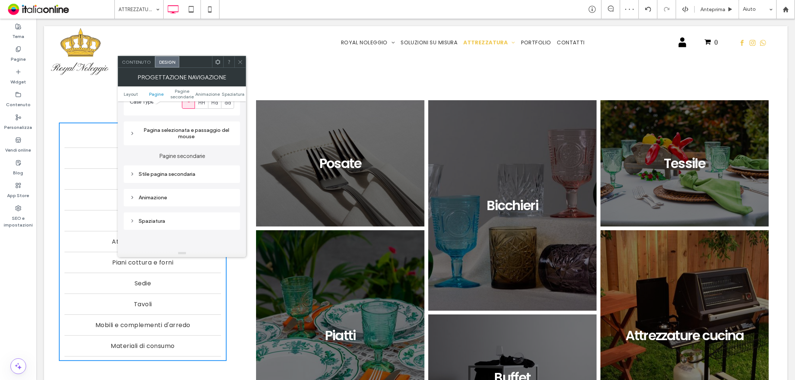
click at [190, 132] on div "Pagina selezionata e passaggio del mouse" at bounding box center [182, 133] width 104 height 13
click at [203, 148] on span "Collega testo" at bounding box center [208, 150] width 32 height 6
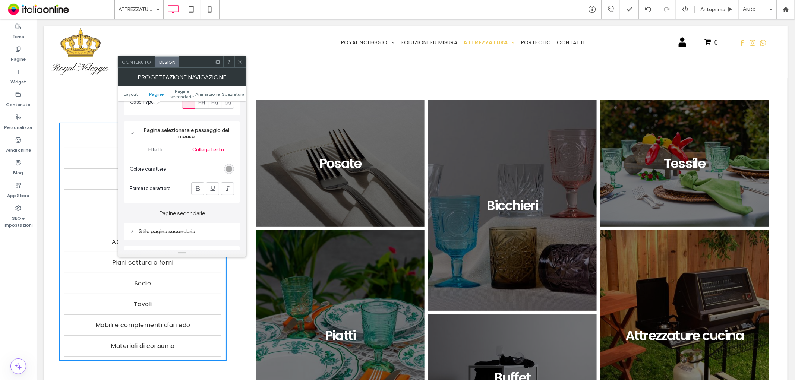
click at [228, 169] on div "rgb(154, 154, 154)" at bounding box center [229, 169] width 6 height 6
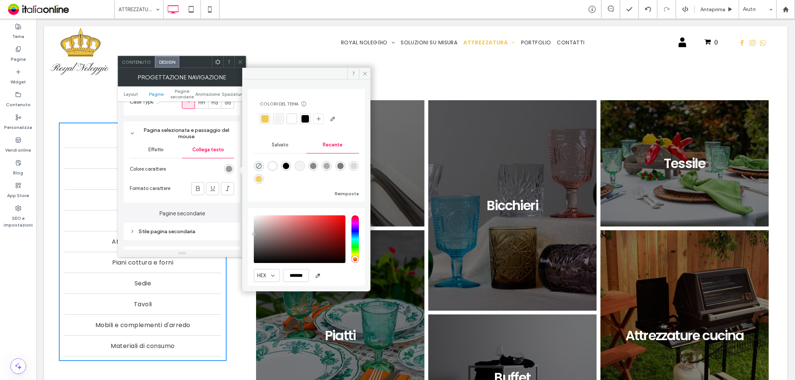
click at [264, 117] on div at bounding box center [264, 118] width 7 height 7
drag, startPoint x: 197, startPoint y: 188, endPoint x: 174, endPoint y: 214, distance: 34.0
click at [197, 188] on icon at bounding box center [197, 188] width 7 height 7
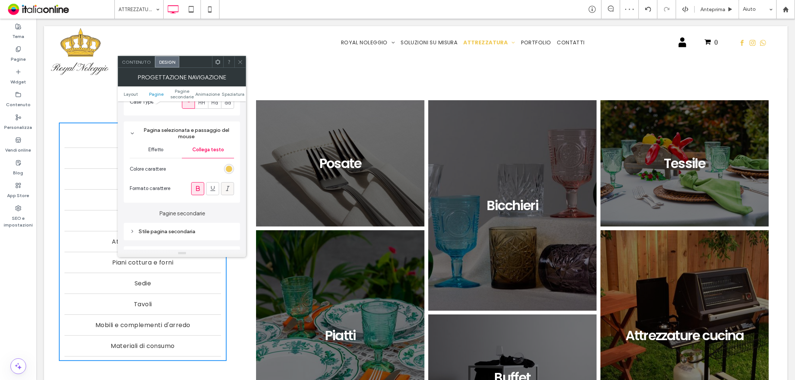
click at [226, 190] on icon at bounding box center [227, 188] width 7 height 7
click at [199, 190] on use at bounding box center [198, 188] width 4 height 5
drag, startPoint x: 240, startPoint y: 62, endPoint x: 243, endPoint y: 60, distance: 3.8
click at [240, 62] on use at bounding box center [241, 62] width 4 height 4
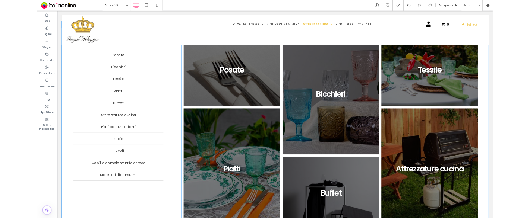
scroll to position [0, 0]
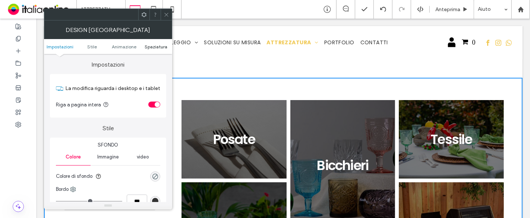
click at [158, 44] on span "Spaziatura" at bounding box center [156, 47] width 23 height 6
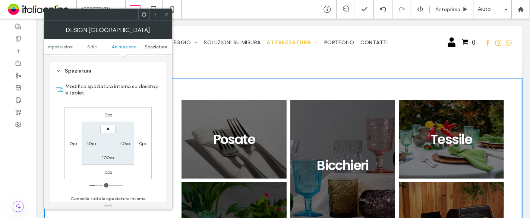
scroll to position [209, 0]
type input "***"
type input "*"
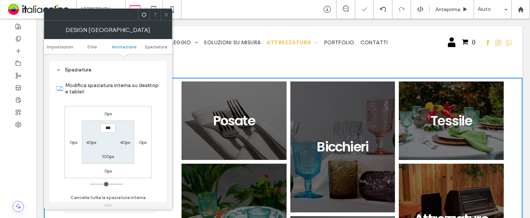
drag, startPoint x: 164, startPoint y: 14, endPoint x: 149, endPoint y: 104, distance: 90.7
click at [164, 14] on icon at bounding box center [167, 15] width 6 height 6
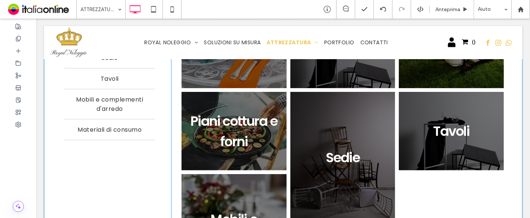
scroll to position [0, 0]
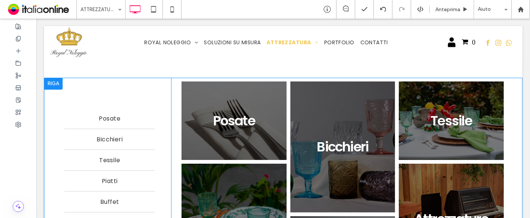
click at [59, 81] on div at bounding box center [53, 84] width 19 height 12
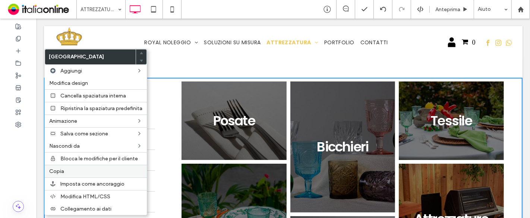
click at [94, 168] on label "Copia" at bounding box center [95, 171] width 93 height 6
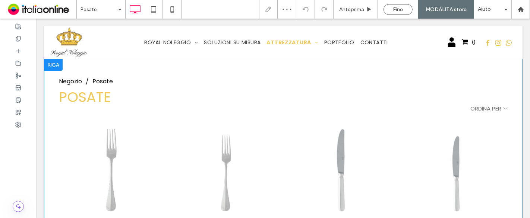
click at [55, 65] on div at bounding box center [53, 65] width 19 height 12
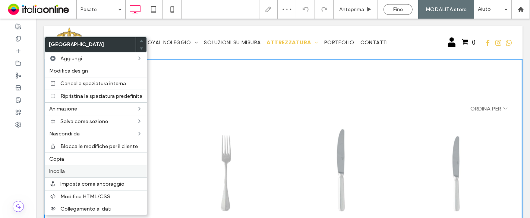
click at [84, 168] on label "Incolla" at bounding box center [95, 171] width 93 height 6
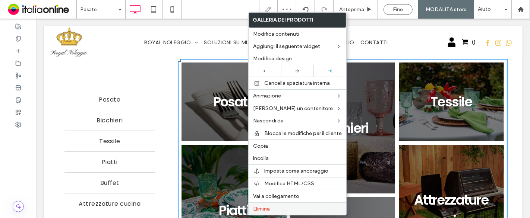
click at [266, 208] on span "Elimina" at bounding box center [261, 209] width 17 height 6
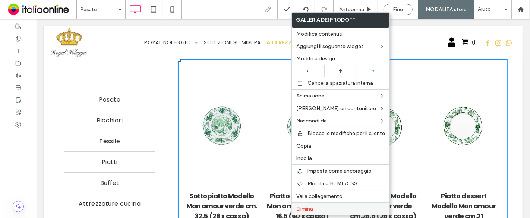
click at [305, 206] on span "Elimina" at bounding box center [304, 209] width 17 height 6
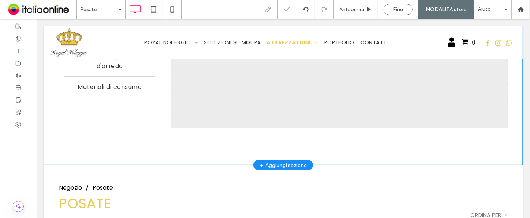
scroll to position [331, 0]
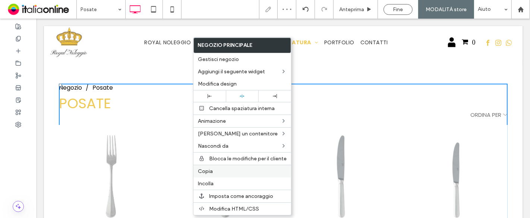
click at [214, 171] on label "Copia" at bounding box center [242, 171] width 89 height 6
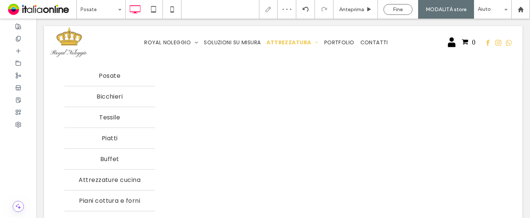
scroll to position [0, 0]
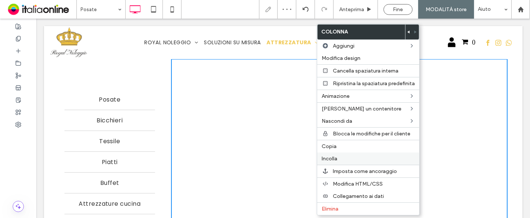
click at [336, 156] on span "Incolla" at bounding box center [330, 159] width 16 height 6
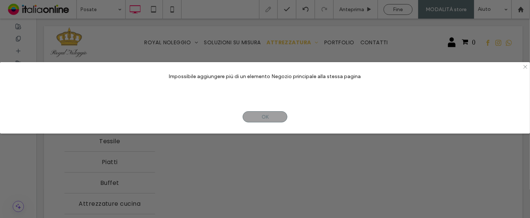
click at [524, 67] on icon at bounding box center [526, 67] width 6 height 6
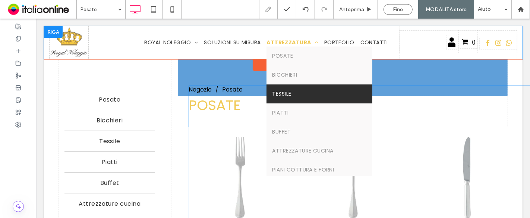
drag, startPoint x: 218, startPoint y: 210, endPoint x: 268, endPoint y: 88, distance: 132.1
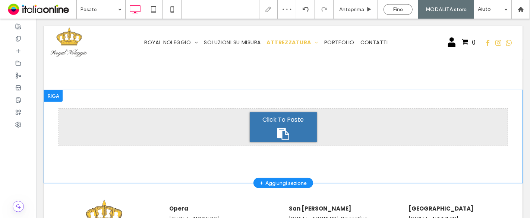
scroll to position [538, 0]
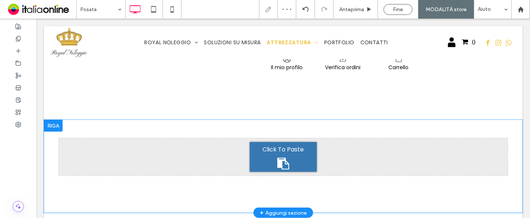
click at [56, 120] on div at bounding box center [53, 126] width 19 height 12
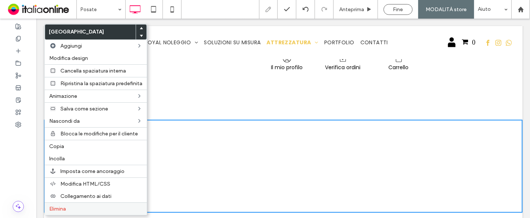
click at [76, 210] on label "Elimina" at bounding box center [95, 209] width 93 height 6
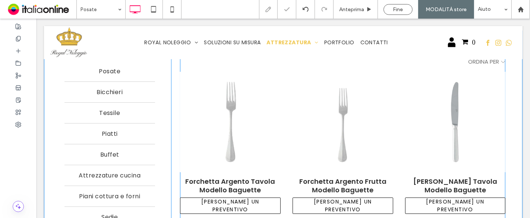
scroll to position [0, 0]
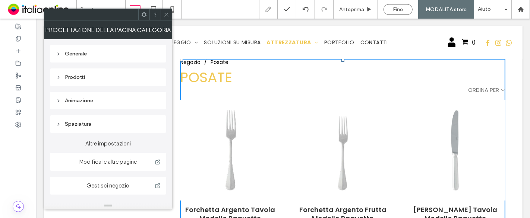
click at [81, 72] on div "Prodotti" at bounding box center [108, 78] width 116 height 18
click at [82, 74] on div "Prodotti" at bounding box center [108, 77] width 104 height 6
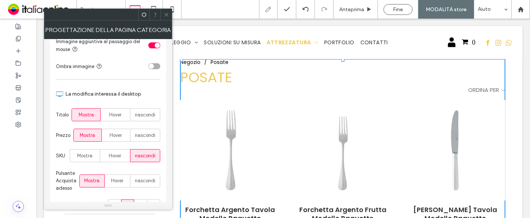
scroll to position [290, 0]
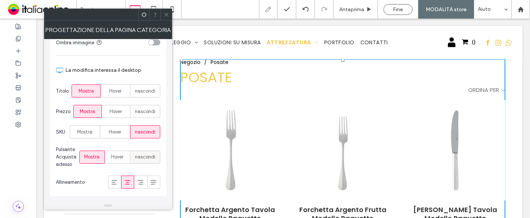
click at [141, 155] on span "nascondi" at bounding box center [145, 157] width 20 height 7
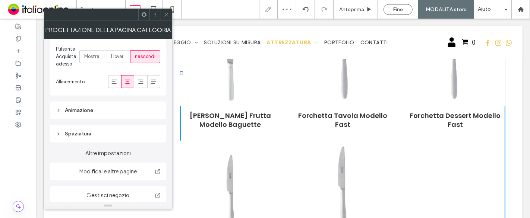
scroll to position [331, 0]
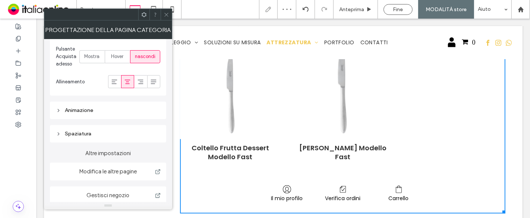
click at [165, 15] on icon at bounding box center [167, 15] width 6 height 6
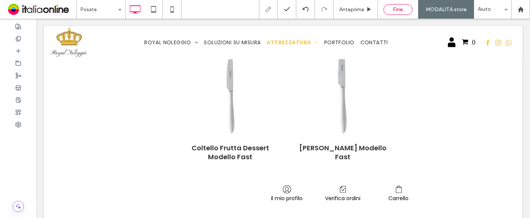
click at [399, 11] on span "Fine" at bounding box center [398, 9] width 10 height 6
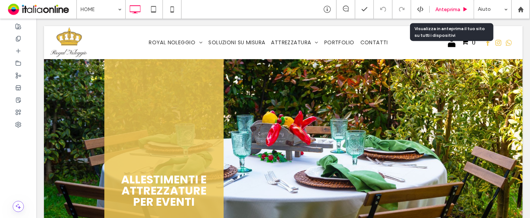
click at [436, 10] on span "Anteprima" at bounding box center [447, 9] width 25 height 6
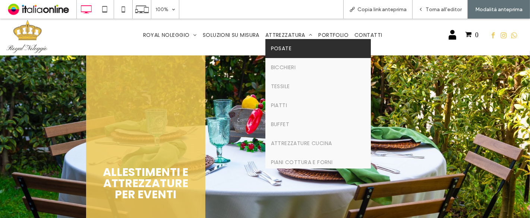
click at [284, 50] on span "Posate" at bounding box center [281, 49] width 21 height 8
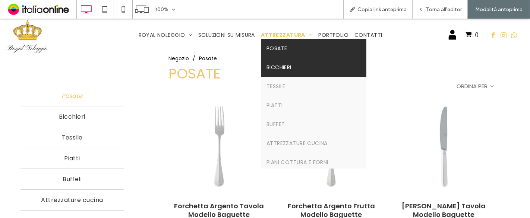
click at [285, 63] on link "Bicchieri" at bounding box center [313, 67] width 105 height 19
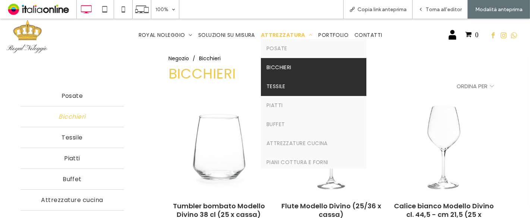
click at [280, 89] on span "Tessile" at bounding box center [275, 87] width 19 height 8
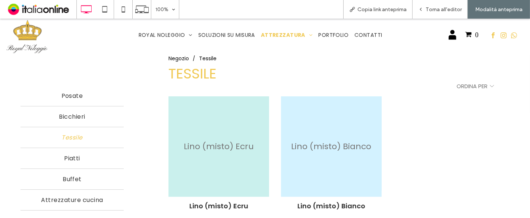
click at [32, 41] on img at bounding box center [27, 37] width 43 height 37
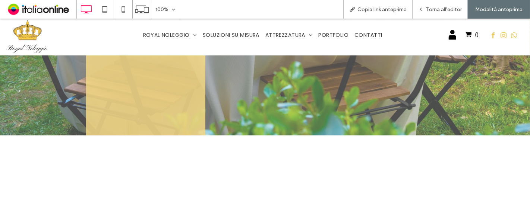
scroll to position [207, 0]
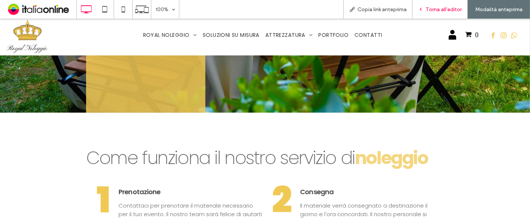
click at [427, 11] on span "Torna all'editor" at bounding box center [444, 9] width 36 height 6
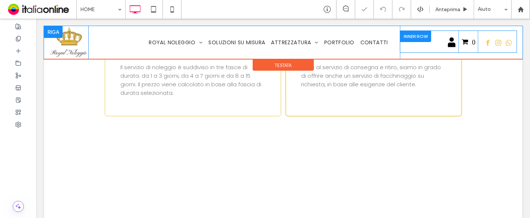
scroll to position [576, 0]
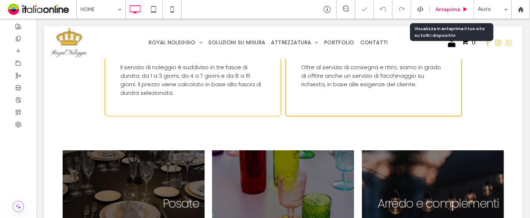
click at [447, 10] on span "Anteprima" at bounding box center [447, 9] width 25 height 6
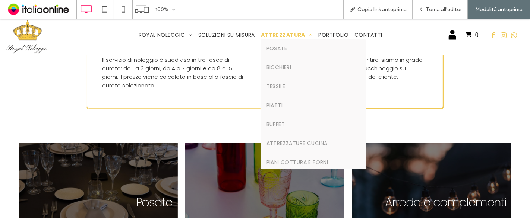
click at [279, 31] on span "ATTREZZATURA" at bounding box center [286, 35] width 51 height 8
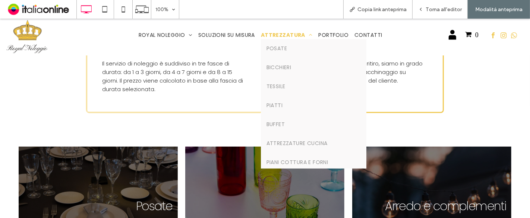
scroll to position [580, 0]
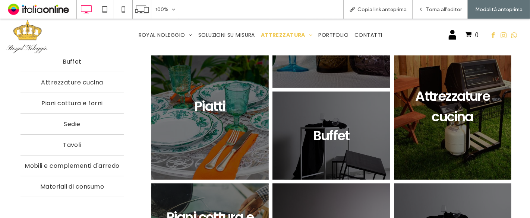
scroll to position [124, 0]
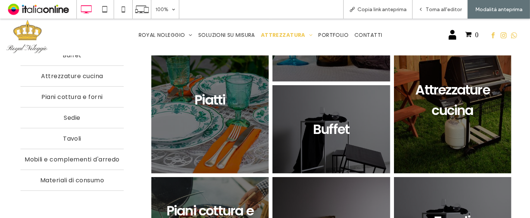
click at [202, 113] on link at bounding box center [210, 100] width 124 height 156
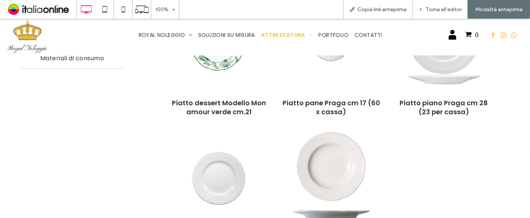
scroll to position [253, 0]
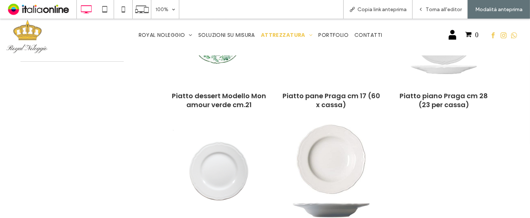
click at [216, 157] on img at bounding box center [219, 171] width 111 height 111
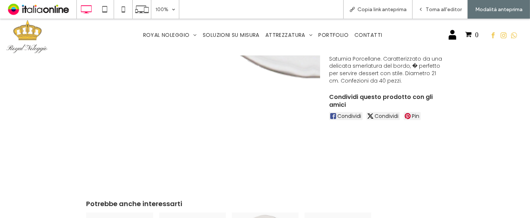
scroll to position [124, 0]
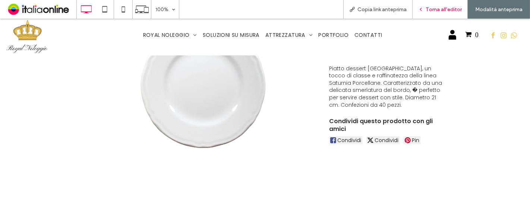
click at [421, 10] on icon at bounding box center [420, 9] width 5 height 5
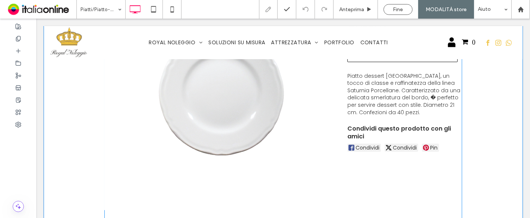
click at [266, 113] on span at bounding box center [283, 181] width 358 height 409
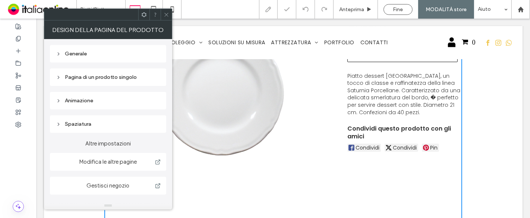
click at [104, 78] on div "Pagina di un prodotto singolo" at bounding box center [108, 77] width 104 height 6
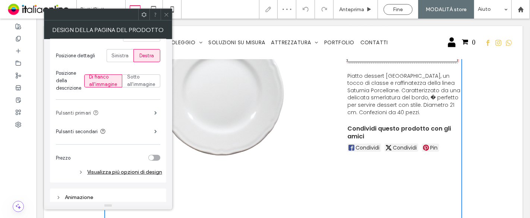
scroll to position [248, 0]
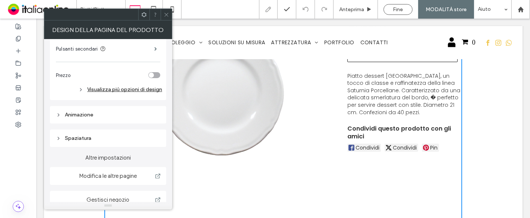
click at [114, 118] on div "Animazione" at bounding box center [108, 115] width 104 height 10
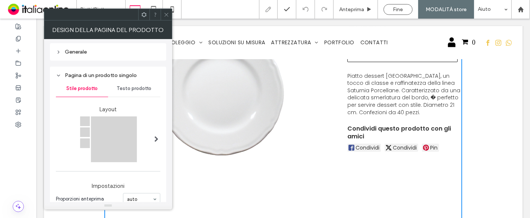
scroll to position [0, 0]
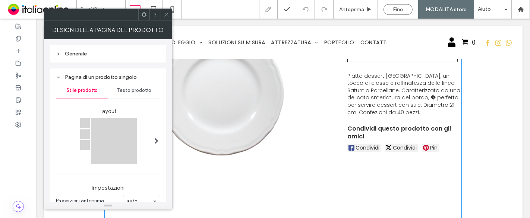
click at [85, 74] on div "Pagina di un prodotto singolo" at bounding box center [108, 77] width 104 height 6
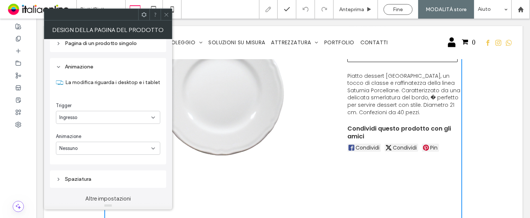
scroll to position [81, 0]
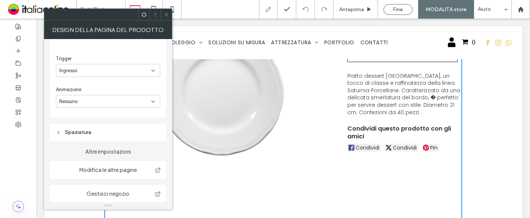
click at [165, 17] on span at bounding box center [167, 14] width 6 height 11
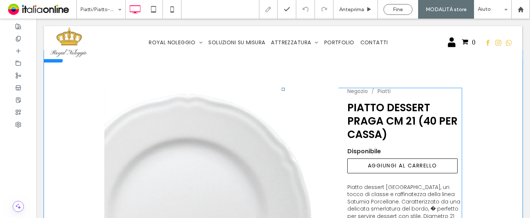
scroll to position [0, 0]
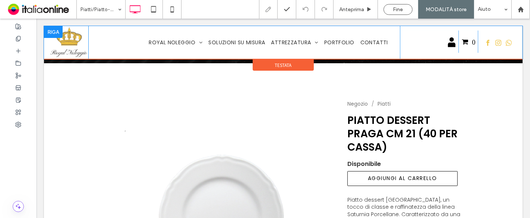
click at [391, 36] on div "ROYAL NOLEGGIO La nostra storia Porfolio SOLUZIONI SU MISURA ATTREZZATURA Posat…" at bounding box center [244, 42] width 312 height 33
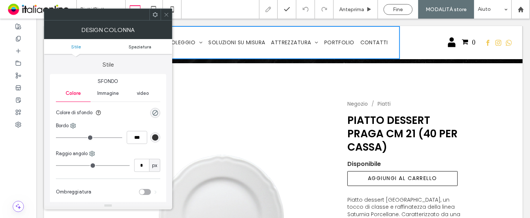
click at [152, 45] on link "Spaziatura" at bounding box center [140, 47] width 64 height 6
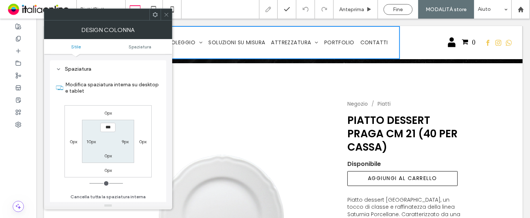
scroll to position [151, 0]
click at [127, 141] on label "9px" at bounding box center [125, 142] width 7 height 6
type input "*"
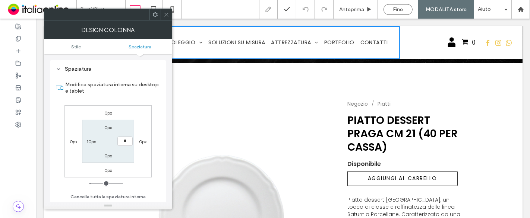
type input "***"
click at [124, 99] on section "Modifica spaziatura interna su desktop e tablet" at bounding box center [108, 88] width 104 height 28
drag, startPoint x: 169, startPoint y: 16, endPoint x: 176, endPoint y: 16, distance: 7.1
click at [169, 16] on icon at bounding box center [167, 15] width 6 height 6
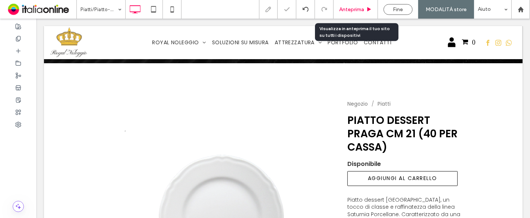
click at [357, 9] on span "Anteprima" at bounding box center [351, 9] width 25 height 6
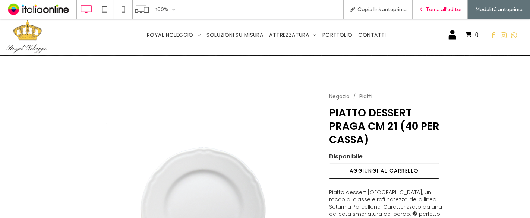
click at [430, 10] on span "Torna all'editor" at bounding box center [444, 9] width 36 height 6
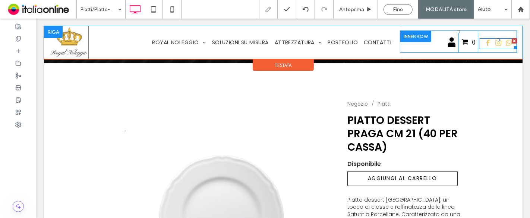
click at [496, 42] on div at bounding box center [498, 43] width 30 height 11
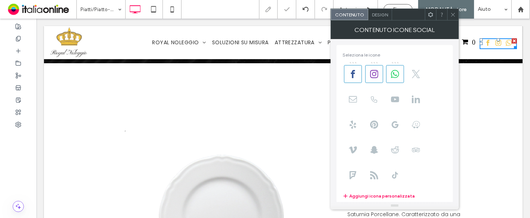
click at [378, 14] on span "Design" at bounding box center [380, 15] width 16 height 6
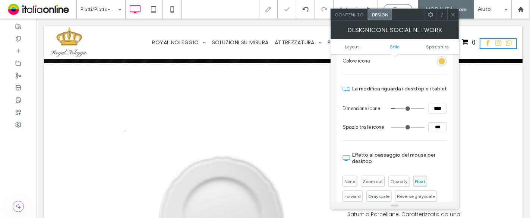
scroll to position [83, 0]
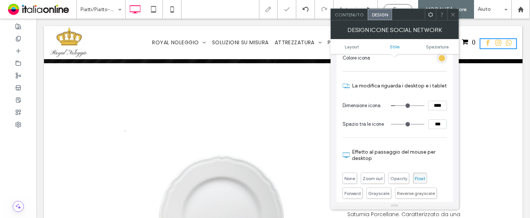
click at [436, 56] on section "Colore icona" at bounding box center [395, 58] width 104 height 19
click at [438, 57] on div "rgb(240, 201, 85)" at bounding box center [442, 58] width 10 height 10
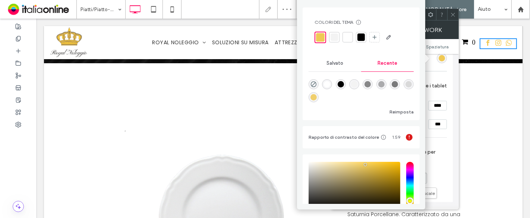
drag, startPoint x: 360, startPoint y: 34, endPoint x: 394, endPoint y: 65, distance: 46.7
click at [359, 34] on div at bounding box center [360, 37] width 7 height 7
click at [436, 102] on input "****" at bounding box center [437, 106] width 19 height 10
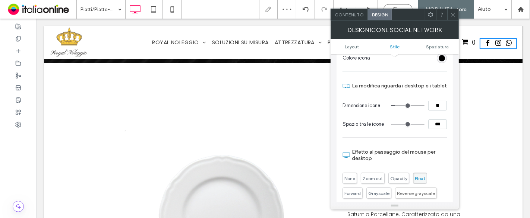
type input "****"
type input "**"
click at [453, 14] on use at bounding box center [453, 15] width 4 height 4
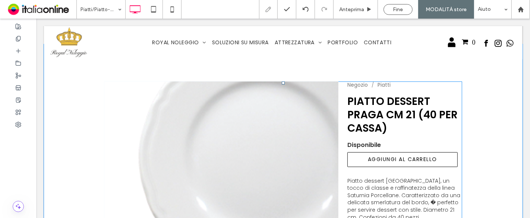
scroll to position [0, 0]
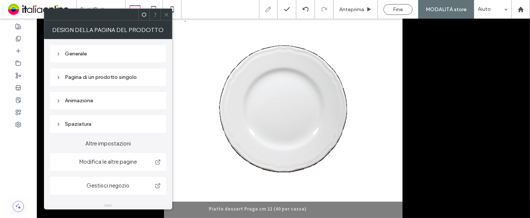
click at [126, 75] on div "Pagina di un prodotto singolo" at bounding box center [108, 77] width 104 height 6
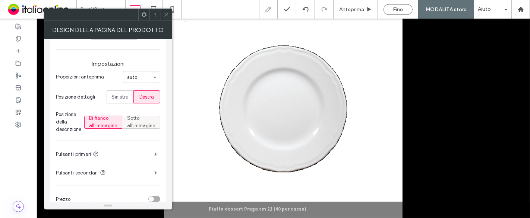
scroll to position [165, 0]
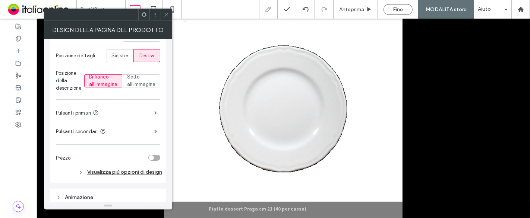
click at [136, 175] on div "Visualizza più opzioni di design" at bounding box center [109, 172] width 106 height 10
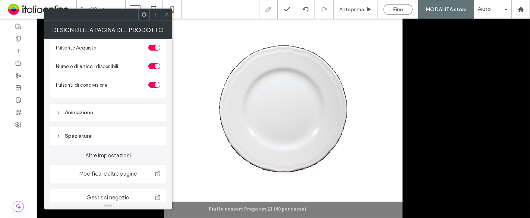
scroll to position [458, 0]
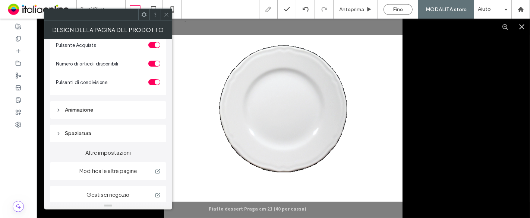
click at [167, 14] on icon at bounding box center [167, 15] width 6 height 6
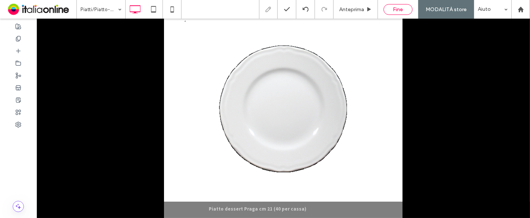
click at [398, 11] on span "Fine" at bounding box center [398, 9] width 10 height 6
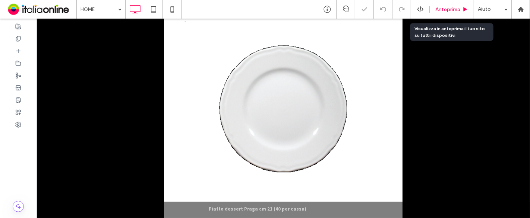
click at [448, 8] on span "Anteprima" at bounding box center [447, 9] width 25 height 6
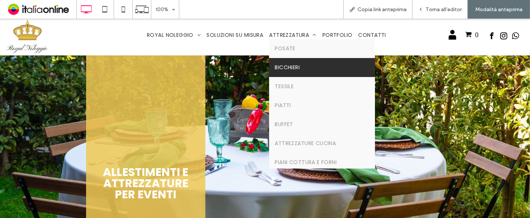
click at [286, 71] on span "Bicchieri" at bounding box center [287, 68] width 25 height 8
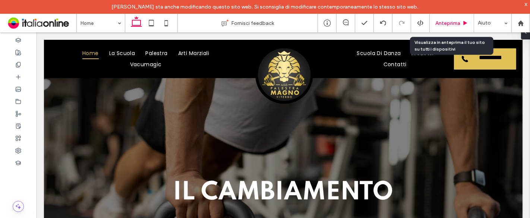
click at [460, 27] on div "Anteprima" at bounding box center [452, 23] width 44 height 19
click at [455, 24] on span "Anteprima" at bounding box center [447, 23] width 25 height 6
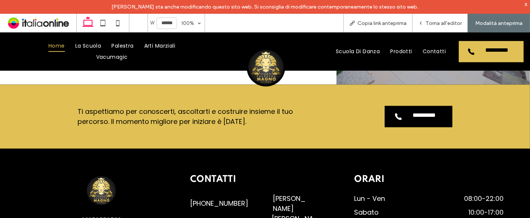
scroll to position [1491, 0]
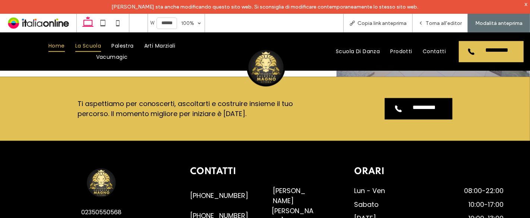
click at [88, 42] on span "La Scuola" at bounding box center [88, 46] width 26 height 12
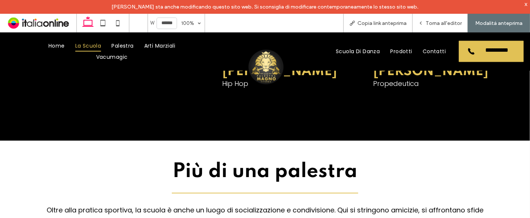
scroll to position [1159, 0]
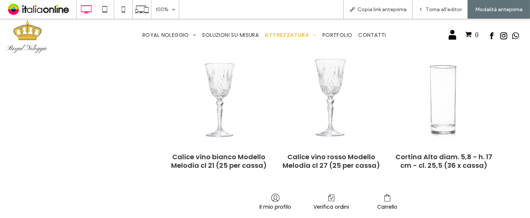
scroll to position [331, 0]
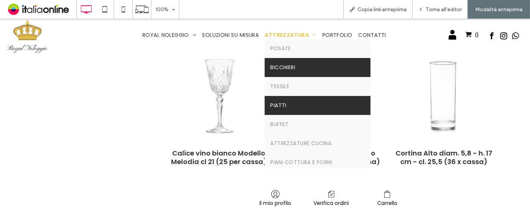
click at [291, 104] on link "Piatti" at bounding box center [317, 105] width 105 height 19
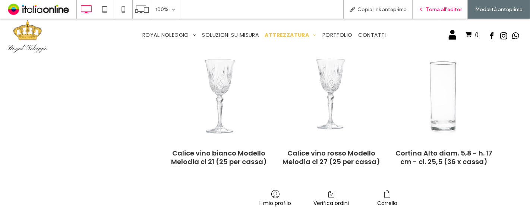
click at [448, 13] on div "Torna all'editor" at bounding box center [440, 9] width 55 height 19
click at [438, 8] on span "Torna all'editor" at bounding box center [444, 9] width 36 height 6
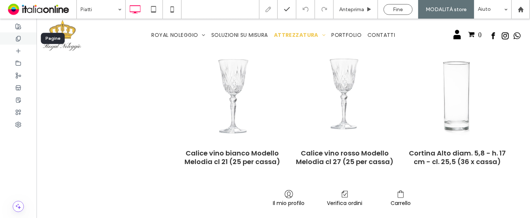
click at [25, 39] on div at bounding box center [18, 38] width 37 height 12
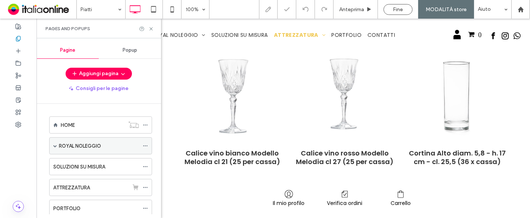
drag, startPoint x: 47, startPoint y: 143, endPoint x: 54, endPoint y: 142, distance: 7.2
click at [48, 143] on div "ROYAL NOLEGGIO" at bounding box center [98, 146] width 107 height 17
click at [56, 142] on span at bounding box center [55, 146] width 4 height 16
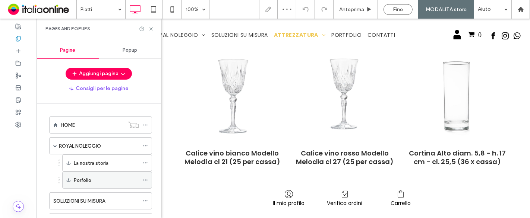
scroll to position [41, 0]
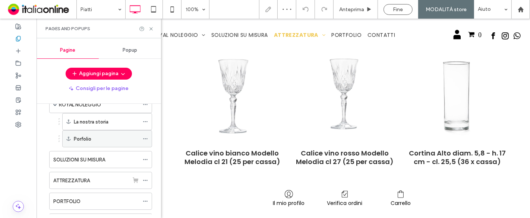
click at [144, 136] on icon at bounding box center [145, 138] width 5 height 5
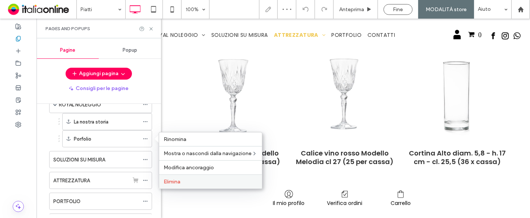
click at [180, 182] on span "Elimina" at bounding box center [172, 182] width 17 height 6
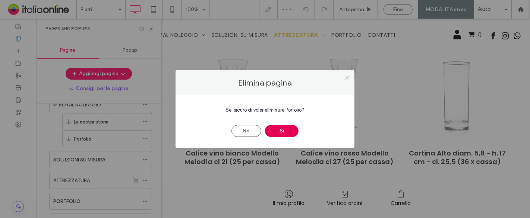
drag, startPoint x: 293, startPoint y: 123, endPoint x: 293, endPoint y: 127, distance: 4.2
click at [293, 123] on div "No Sì" at bounding box center [265, 127] width 157 height 19
click at [293, 128] on button "Sì" at bounding box center [282, 131] width 34 height 12
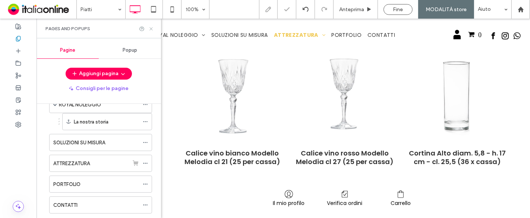
click at [152, 29] on icon at bounding box center [151, 29] width 6 height 6
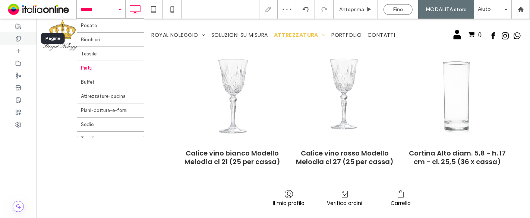
click at [23, 32] on div at bounding box center [18, 38] width 37 height 12
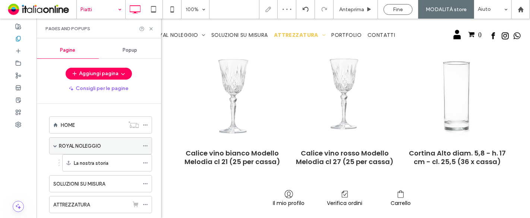
click at [90, 142] on label "ROYAL NOLEGGIO" at bounding box center [80, 146] width 42 height 13
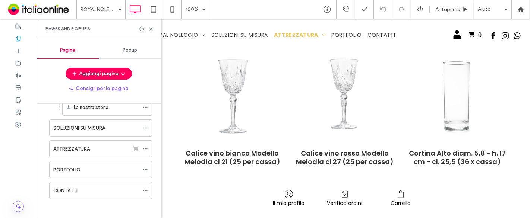
scroll to position [57, 0]
click at [89, 168] on div "PORTFOLIO" at bounding box center [96, 169] width 86 height 8
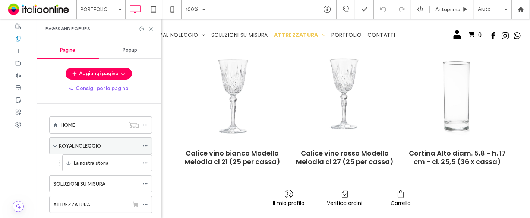
click at [93, 145] on label "ROYAL NOLEGGIO" at bounding box center [80, 146] width 42 height 13
click at [151, 28] on icon at bounding box center [151, 29] width 6 height 6
